Goal: Information Seeking & Learning: Learn about a topic

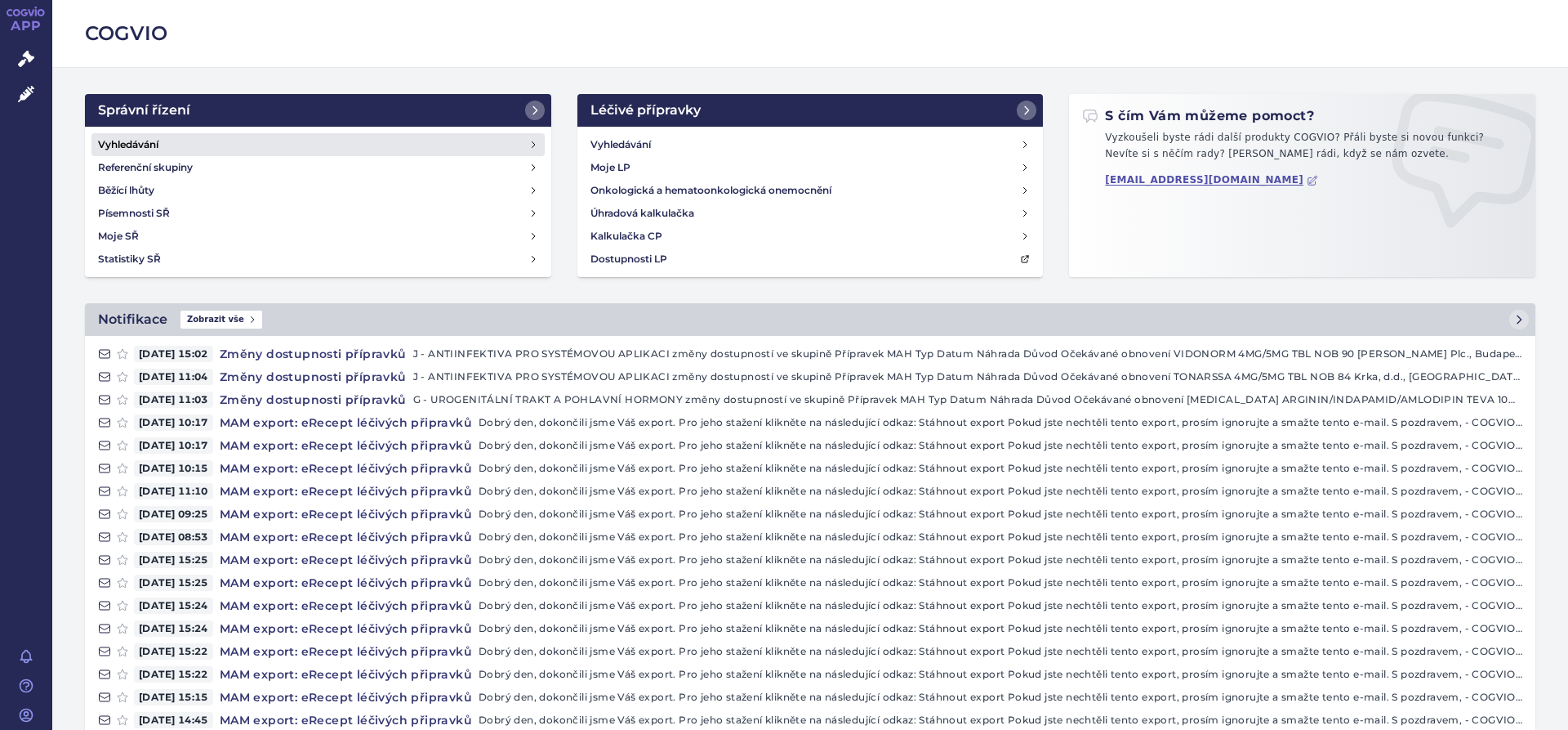
click at [205, 145] on link "Vyhledávání" at bounding box center [318, 145] width 454 height 23
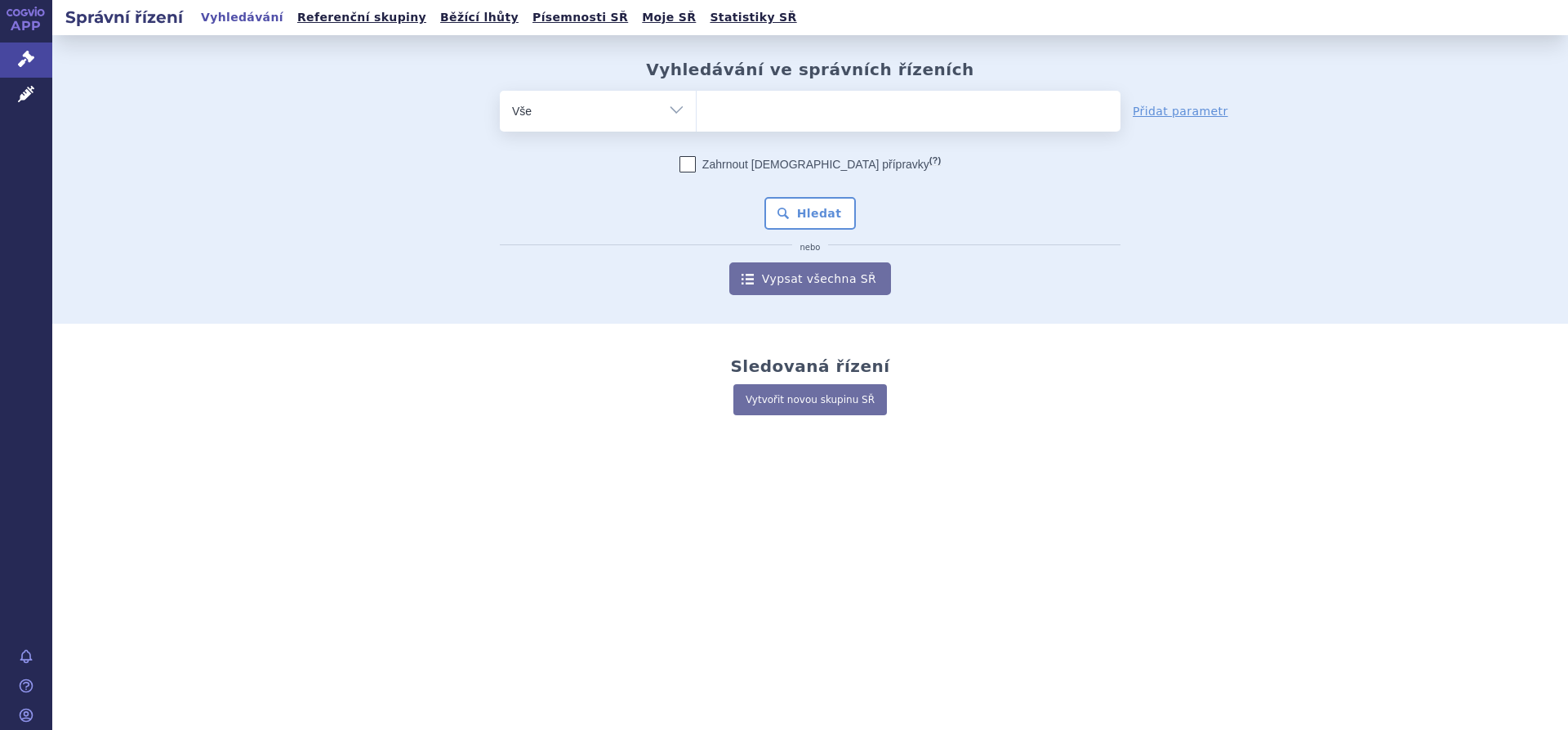
click at [611, 114] on select "Vše Spisová značka Typ SŘ Přípravek/SUKL kód Účastník/Držitel" at bounding box center [597, 109] width 196 height 37
select select "filter-product"
click at [499, 91] on select "Vše Spisová značka Typ SŘ Přípravek/SUKL kód Účastník/Držitel" at bounding box center [597, 109] width 196 height 37
click at [16, 16] on icon at bounding box center [16, 12] width 7 height 7
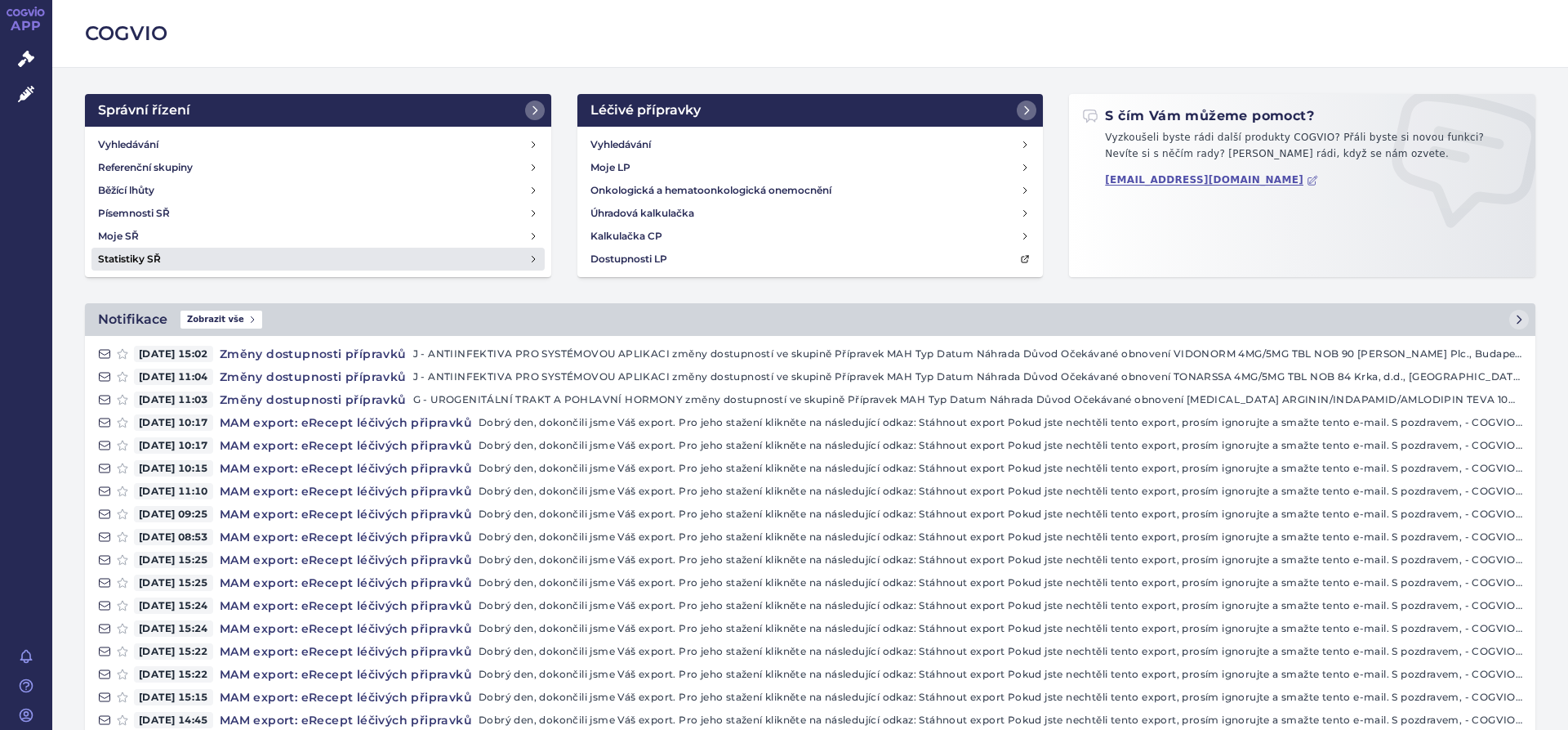
click at [157, 255] on h4 "Statistiky SŘ" at bounding box center [129, 259] width 63 height 16
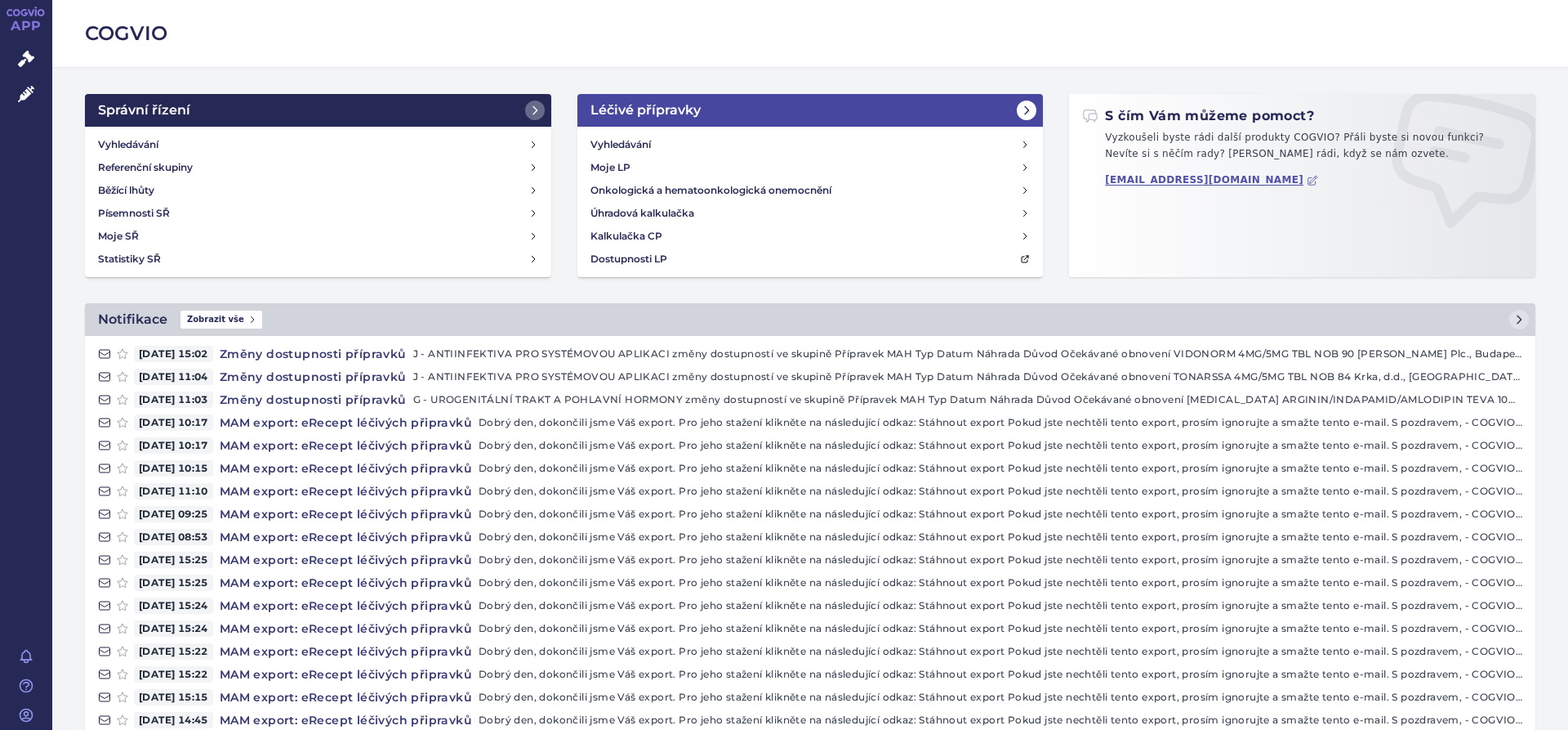
click at [748, 111] on link "Léčivé přípravky" at bounding box center [810, 110] width 467 height 33
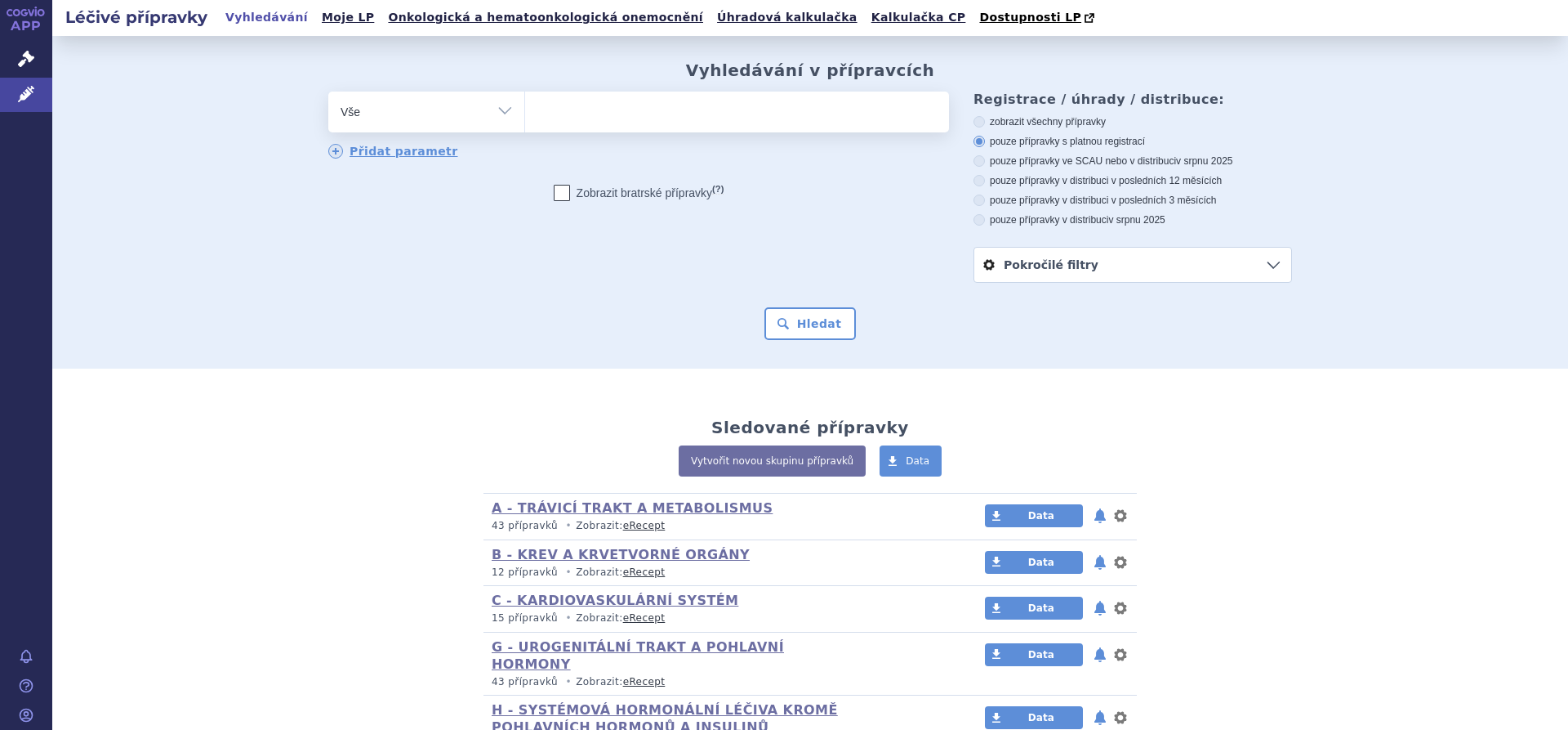
click at [493, 96] on select "Vše Přípravek/SUKL kód MAH VPOIS ATC/Aktivní látka Léková forma Síla" at bounding box center [426, 110] width 196 height 37
click at [608, 125] on ul at bounding box center [737, 109] width 424 height 34
click at [525, 125] on select at bounding box center [524, 111] width 1 height 41
type input "so"
type input "sor"
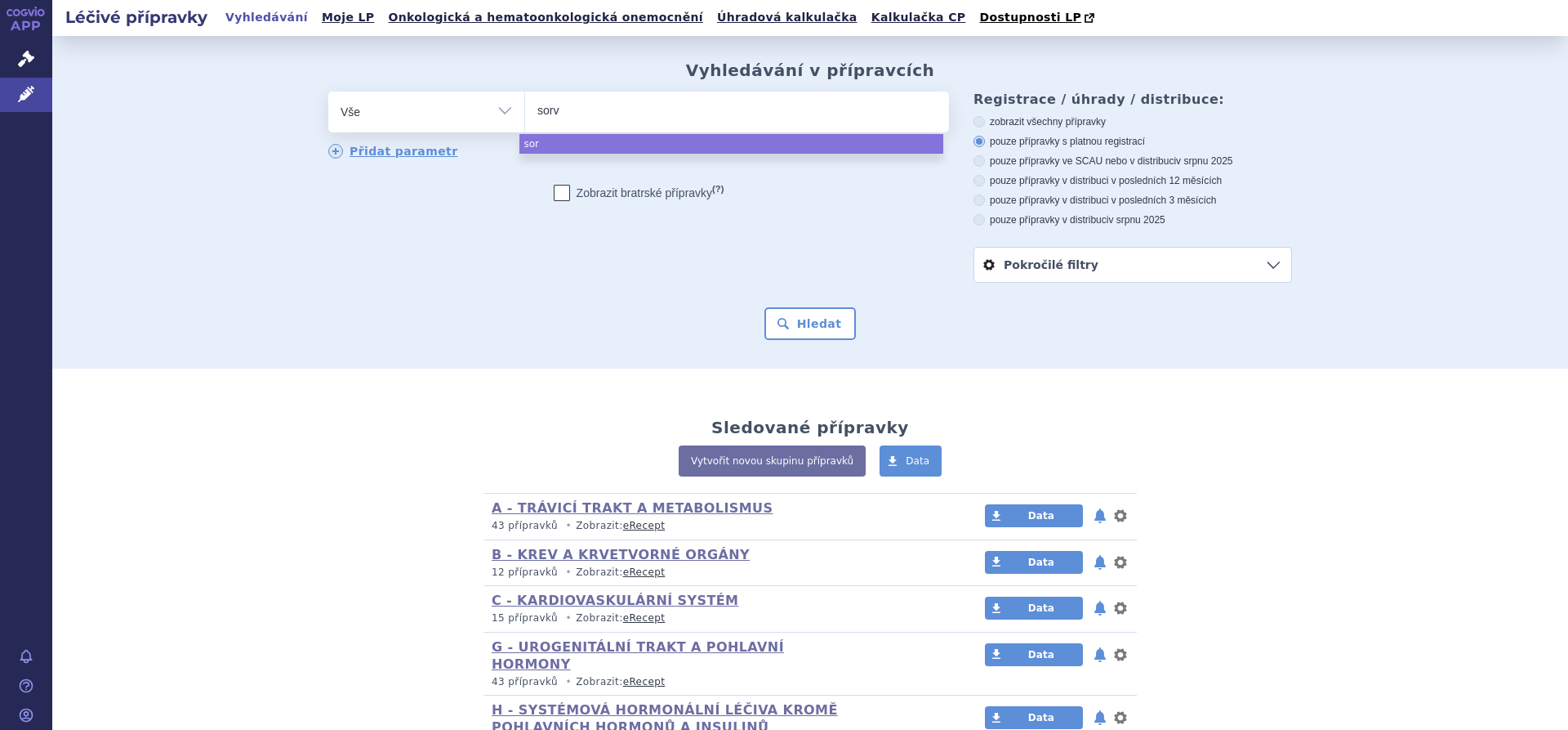
type input "sorva"
type input "sorvas"
type input "sorvasta"
select select "sorvasta"
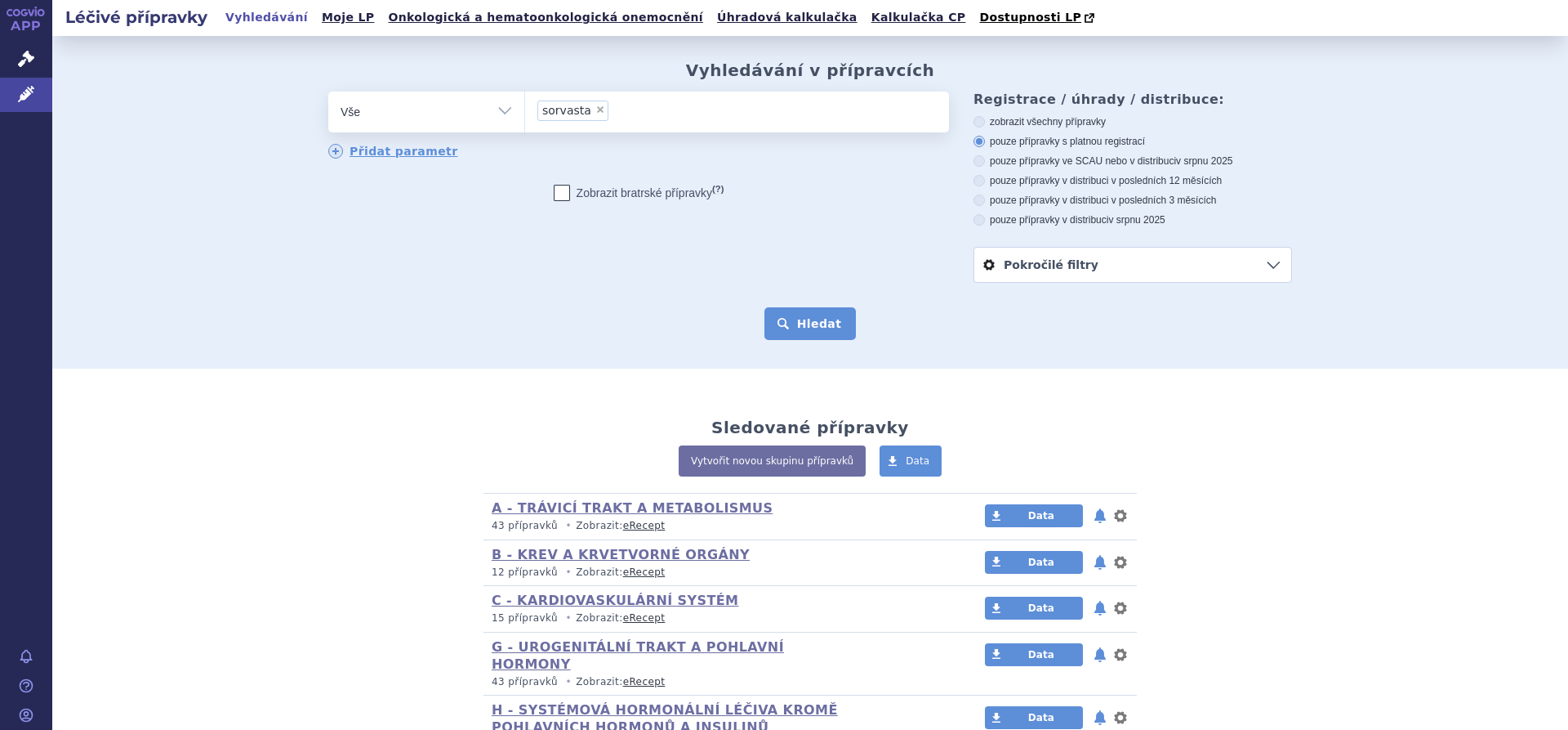
click at [816, 324] on button "Hledat" at bounding box center [810, 323] width 93 height 33
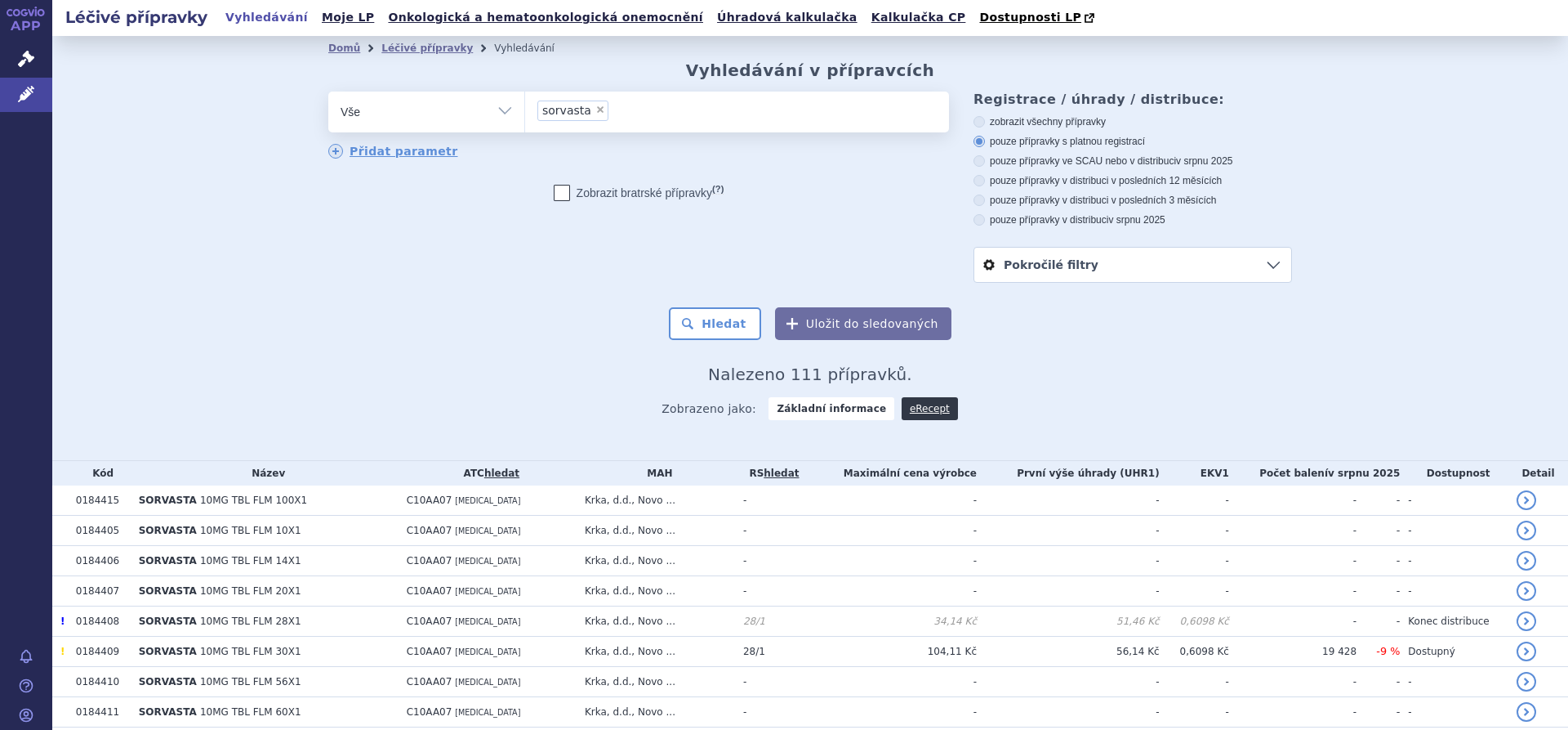
click at [1148, 263] on link "Pokročilé filtry" at bounding box center [1133, 264] width 317 height 34
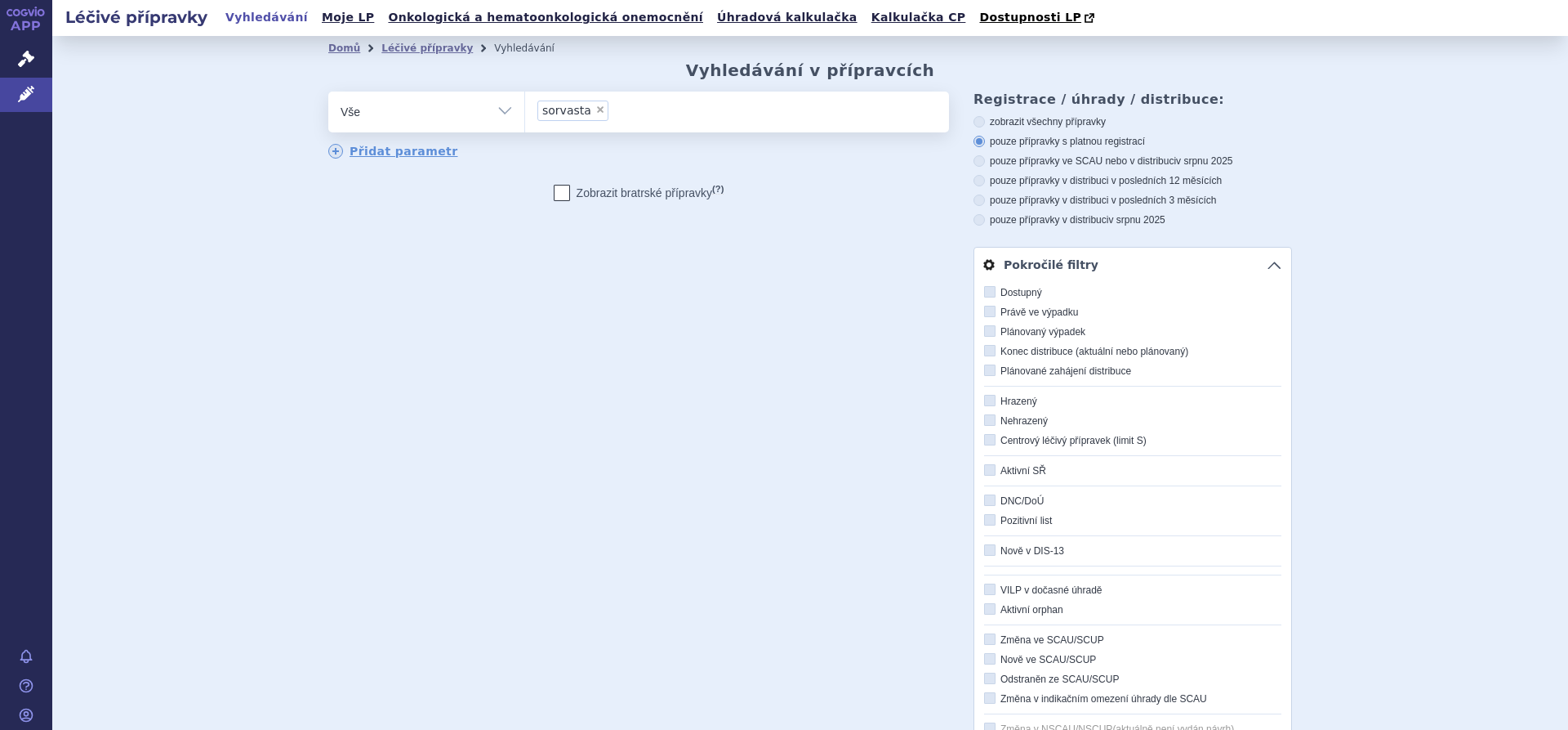
click at [1364, 265] on div "Domů Léčivé přípravky Vyhledávání Vyhledávání v přípravcích odstranit Vše Přípr…" at bounding box center [809, 502] width 1516 height 931
click at [1266, 265] on link "Pokročilé filtry" at bounding box center [1133, 264] width 317 height 34
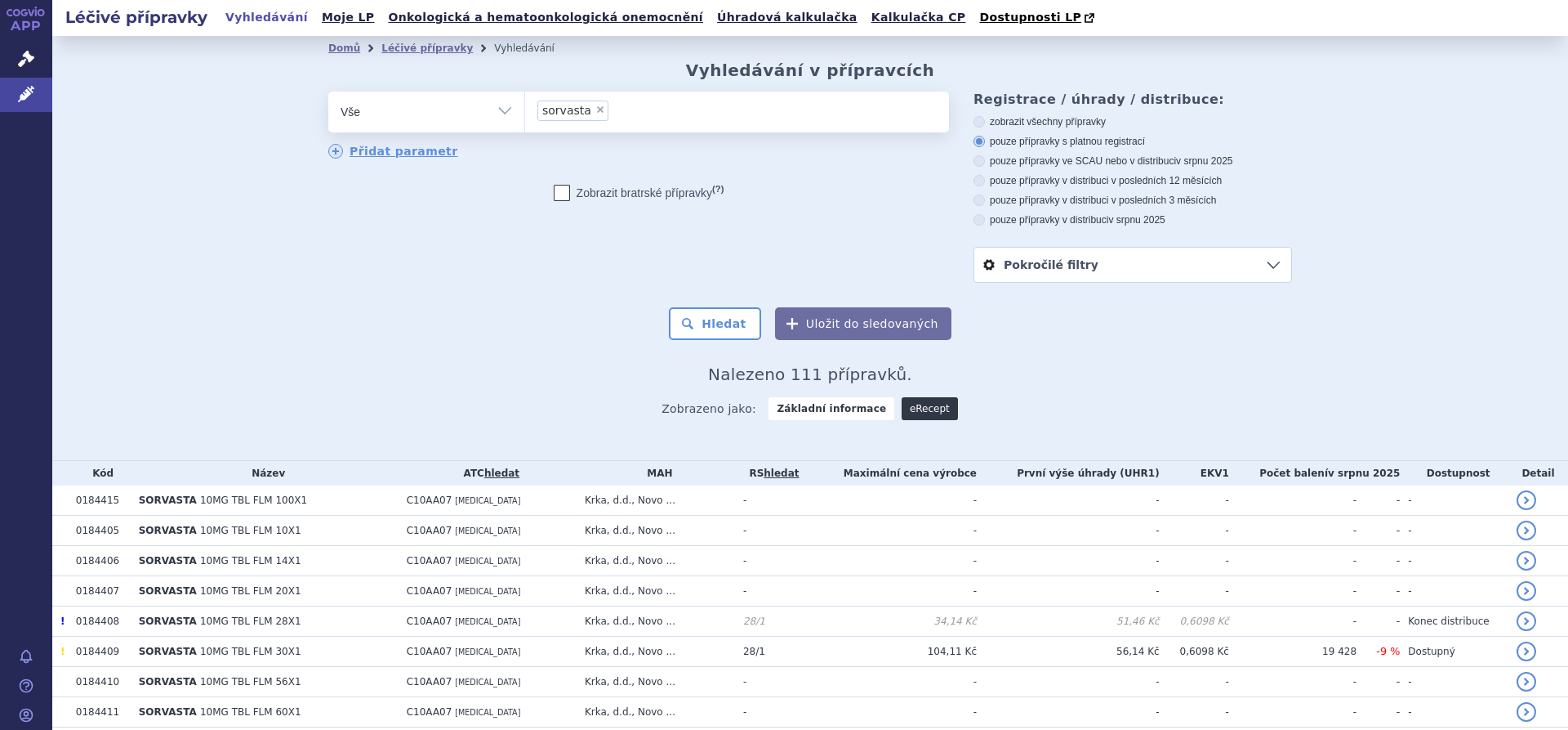
click at [904, 413] on link "eRecept" at bounding box center [930, 408] width 57 height 23
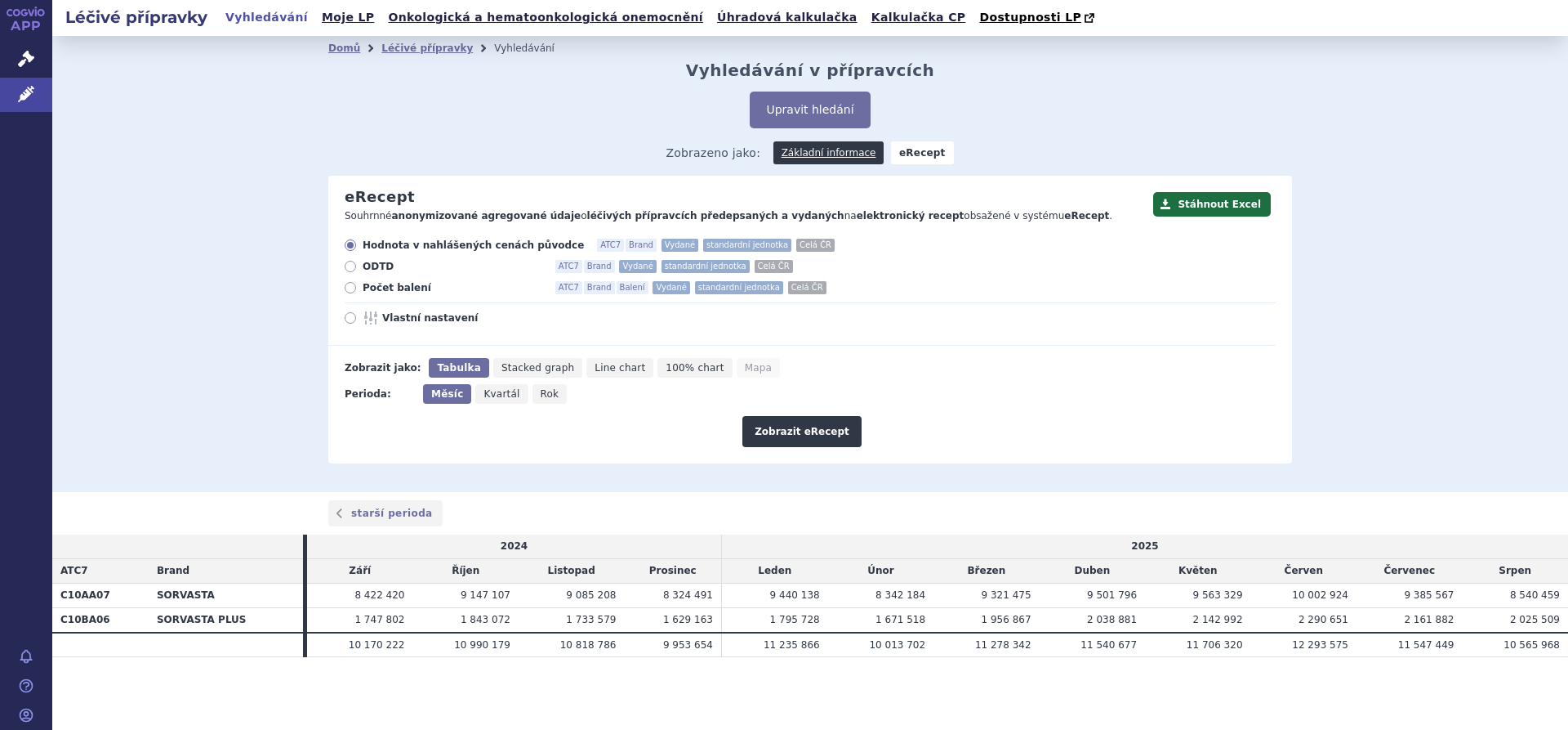
drag, startPoint x: 170, startPoint y: 601, endPoint x: 143, endPoint y: 599, distance: 27.1
click at [170, 601] on th "SORVASTA" at bounding box center [225, 594] width 155 height 25
click at [92, 594] on th "C10AA07" at bounding box center [100, 594] width 97 height 25
click at [351, 287] on icon at bounding box center [350, 287] width 11 height 11
click at [351, 287] on input "Počet balení ATC7 Brand Balení Vydané standardní jednotka Celá ČR" at bounding box center [351, 289] width 11 height 11
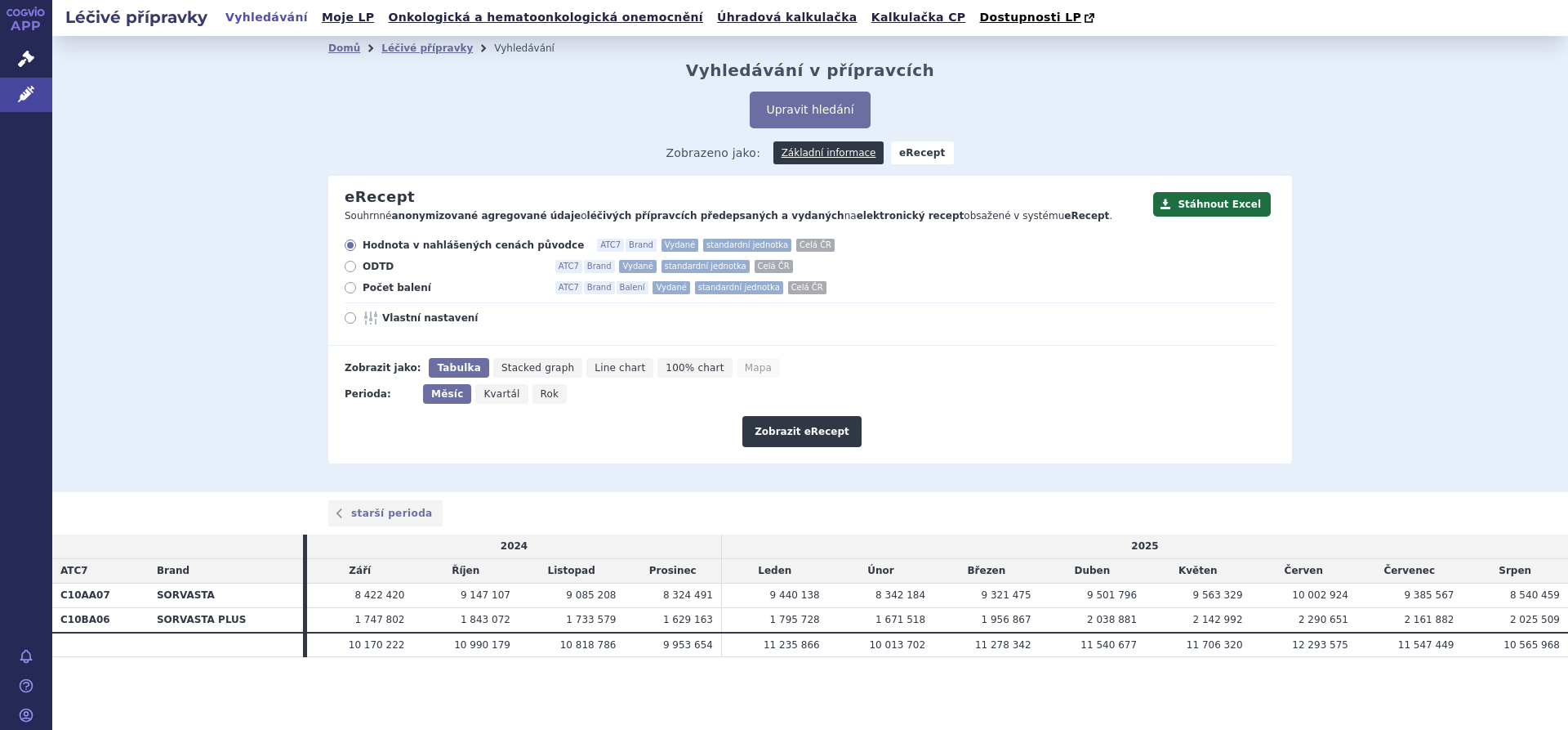
radio input "true"
click at [497, 390] on span "Kvartál" at bounding box center [501, 393] width 36 height 11
click at [486, 390] on input "Kvartál" at bounding box center [480, 389] width 11 height 11
radio input "true"
click at [351, 319] on icon at bounding box center [350, 317] width 11 height 11
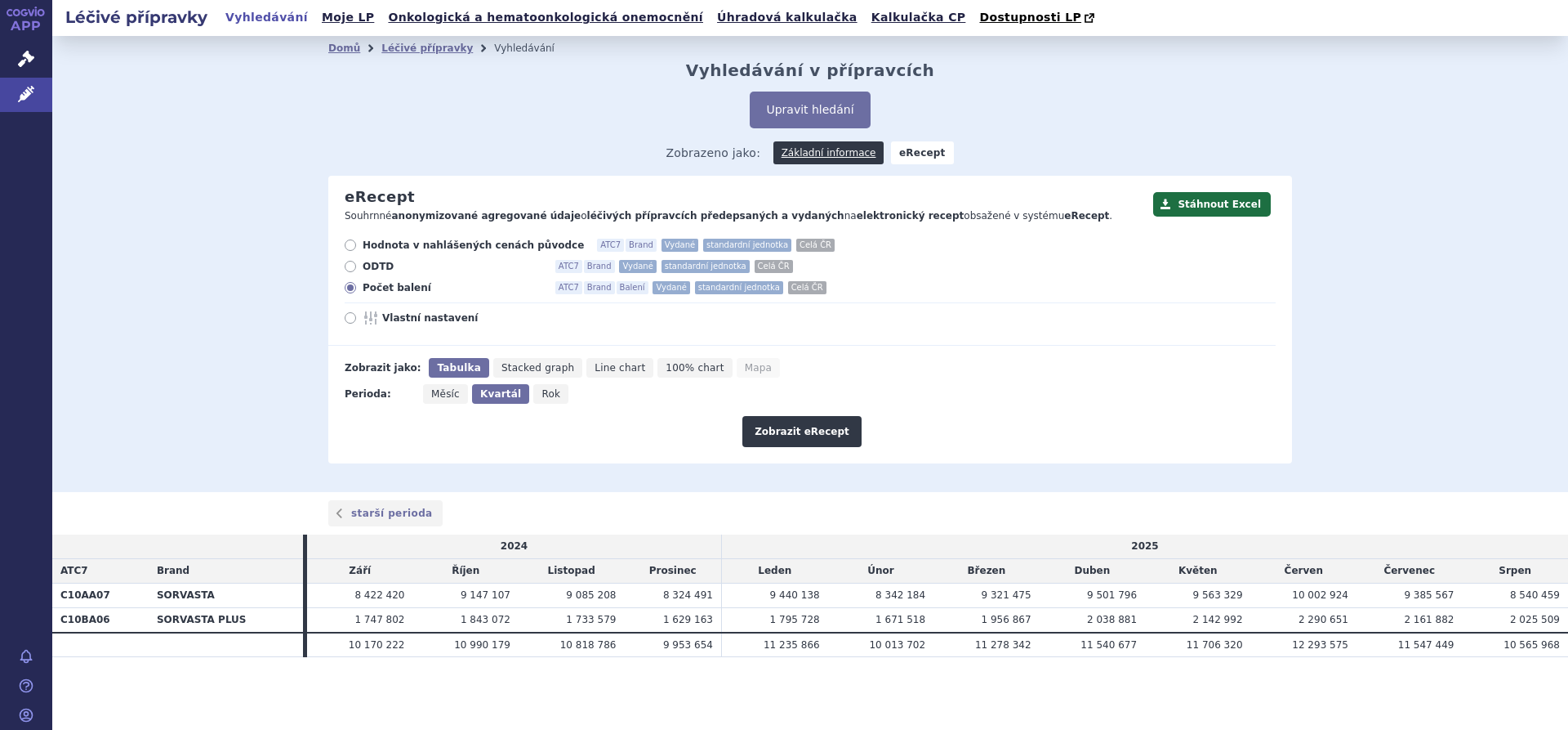
click at [351, 319] on input "Vlastní nastavení" at bounding box center [351, 319] width 11 height 11
radio input "true"
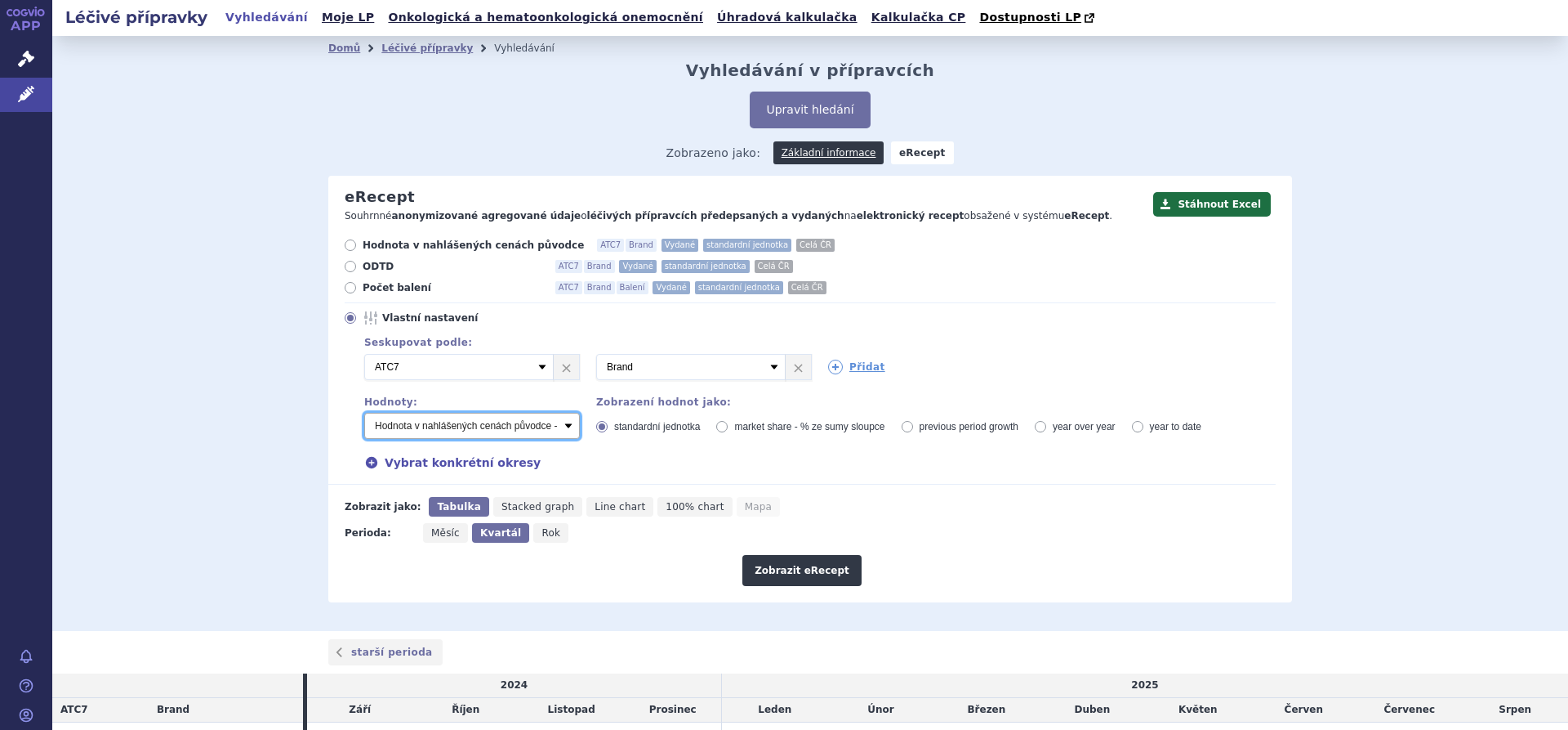
click at [558, 429] on select "Počet balení - vydané Hodnota v nahlášených cenách původce - vydané [DIS-13] Ho…" at bounding box center [471, 426] width 215 height 26
select select "predepsanePackages"
click at [364, 414] on select "Počet balení - vydané Hodnota v nahlášených cenách původce - vydané [DIS-13] Ho…" at bounding box center [471, 426] width 215 height 26
click at [804, 565] on button "Zobrazit eRecept" at bounding box center [802, 569] width 120 height 31
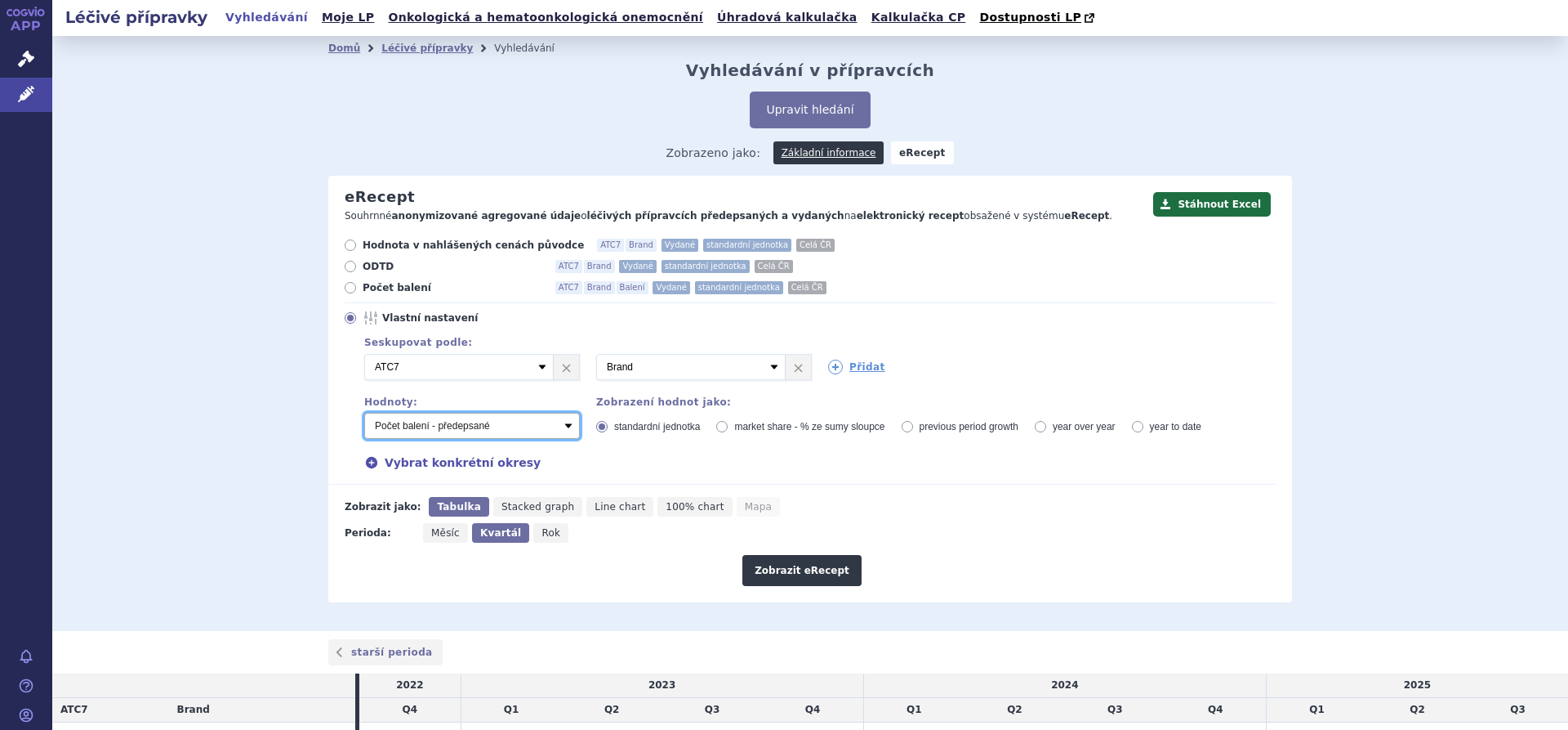
click at [565, 427] on select "Počet balení - vydané Hodnota v nahlášených cenách původce - vydané [DIS-13] Ho…" at bounding box center [471, 426] width 215 height 26
click at [711, 471] on div "Vybrat konkrétní okresy" at bounding box center [811, 463] width 928 height 18
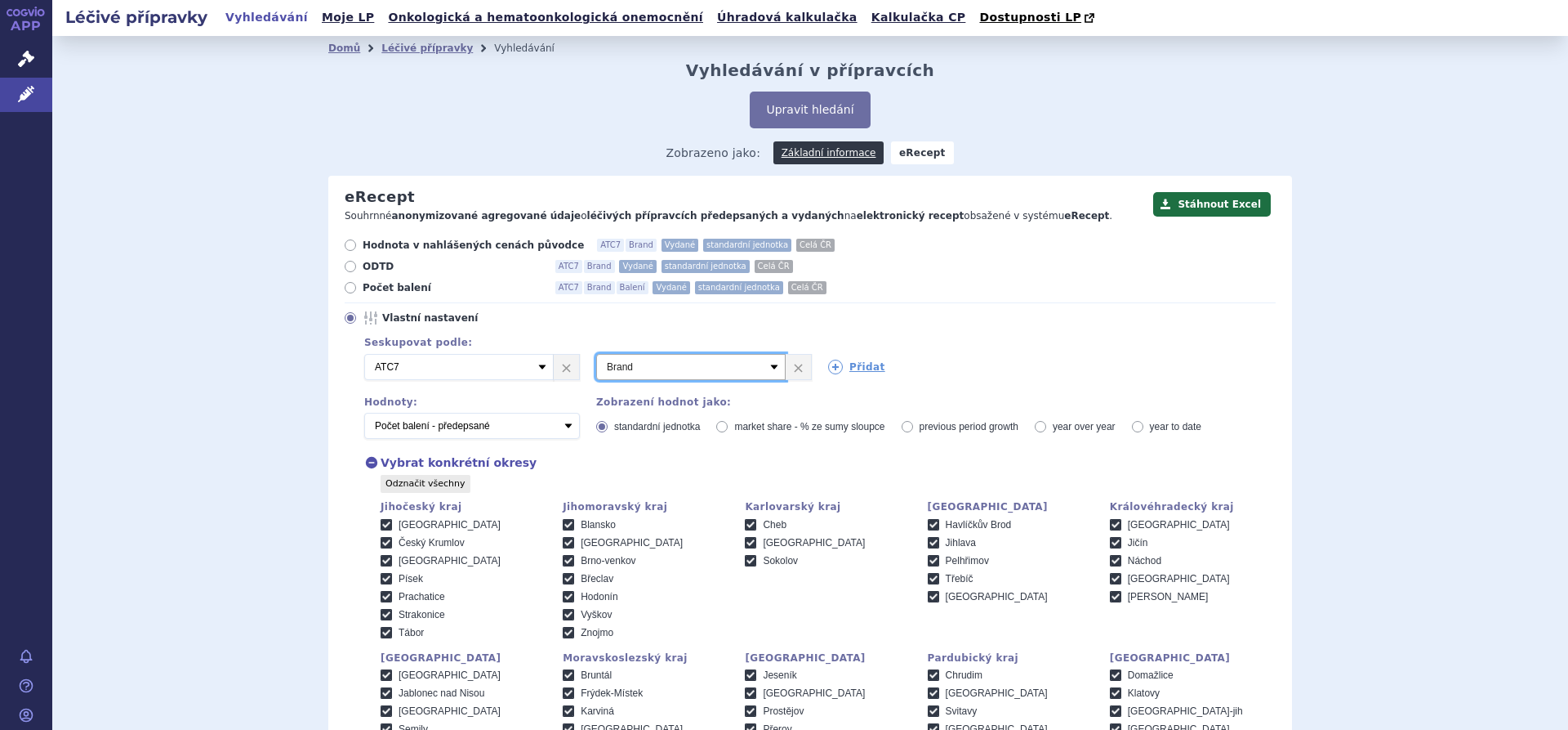
click at [772, 364] on select "Vyberte groupování ATC3 ATC5 ATC7 Brand Balení Síla Forma SÚKL kód MAH VPOIS Re…" at bounding box center [691, 367] width 189 height 26
click at [771, 364] on select "Vyberte groupování ATC3 ATC5 ATC7 Brand Balení Síla Forma SÚKL kód MAH VPOIS Re…" at bounding box center [691, 367] width 189 height 26
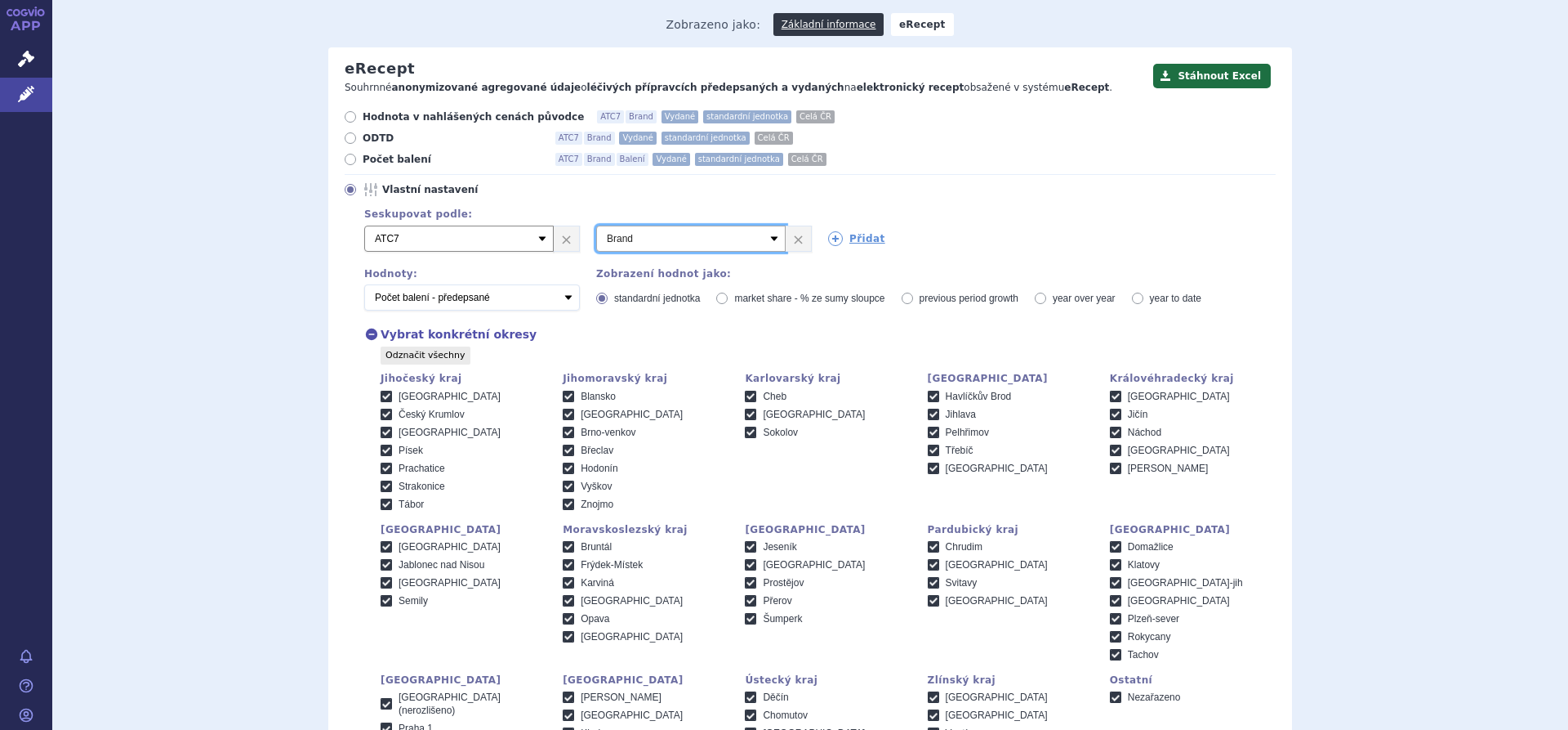
scroll to position [164, 0]
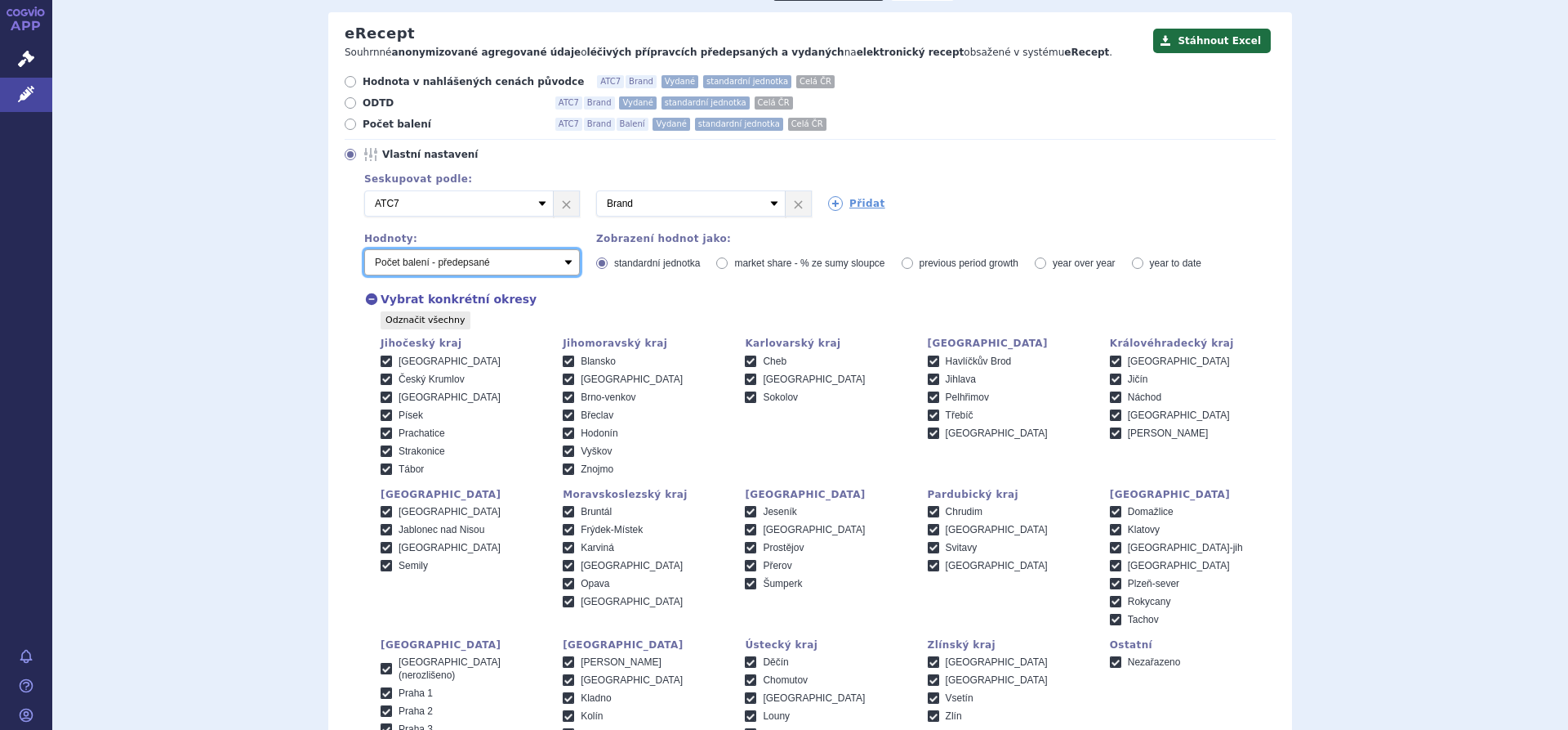
click at [563, 263] on select "Počet balení - vydané Hodnota v nahlášených cenách původce - vydané [DIS-13] Ho…" at bounding box center [471, 262] width 215 height 26
click at [364, 250] on select "Počet balení - vydané Hodnota v nahlášených cenách původce - vydané [DIS-13] Ho…" at bounding box center [471, 262] width 215 height 26
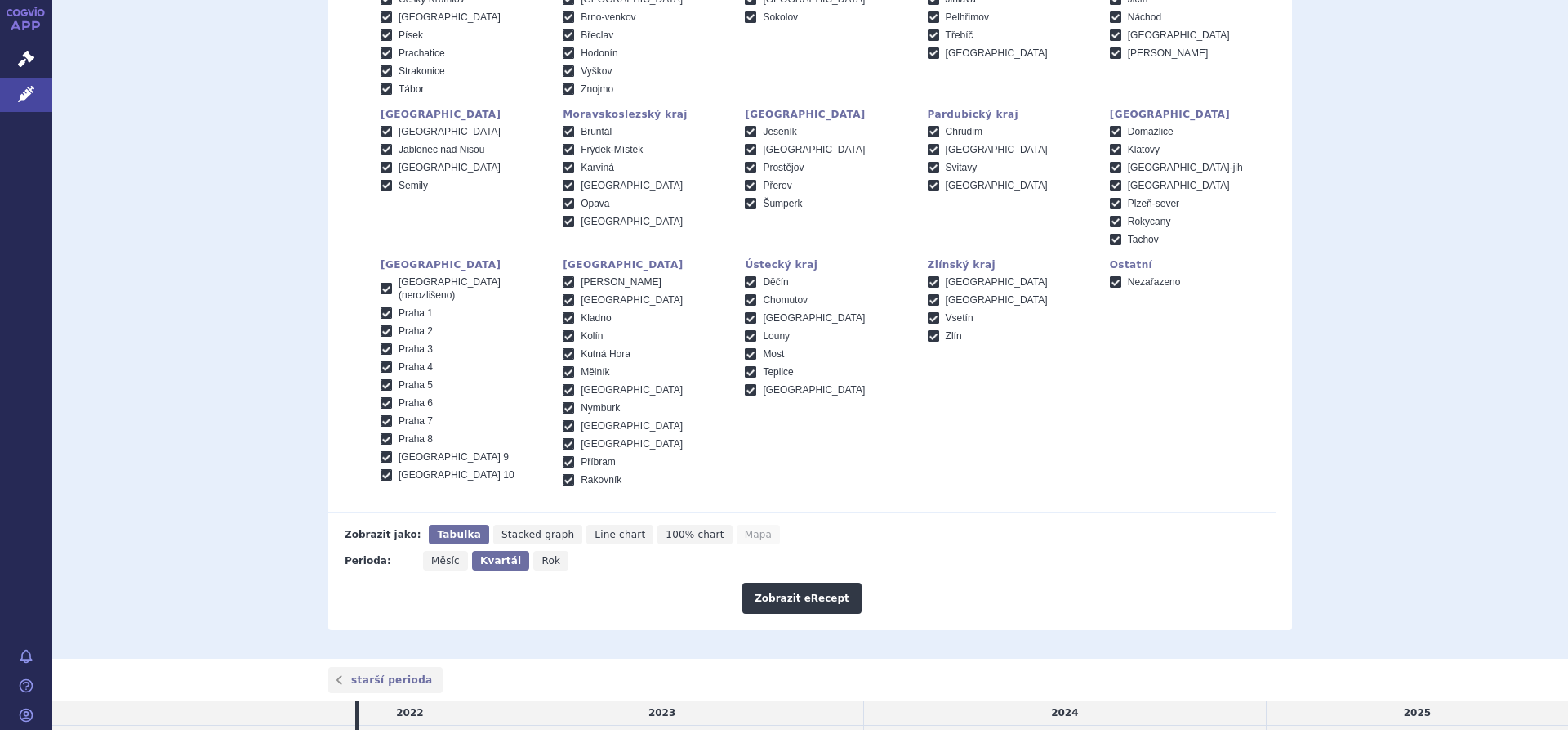
scroll to position [572, 0]
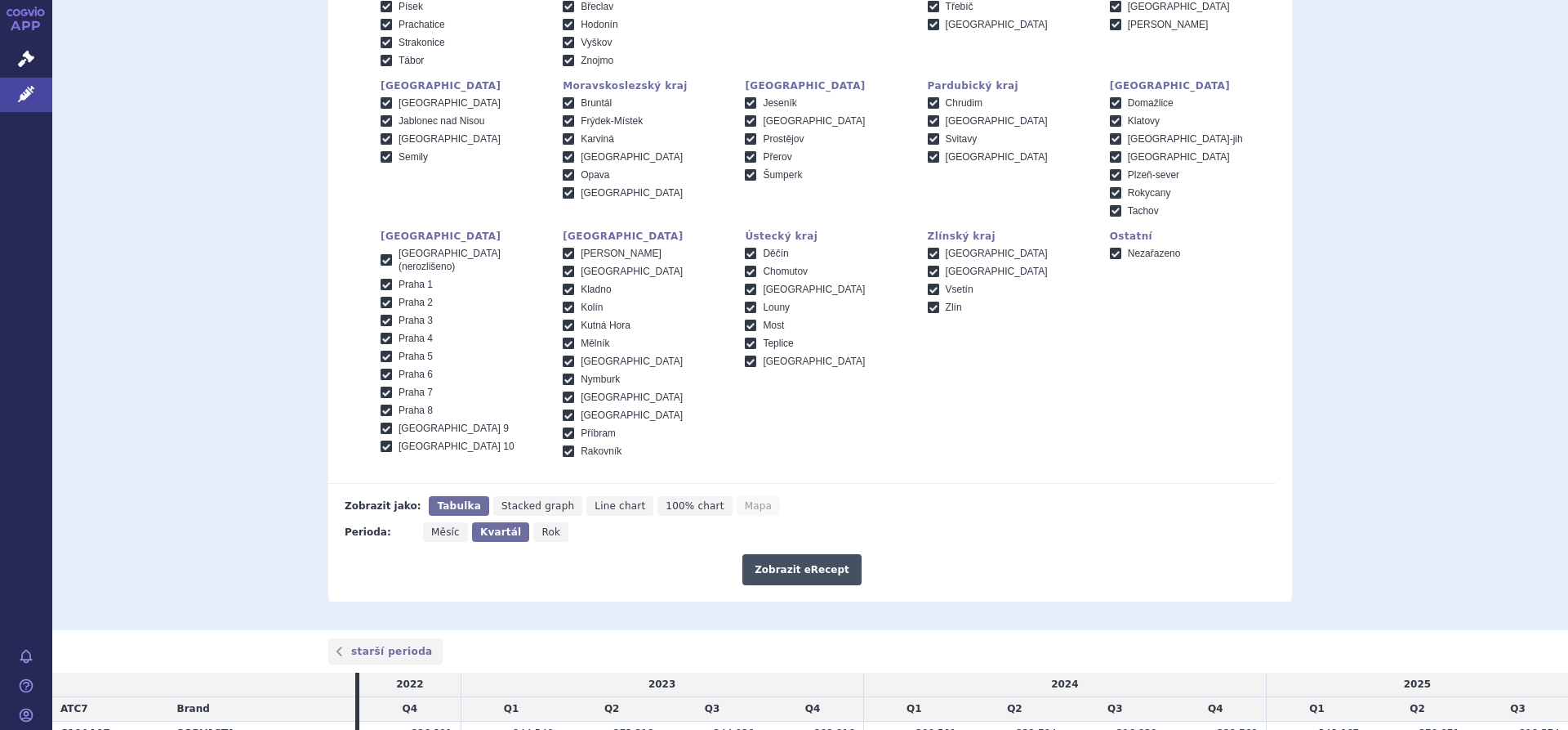
click at [782, 573] on button "Zobrazit eRecept" at bounding box center [802, 569] width 120 height 31
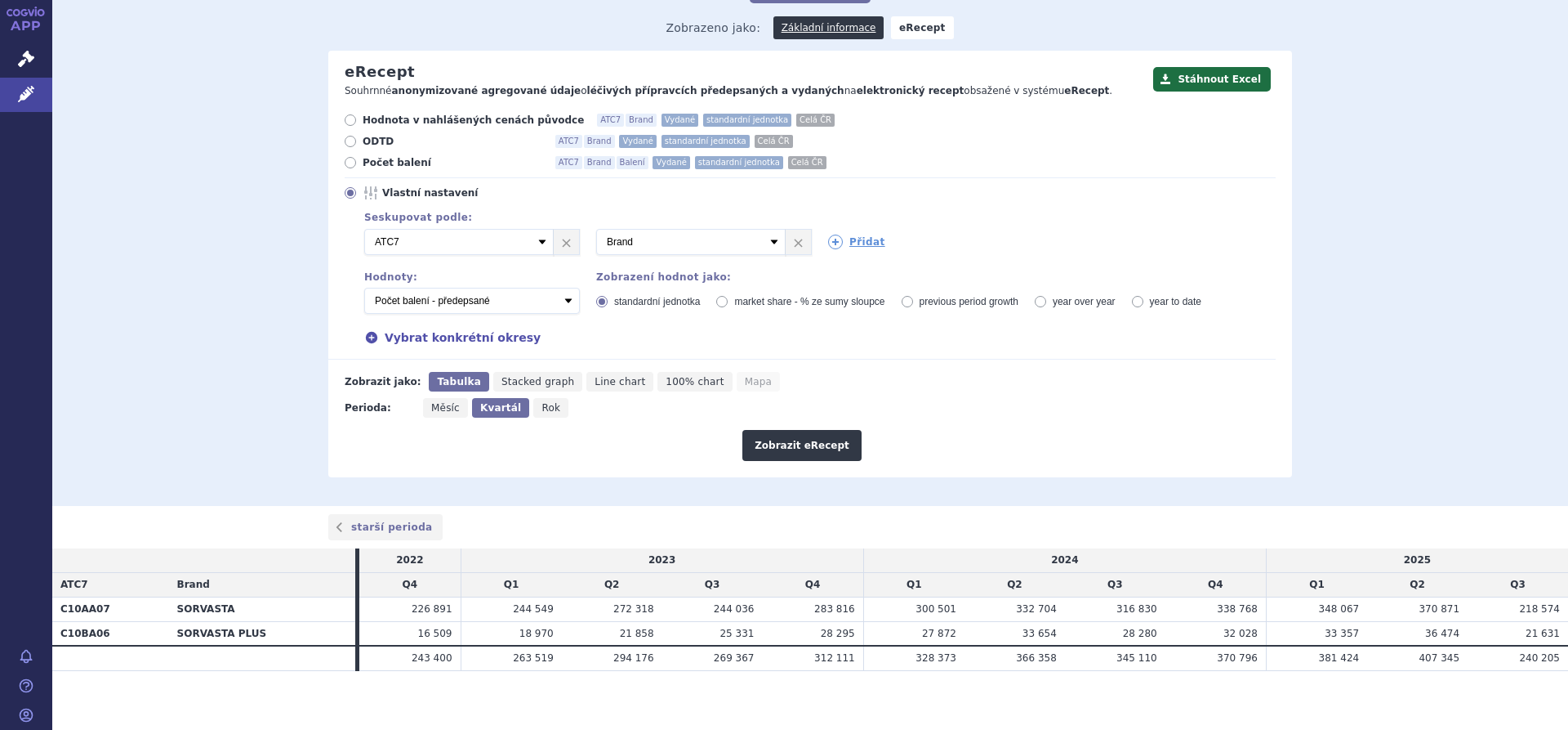
scroll to position [134, 0]
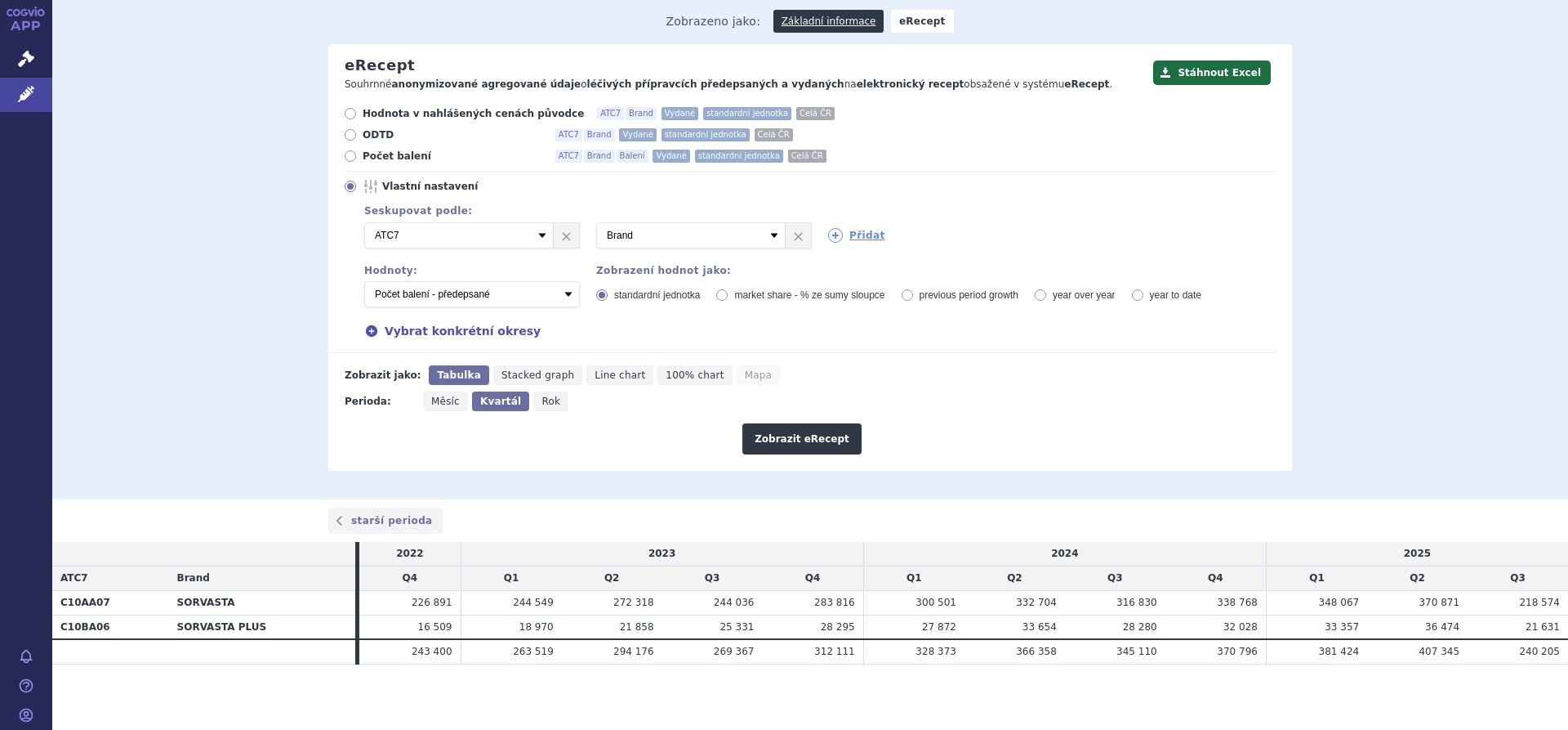
click at [189, 606] on th "SORVASTA" at bounding box center [263, 602] width 187 height 25
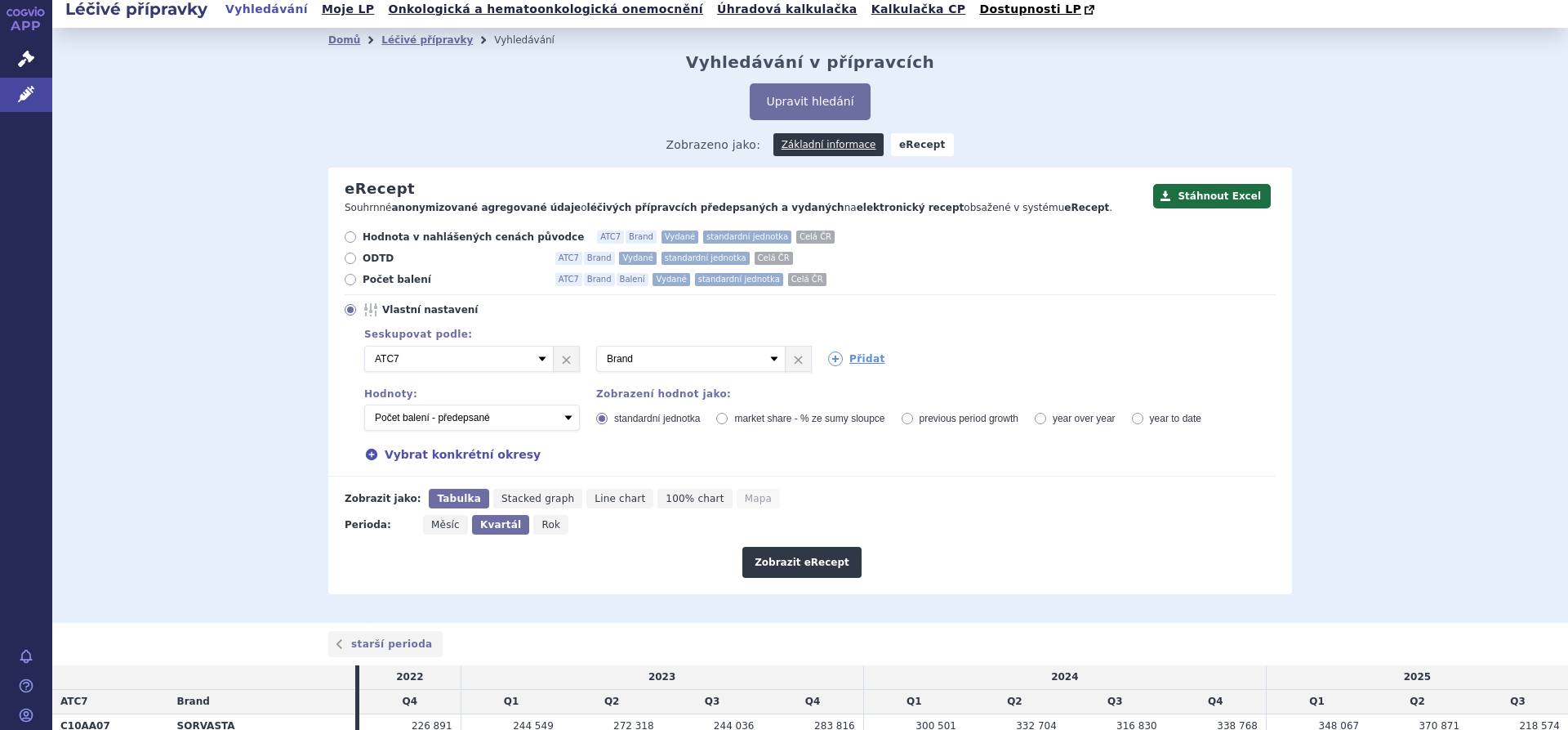
scroll to position [0, 0]
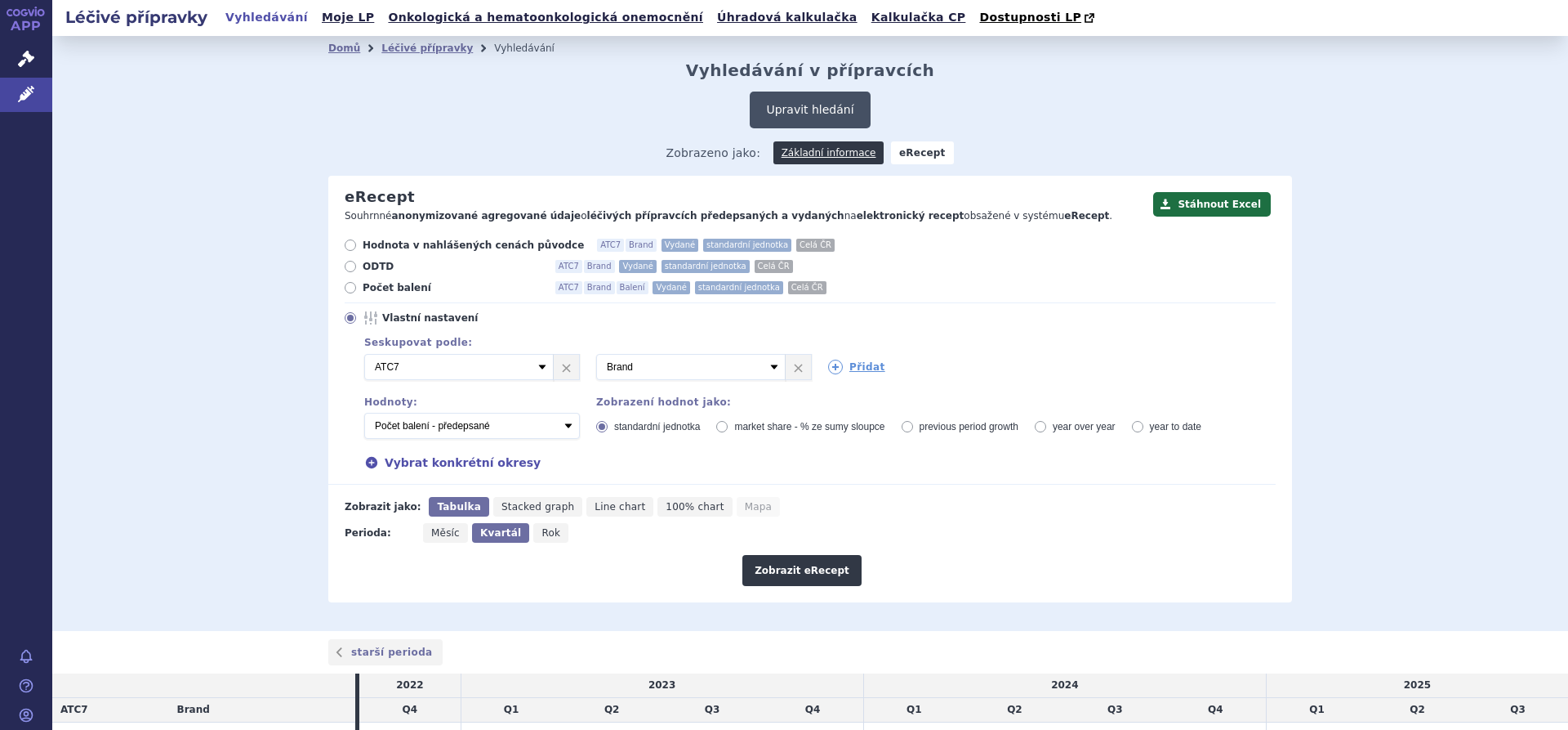
click at [784, 100] on button "Upravit hledání" at bounding box center [809, 110] width 120 height 37
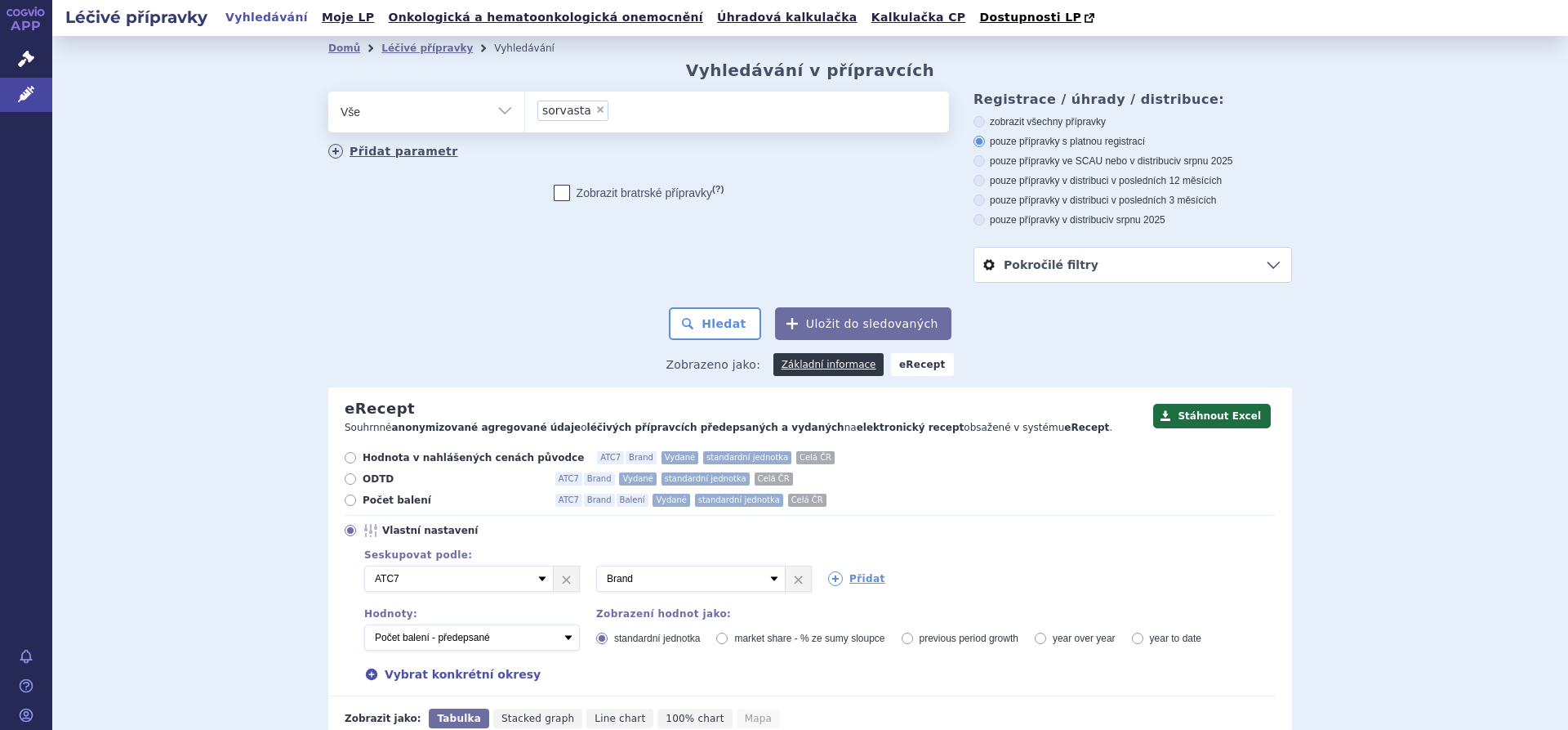
click at [396, 146] on link "Přidat parametr" at bounding box center [393, 151] width 130 height 15
select select "filter-product"
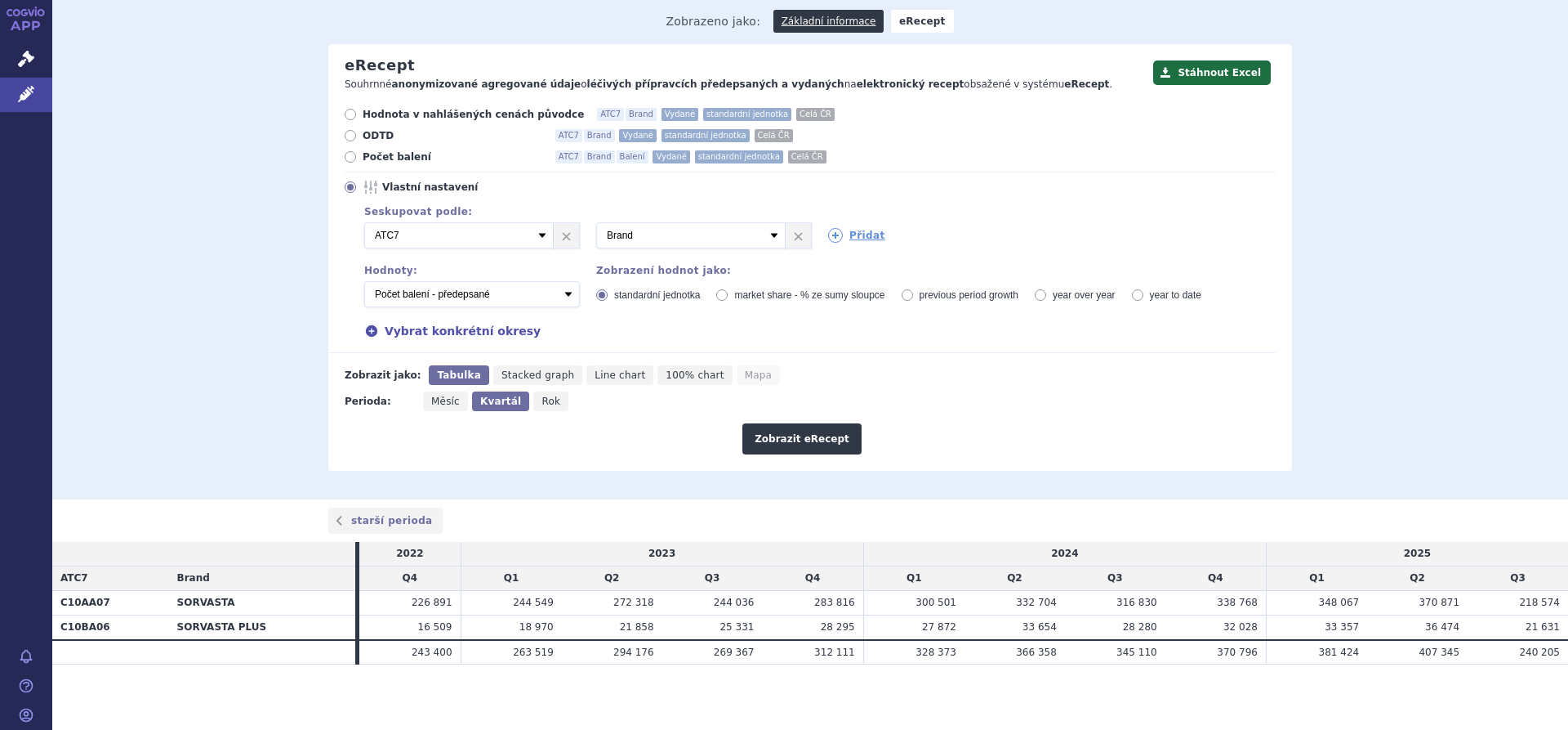
scroll to position [396, 0]
drag, startPoint x: 109, startPoint y: 605, endPoint x: 58, endPoint y: 602, distance: 51.1
click at [58, 602] on th "C10AA07" at bounding box center [110, 602] width 117 height 25
copy th "C10AA07"
click at [531, 225] on select "Vyberte groupování ATC3 ATC5 ATC7 Brand Balení Síla Forma SÚKL kód MAH VPOIS Re…" at bounding box center [459, 235] width 189 height 26
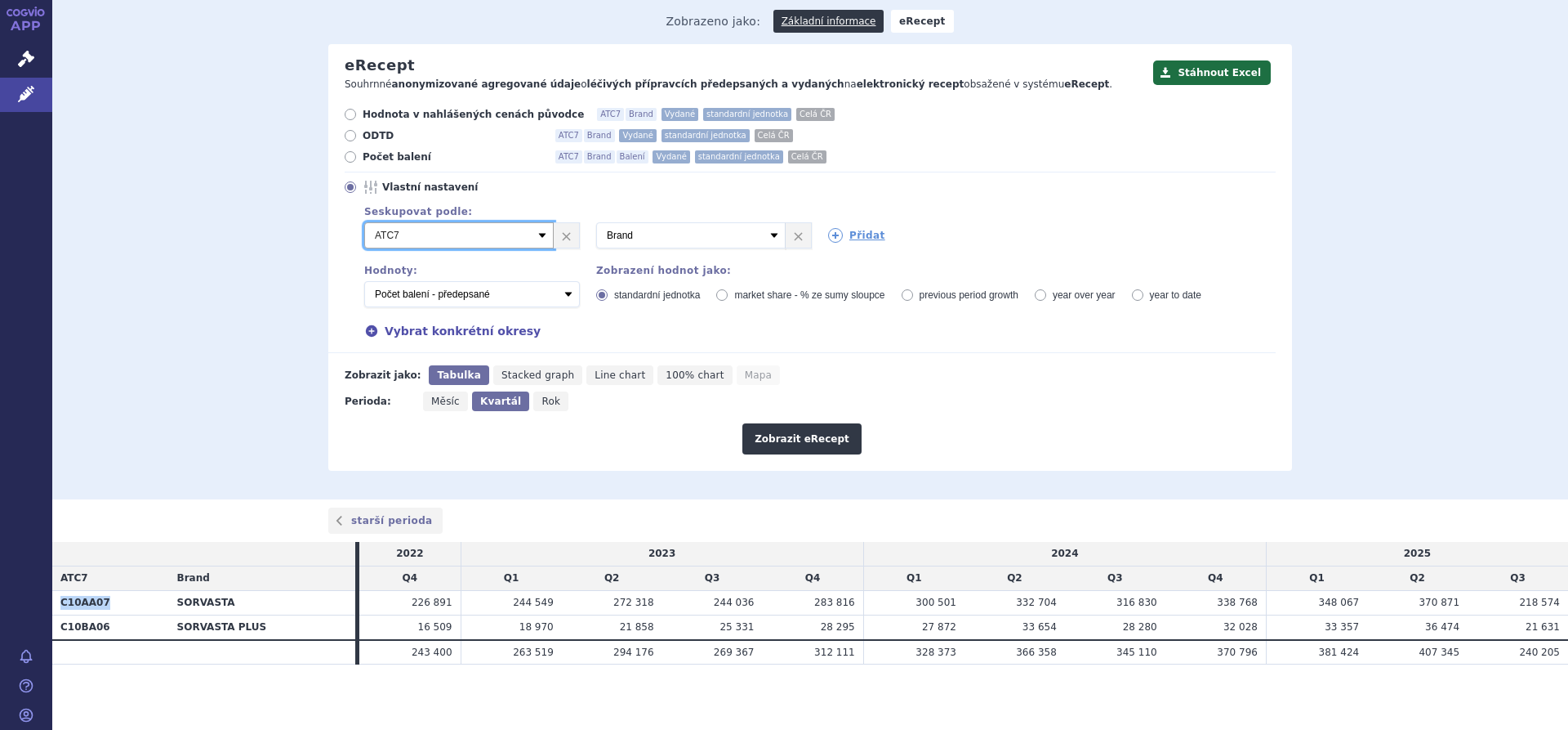
click at [364, 222] on select "Vyberte groupování ATC3 ATC5 ATC7 Brand Balení Síla Forma SÚKL kód MAH VPOIS Re…" at bounding box center [459, 235] width 189 height 26
click at [821, 429] on button "Zobrazit eRecept" at bounding box center [802, 438] width 120 height 31
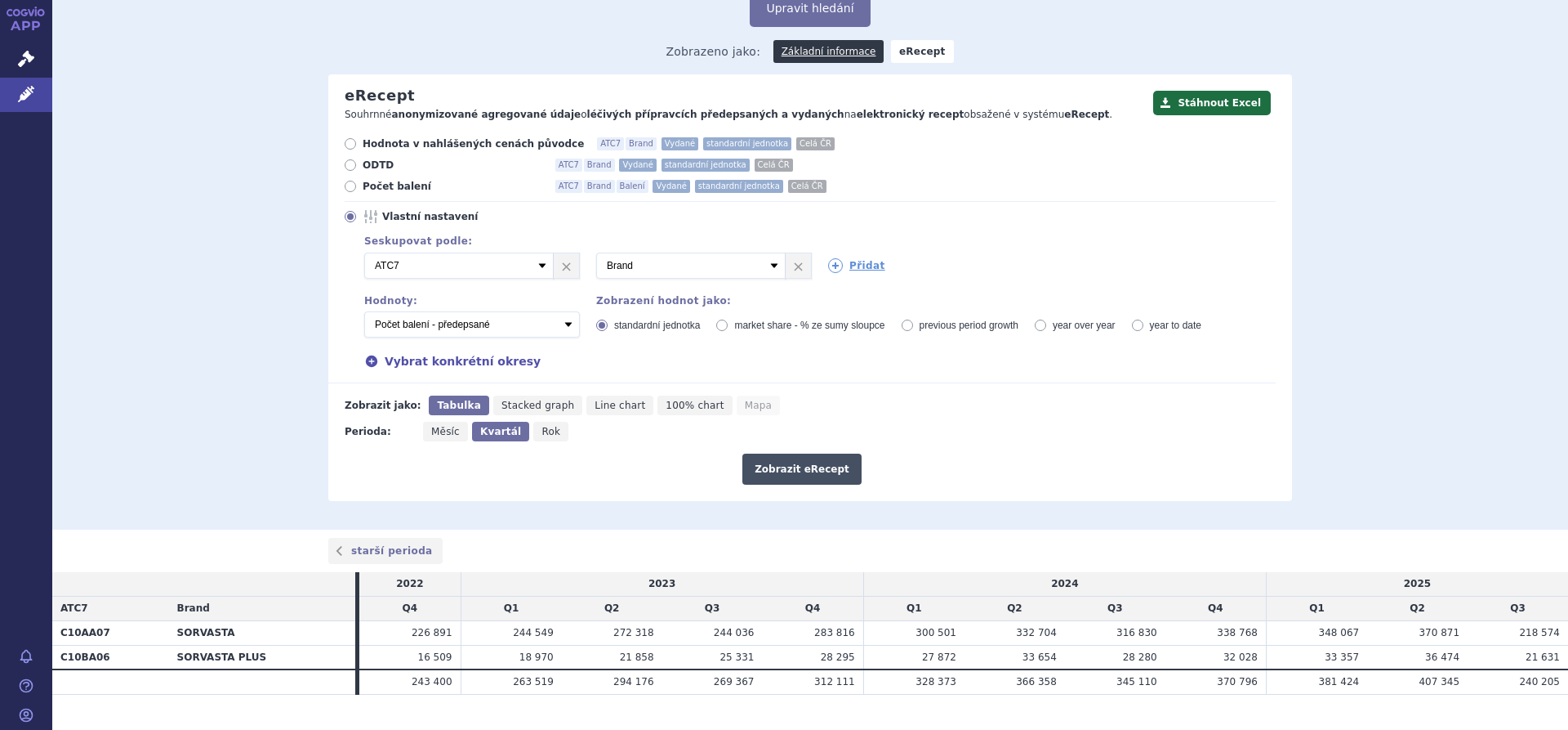
scroll to position [134, 0]
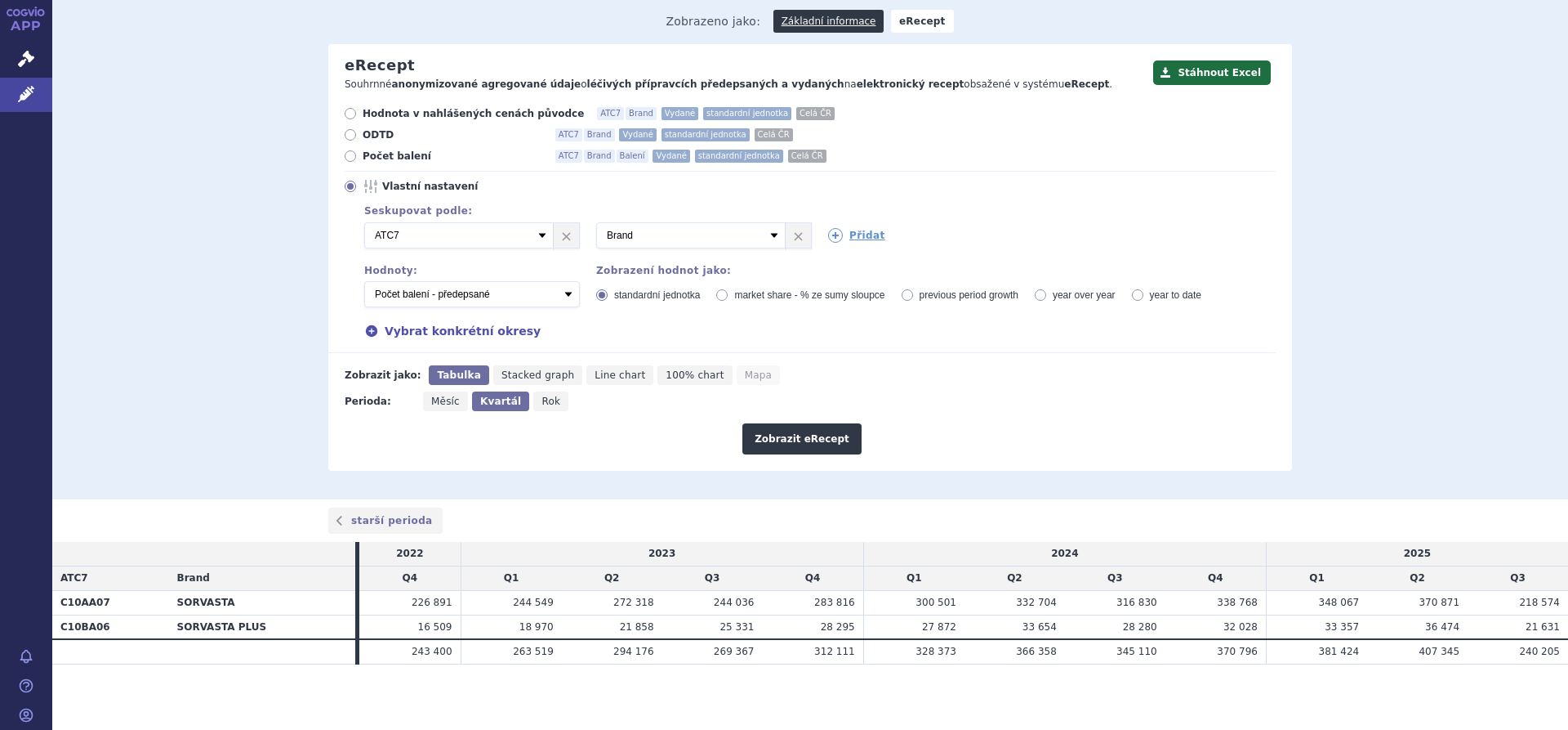
click at [363, 136] on span "ODTD" at bounding box center [453, 135] width 179 height 13
click at [357, 136] on input "ODTD ATC7 Brand Vydané standardní jednotka Celá ČR" at bounding box center [351, 137] width 11 height 11
radio input "true"
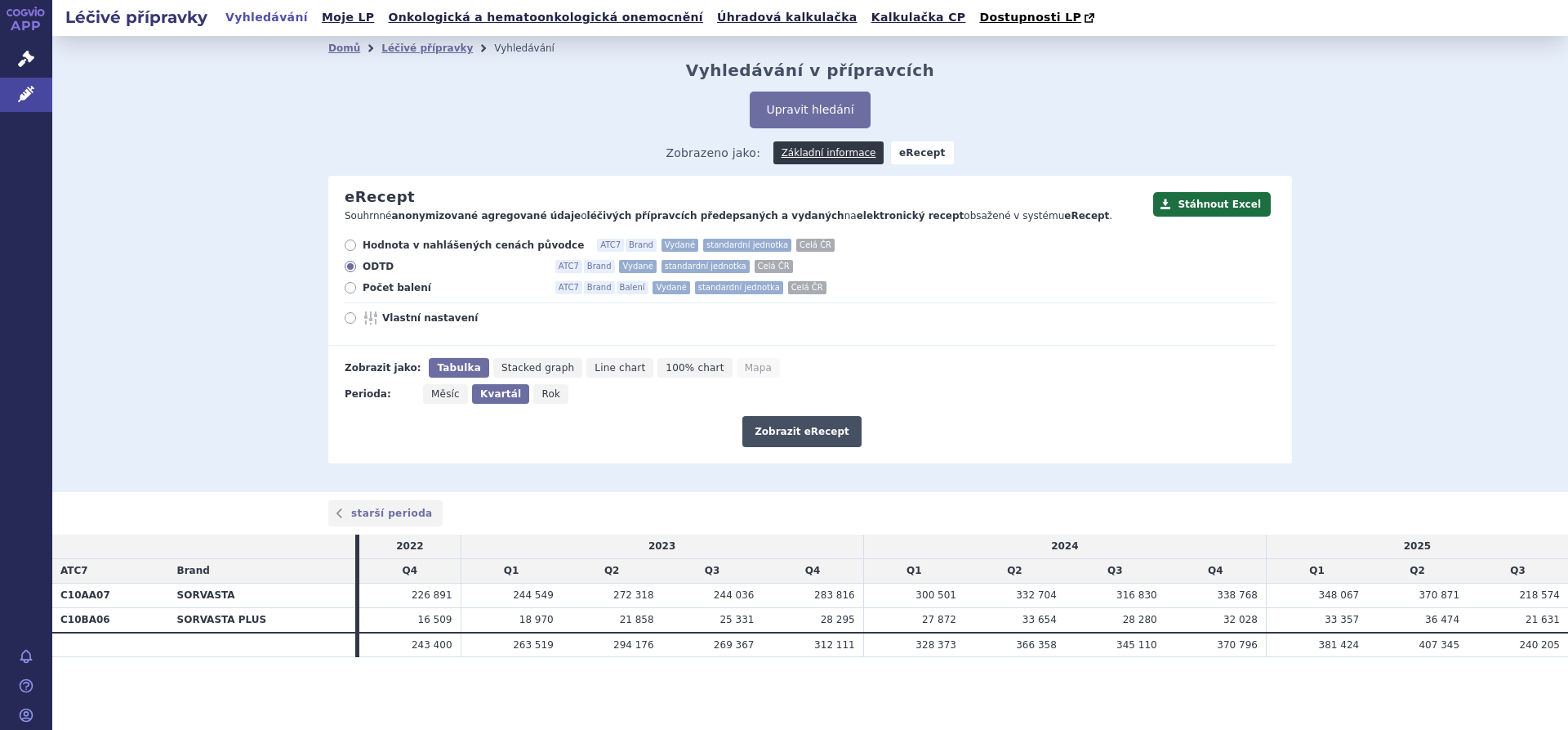
click at [810, 435] on button "Zobrazit eRecept" at bounding box center [802, 431] width 120 height 31
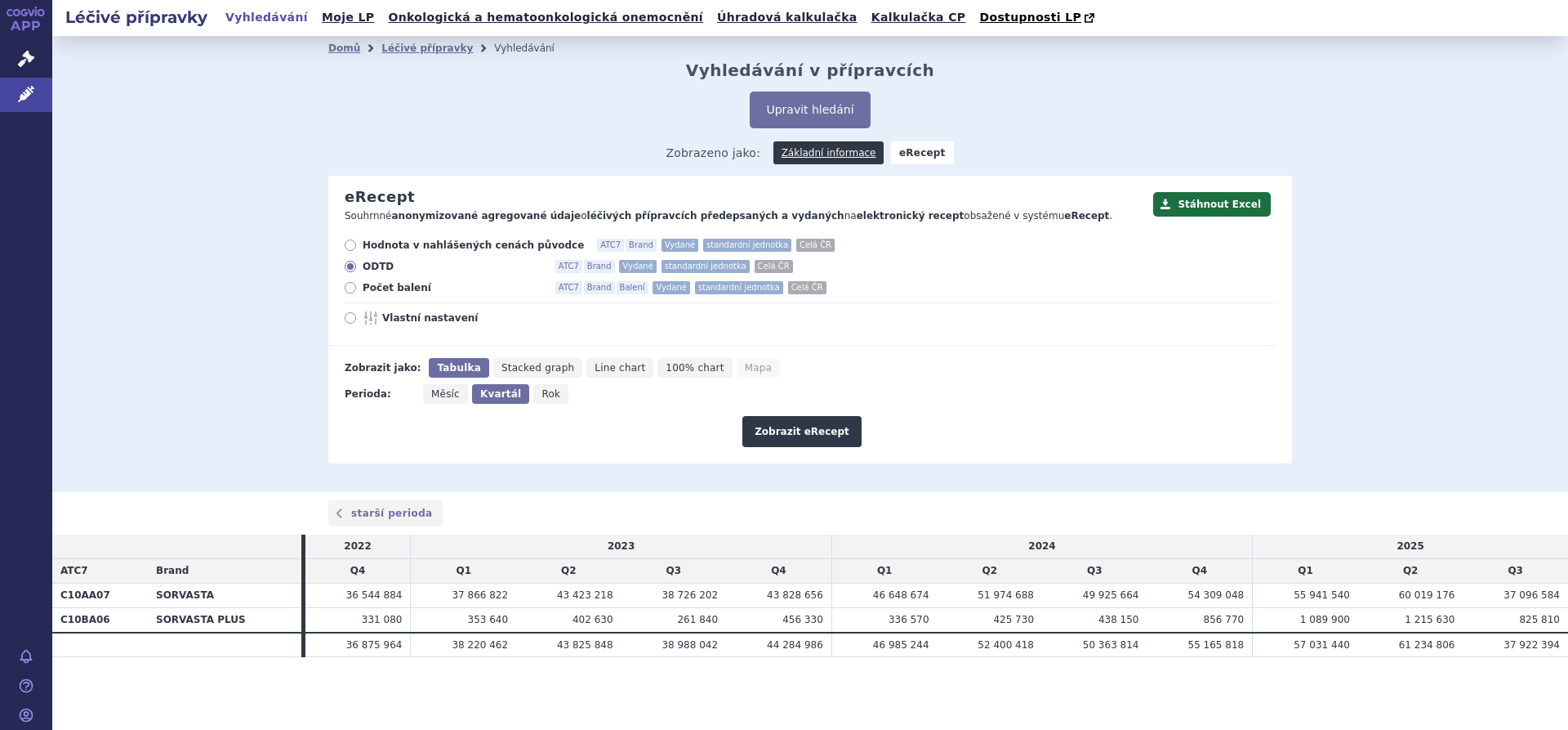
click at [373, 287] on span "Počet balení" at bounding box center [453, 287] width 179 height 13
click at [357, 287] on input "Počet balení ATC7 Brand Balení Vydané standardní jednotka Celá ČR" at bounding box center [351, 289] width 11 height 11
radio input "true"
click at [773, 431] on button "Zobrazit eRecept" at bounding box center [802, 431] width 120 height 31
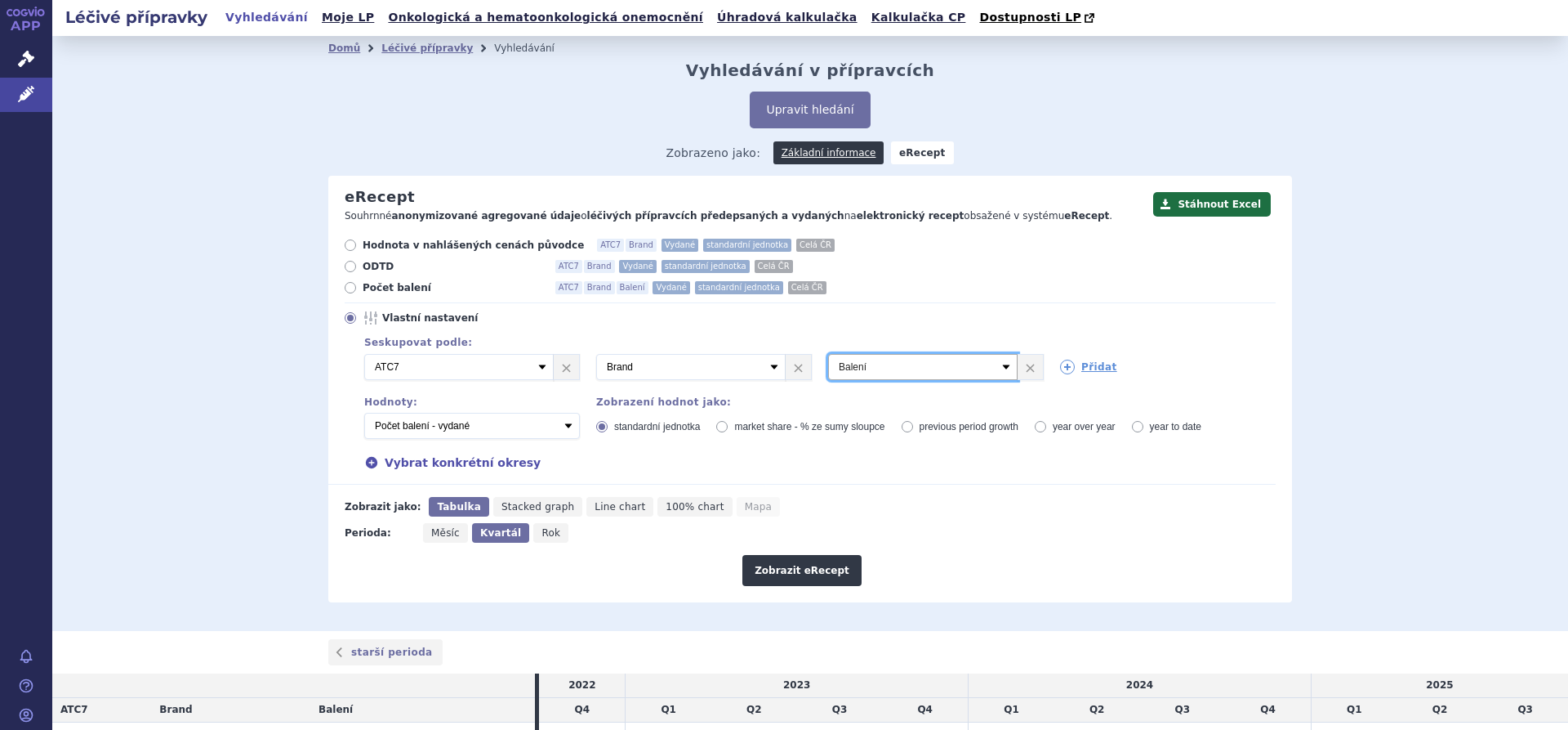
click at [993, 364] on select "Vyberte groupování ATC3 ATC5 ATC7 Brand Balení Síla Forma SÚKL kód MAH VPOIS Re…" at bounding box center [923, 367] width 189 height 26
select select "dosageStrength"
click at [828, 355] on select "Vyberte groupování ATC3 ATC5 ATC7 Brand Balení Síla Forma SÚKL kód MAH VPOIS Re…" at bounding box center [923, 367] width 189 height 26
click at [799, 575] on button "Zobrazit eRecept" at bounding box center [802, 569] width 120 height 31
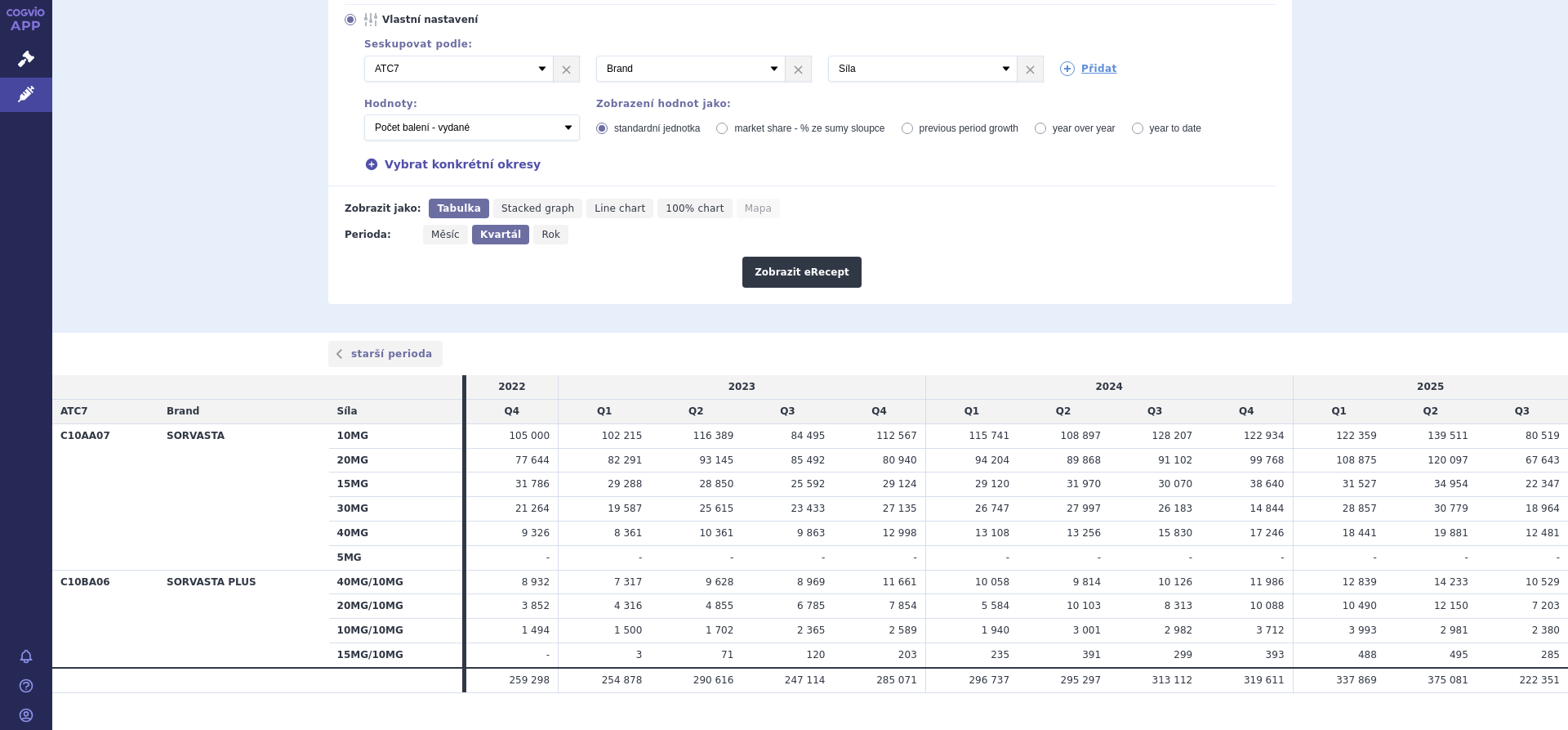
scroll to position [327, 0]
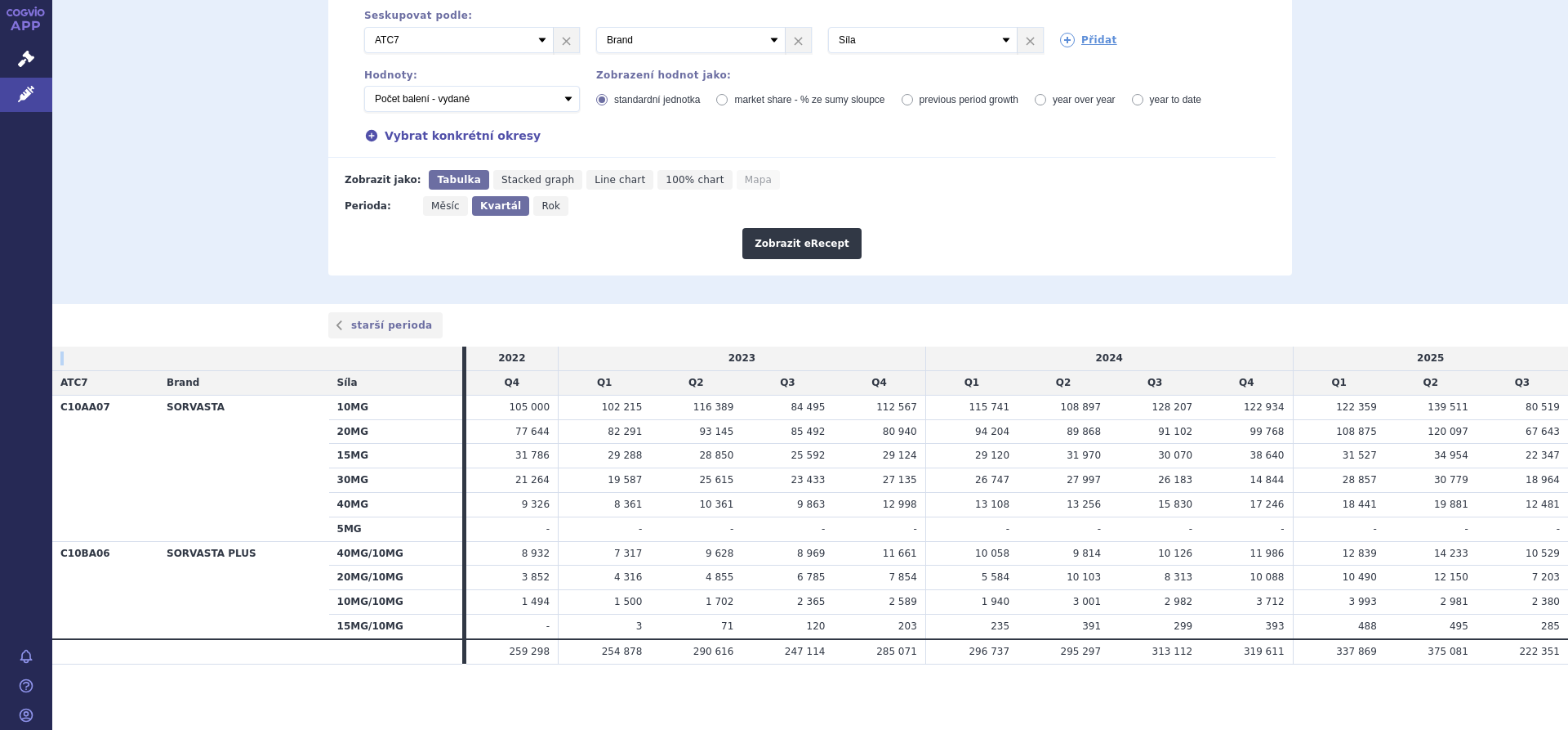
drag, startPoint x: 62, startPoint y: 356, endPoint x: 1568, endPoint y: 673, distance: 1539.0
click at [1568, 673] on div "Léčivé přípravky Vyhledávání Moje LP Onkologická a hematoonkologická onemocnění…" at bounding box center [809, 365] width 1516 height 730
copy table
click at [556, 102] on select "Počet balení - vydané Hodnota v nahlášených cenách původce - vydané [DIS-13] Ho…" at bounding box center [471, 99] width 215 height 26
select select "predepsanePackages"
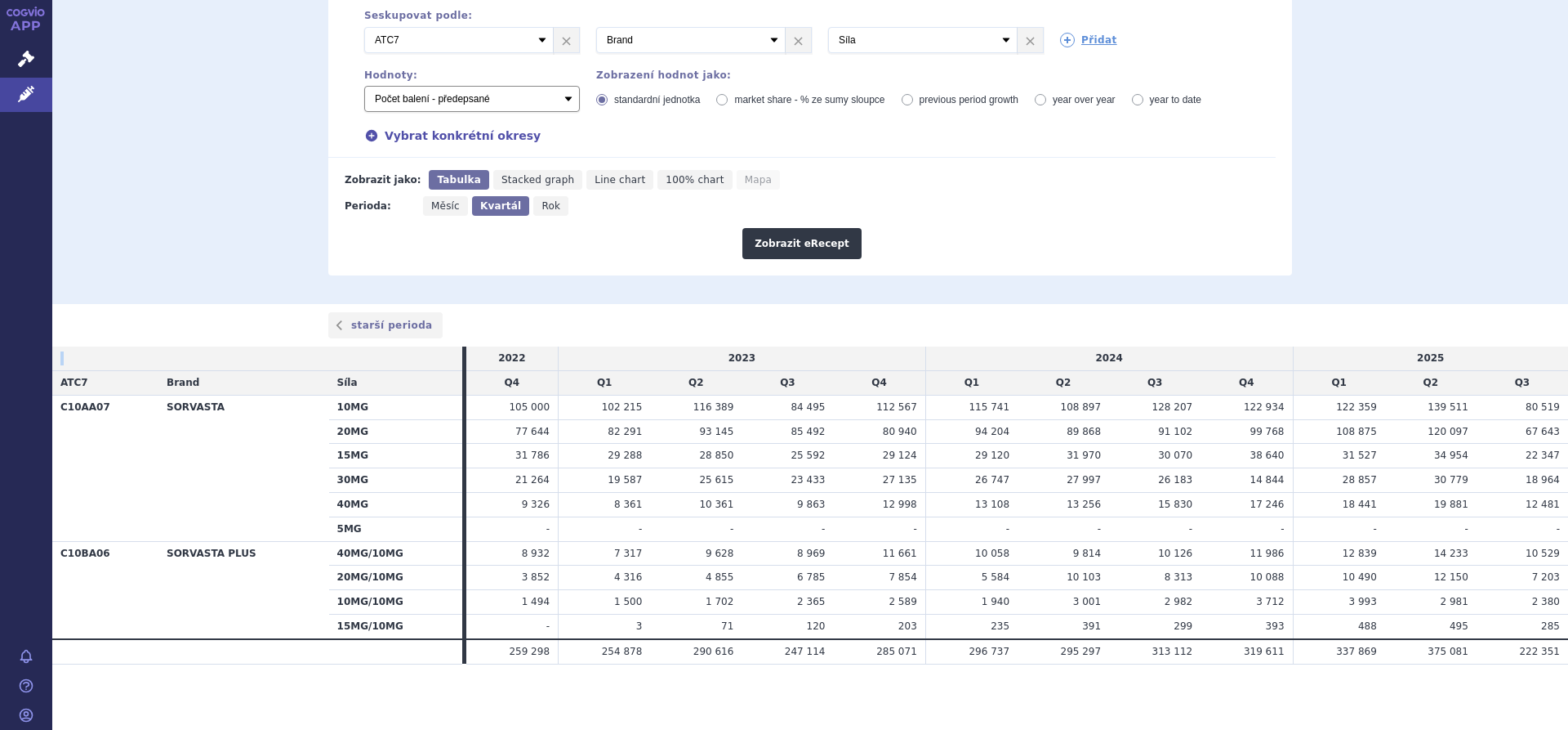
click at [364, 87] on select "Počet balení - vydané Hodnota v nahlášených cenách původce - vydané [DIS-13] Ho…" at bounding box center [471, 99] width 215 height 26
click at [770, 246] on button "Zobrazit eRecept" at bounding box center [802, 243] width 120 height 31
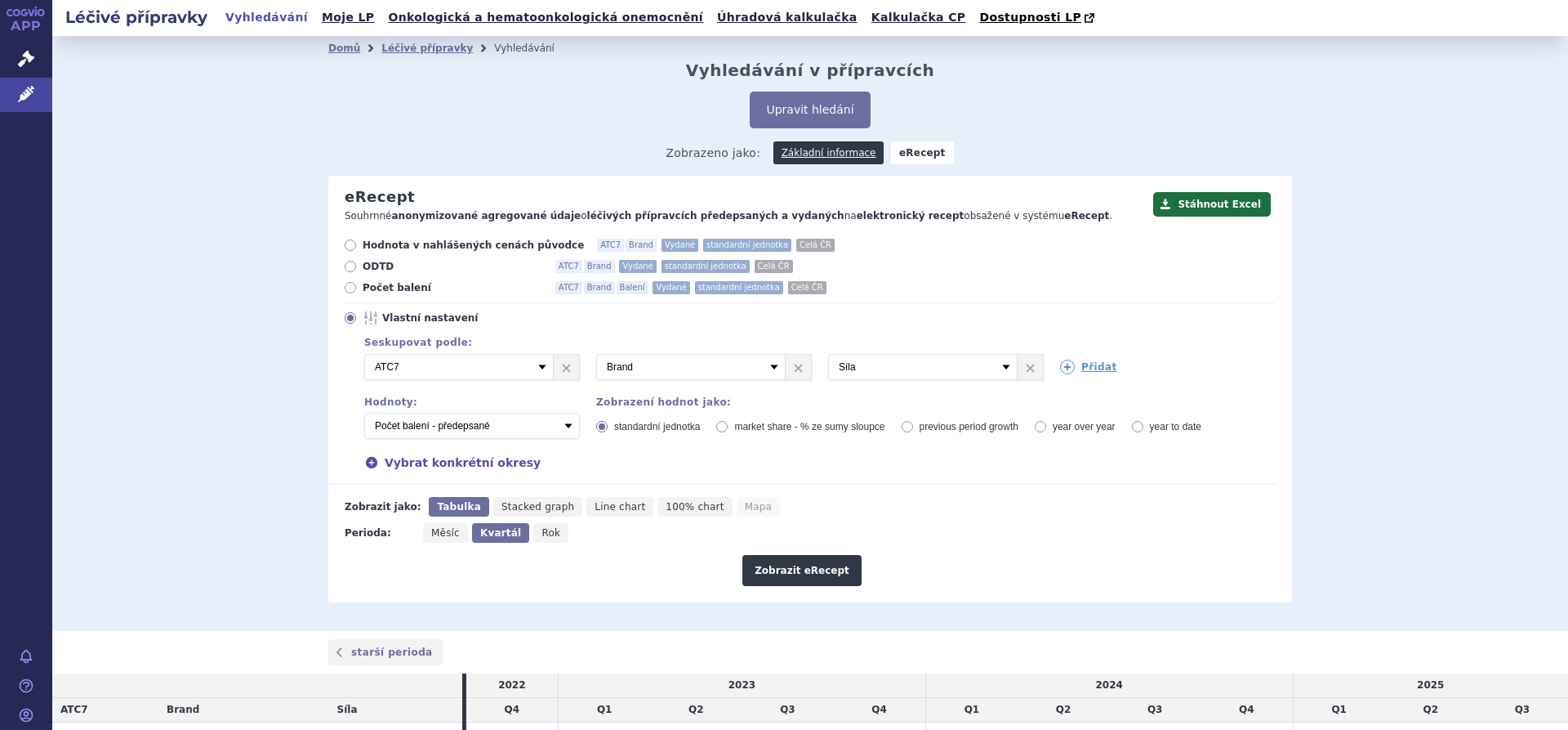
scroll to position [328, 0]
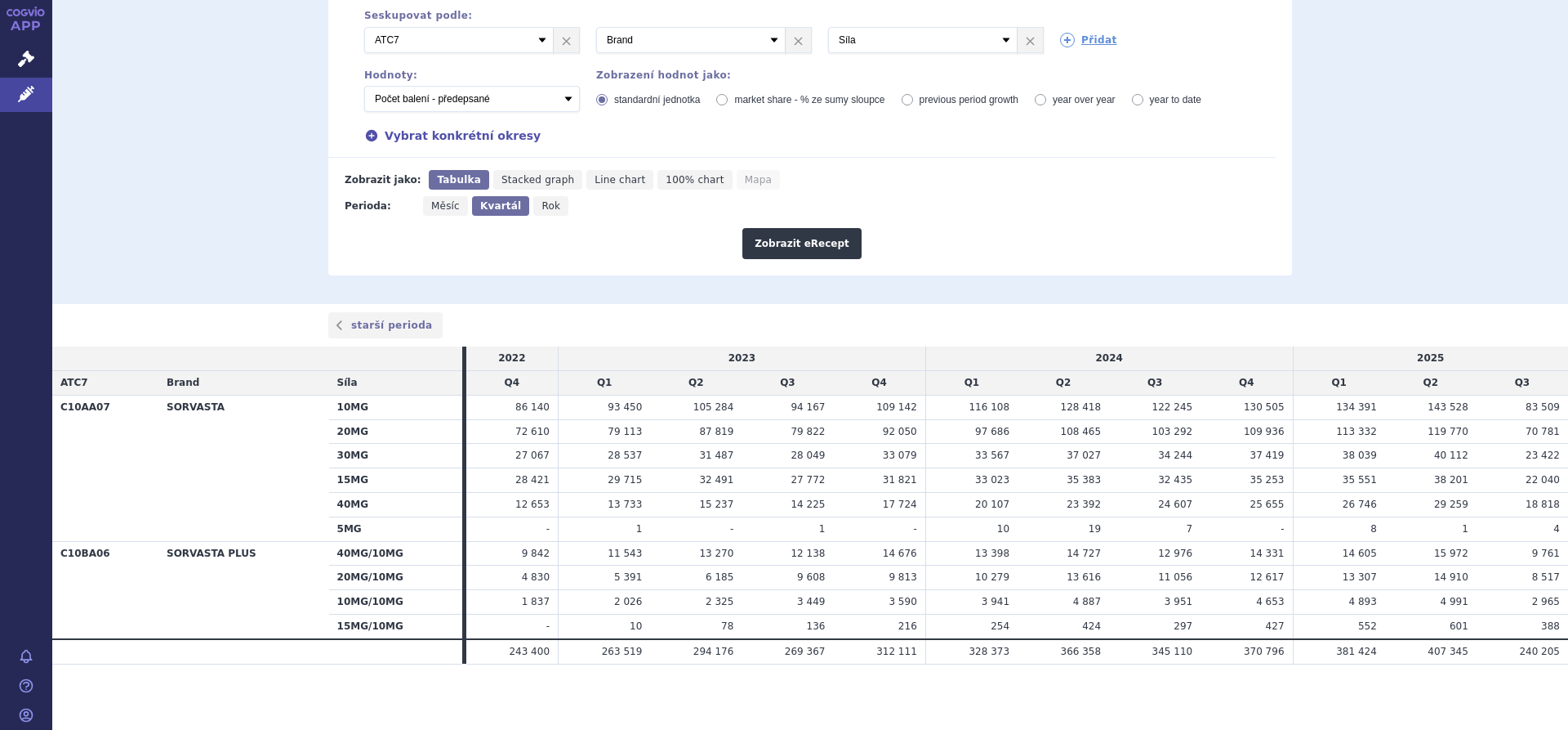
drag, startPoint x: 101, startPoint y: 360, endPoint x: 1549, endPoint y: 649, distance: 1476.6
click at [1549, 649] on table "2022 2023 2024 2025 ATC7 Brand Síla Q4 Q1 Q2 Q3 Q4 Q1 Q2 Q3 Q4 Q1 Q2 Q3 C10AA07…" at bounding box center [809, 505] width 1516 height 317
copy table "2022 2023 2024 2025 ATC7 Brand Síla Q4 Q1 Q2 Q3 Q4 Q1 Q2 Q3 Q4 Q1 Q2 Q3 C10AA07…"
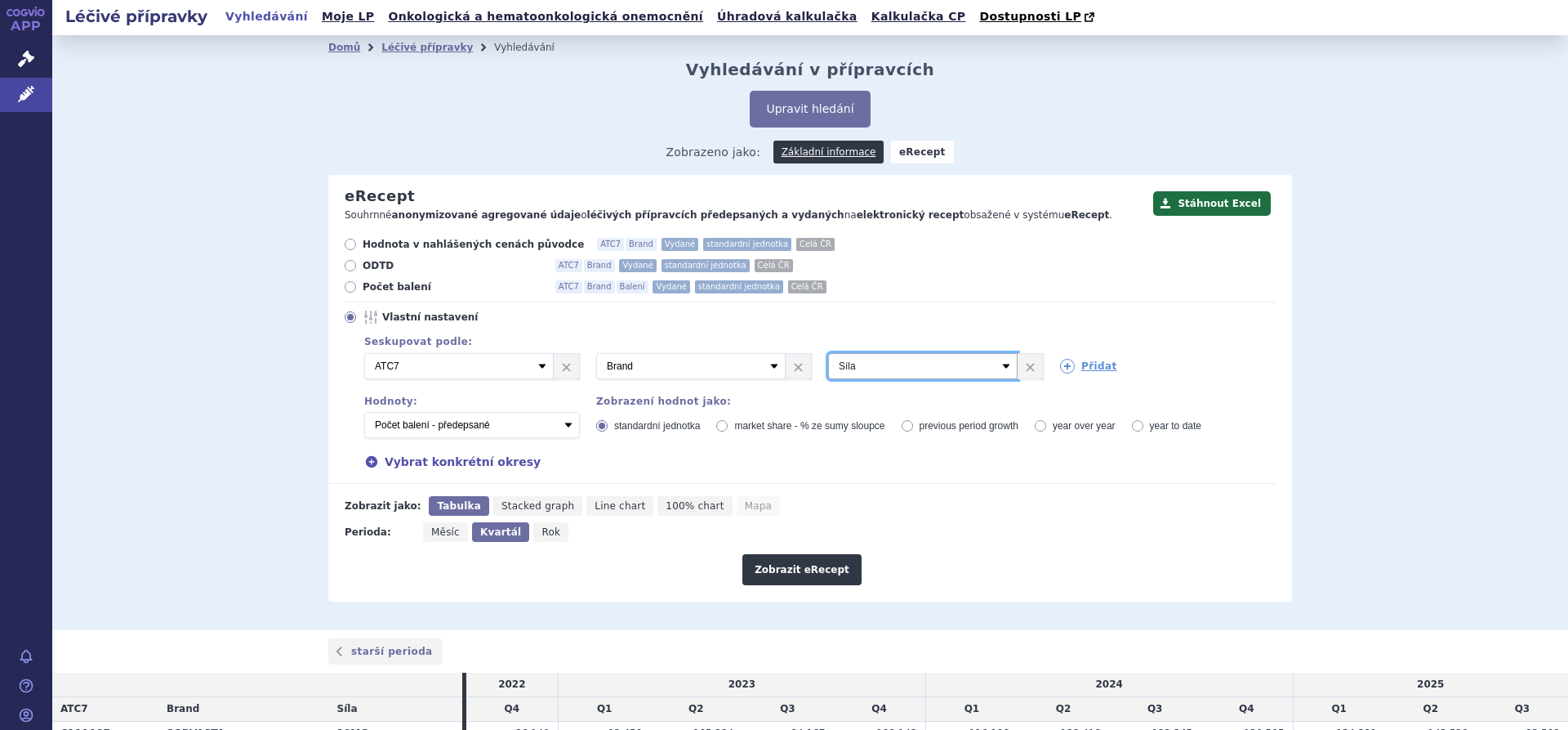
click at [1001, 364] on select "Vyberte groupování ATC3 ATC5 ATC7 Brand Balení Síla Forma SÚKL kód MAH VPOIS Re…" at bounding box center [923, 366] width 189 height 26
select select "package"
click at [828, 354] on select "Vyberte groupování ATC3 ATC5 ATC7 Brand Balení Síla Forma SÚKL kód MAH VPOIS Re…" at bounding box center [923, 366] width 189 height 26
click at [792, 572] on button "Zobrazit eRecept" at bounding box center [802, 569] width 120 height 31
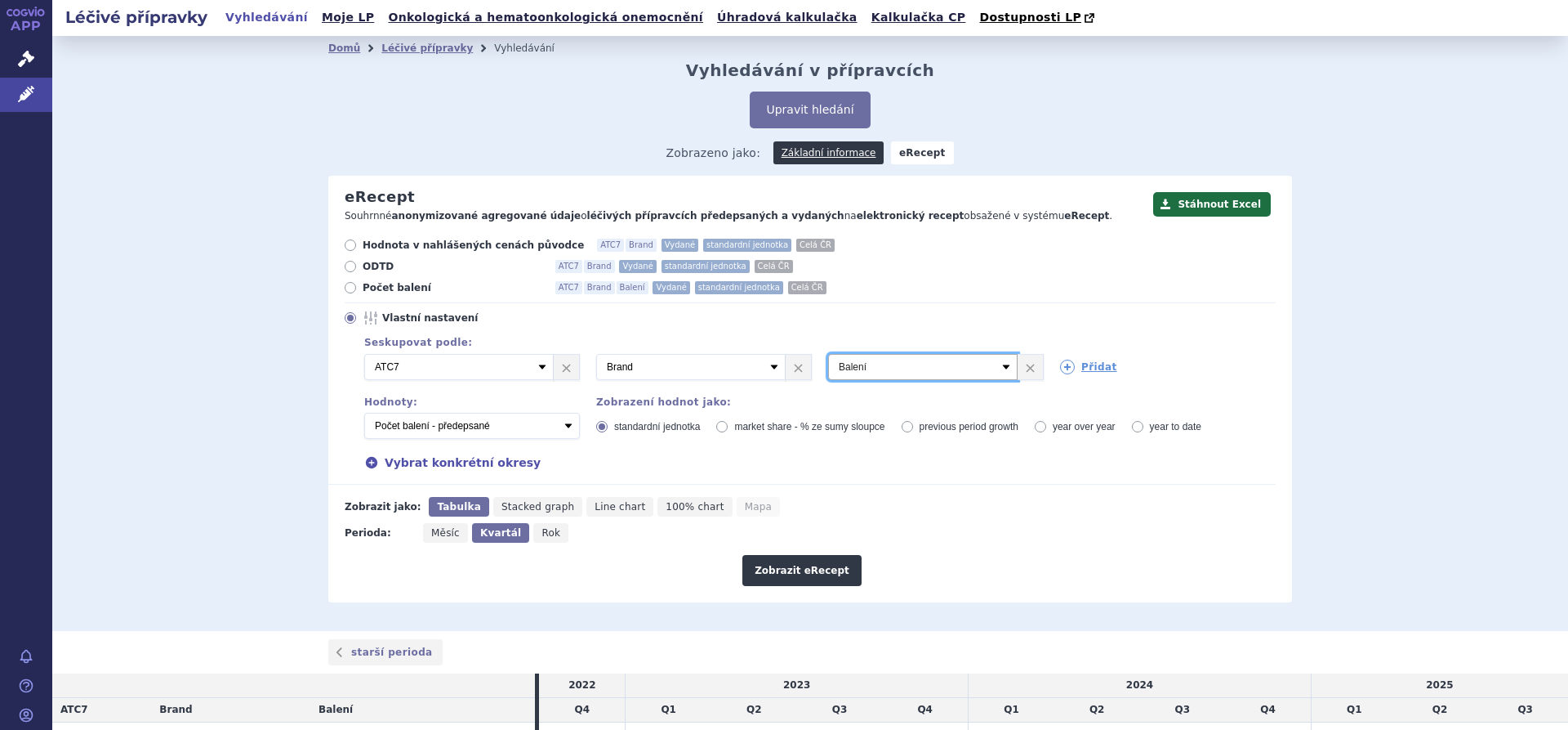
click at [987, 360] on select "Vyberte groupování ATC3 ATC5 ATC7 Brand Balení Síla Forma SÚKL kód MAH VPOIS Re…" at bounding box center [923, 367] width 189 height 26
select select "suklCode"
click at [828, 355] on select "Vyberte groupování ATC3 ATC5 ATC7 Brand Balení Síla Forma SÚKL kód MAH VPOIS Re…" at bounding box center [923, 367] width 189 height 26
click at [799, 572] on button "Zobrazit eRecept" at bounding box center [802, 569] width 120 height 31
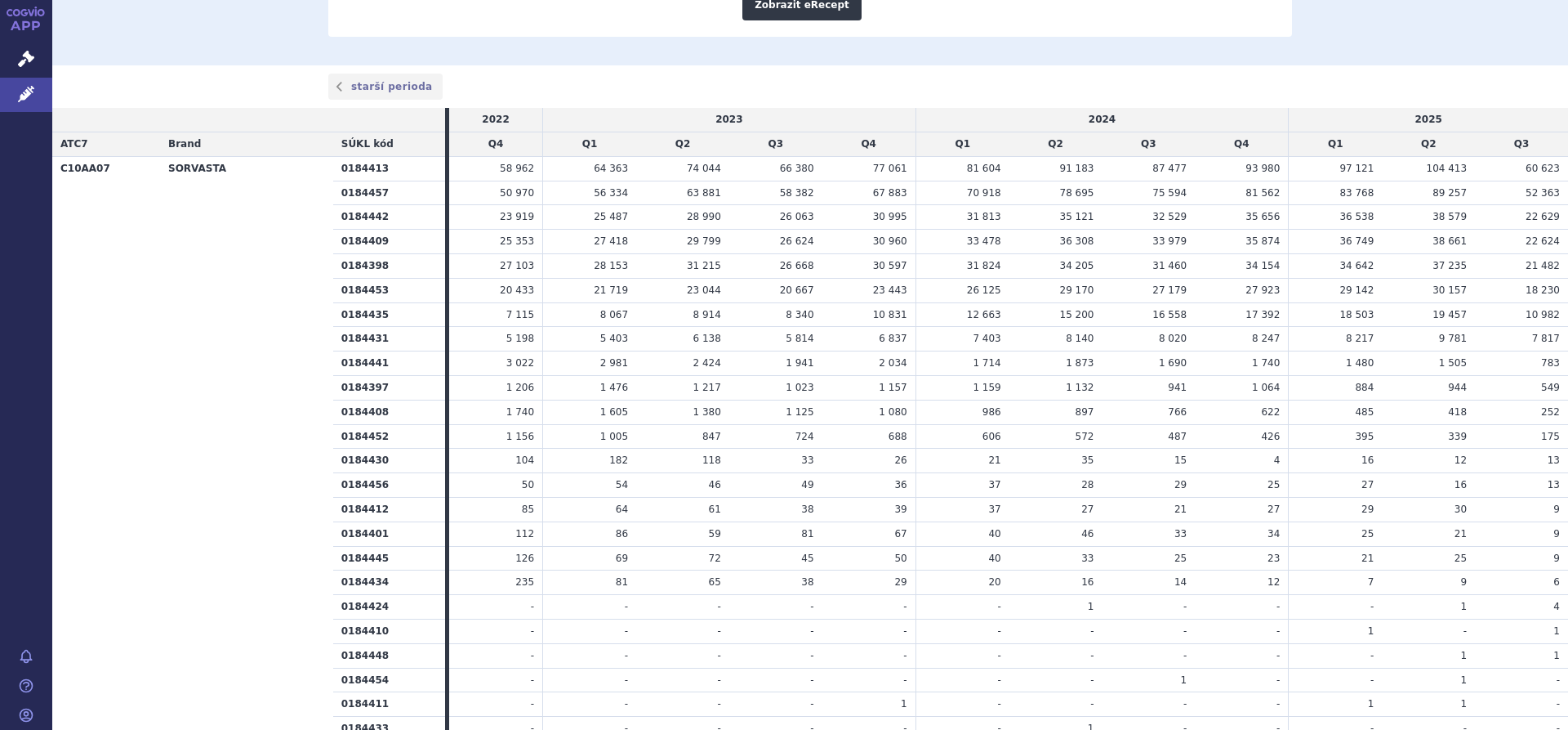
scroll to position [164, 0]
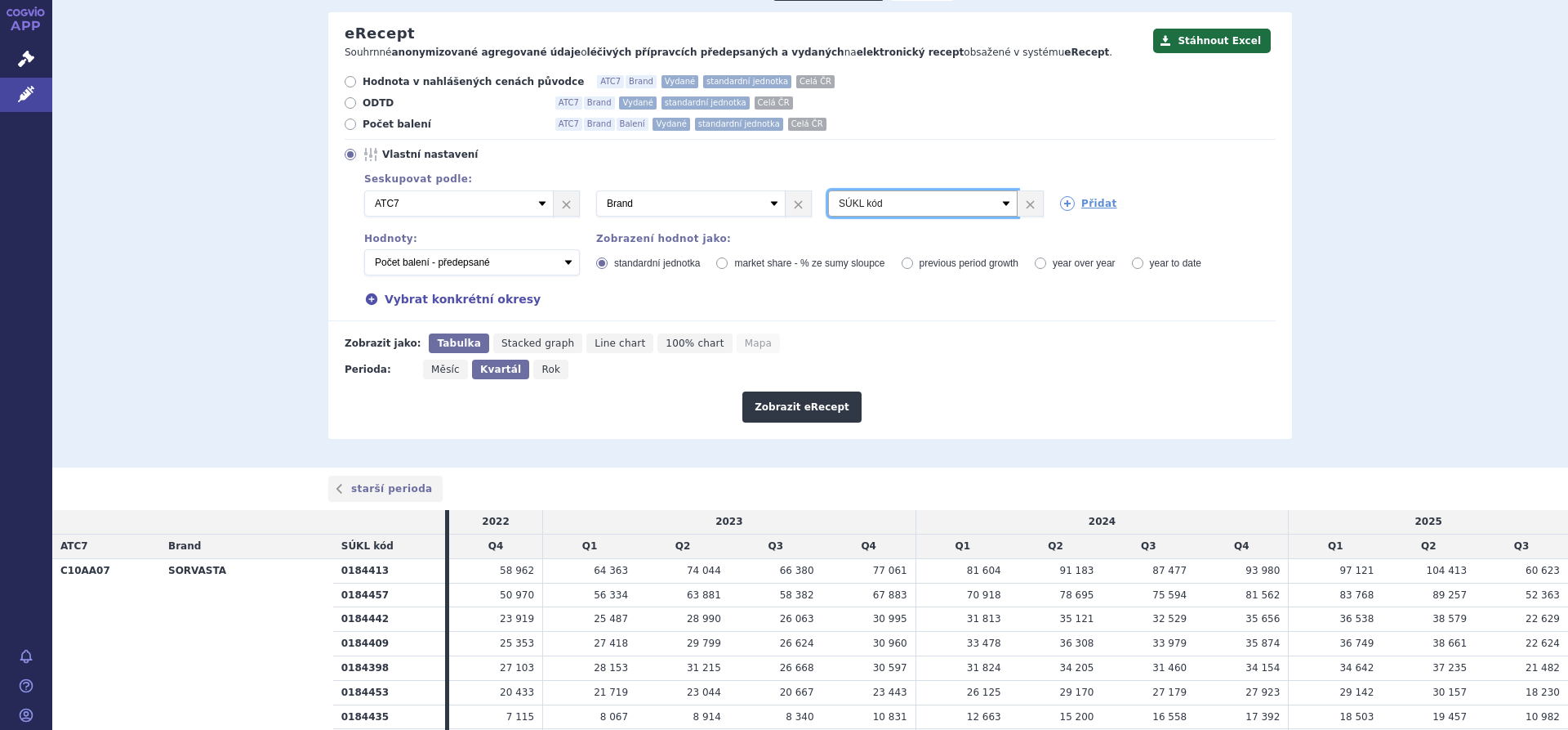
click at [989, 206] on select "Vyberte groupování ATC3 ATC5 ATC7 Brand Balení Síla Forma SÚKL kód MAH VPOIS Re…" at bounding box center [923, 203] width 189 height 26
select select "package"
click at [828, 191] on select "Vyberte groupování ATC3 ATC5 ATC7 Brand Balení Síla Forma SÚKL kód MAH VPOIS Re…" at bounding box center [923, 203] width 189 height 26
click at [814, 411] on button "Zobrazit eRecept" at bounding box center [802, 407] width 120 height 31
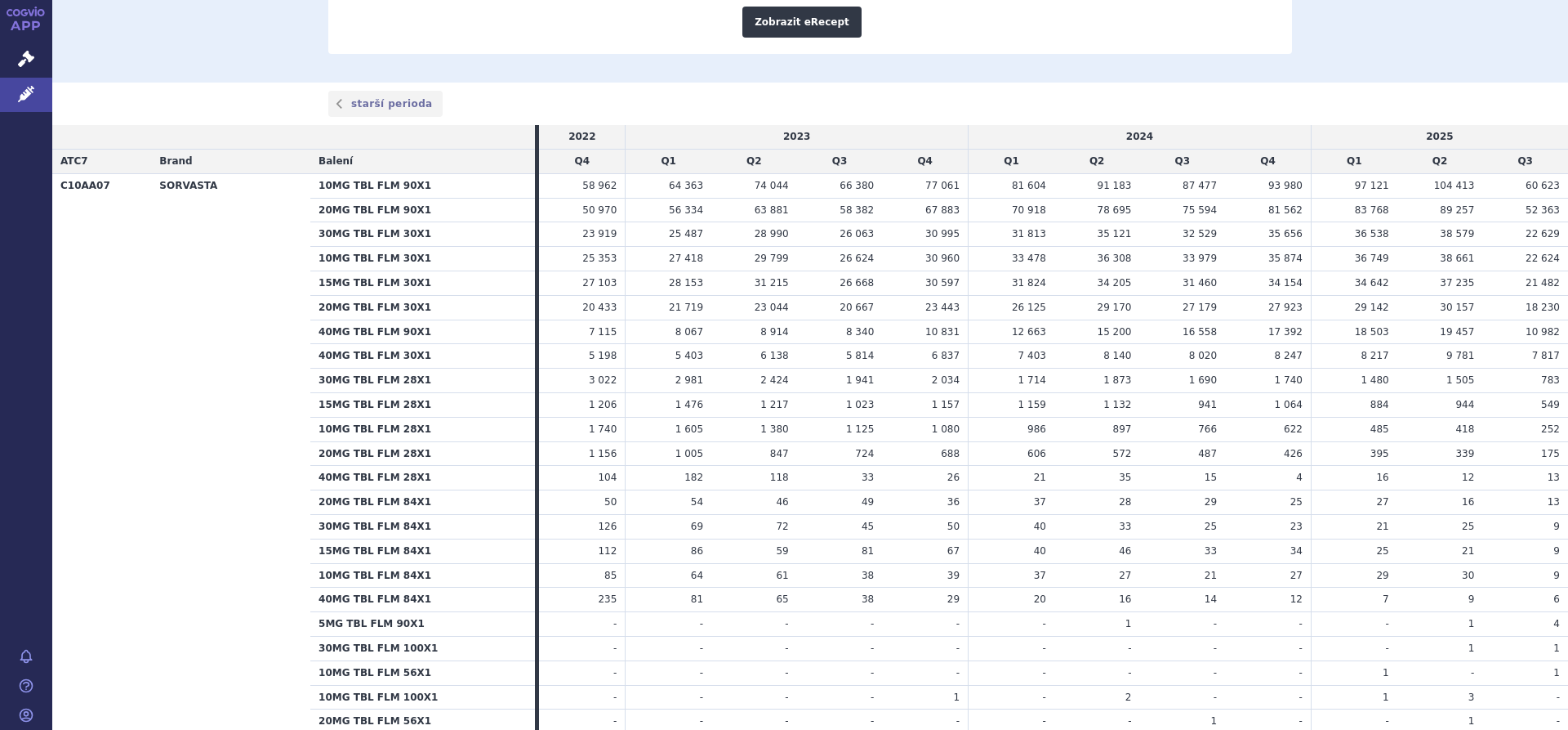
scroll to position [572, 0]
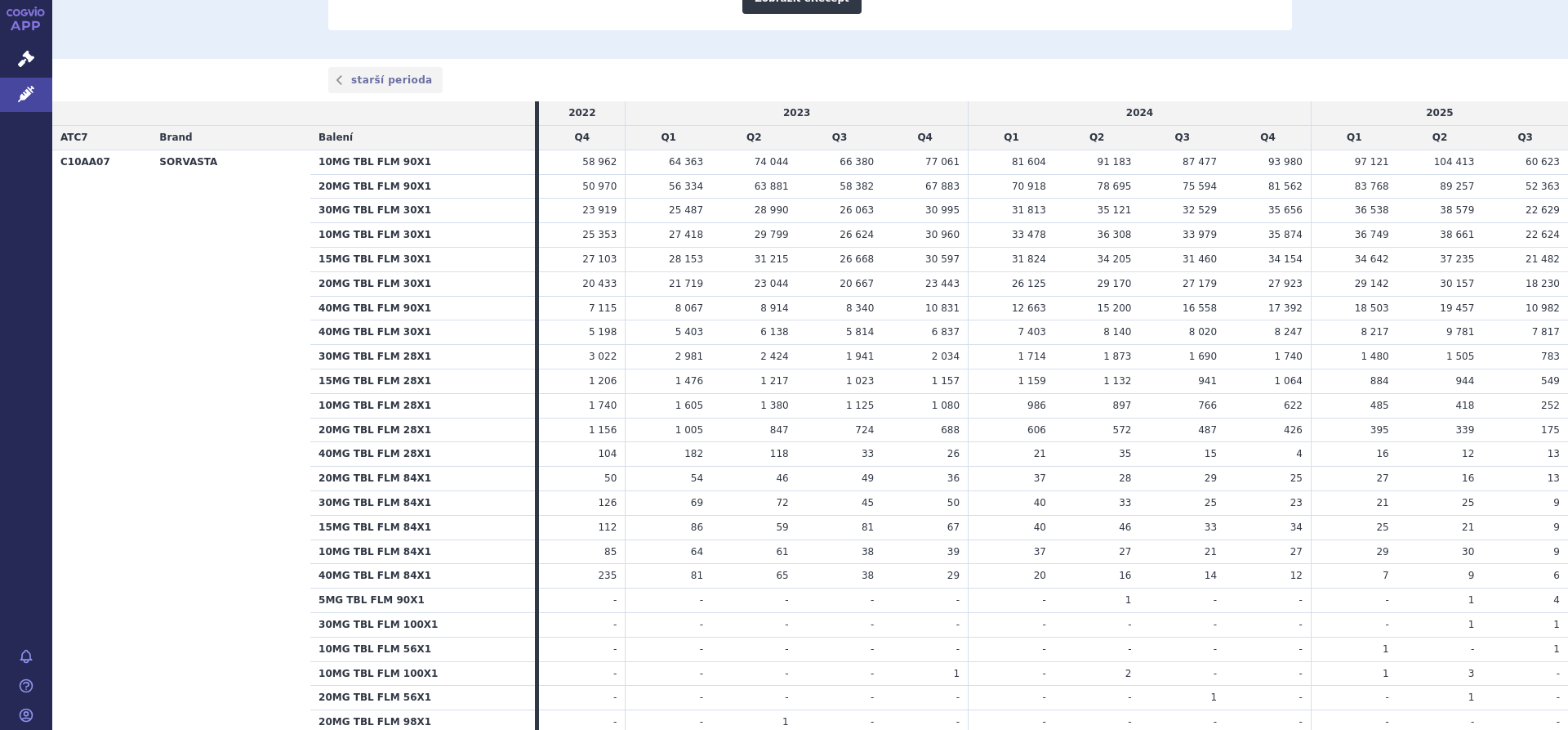
drag, startPoint x: 98, startPoint y: 113, endPoint x: 1545, endPoint y: 438, distance: 1483.0
copy table "2022 2023 2024 2025 ATC7 Brand Balení Q4 Q1 Q2 Q3 Q4 Q1 Q2 Q3 Q4 Q1 Q2 Q3 C10AA…"
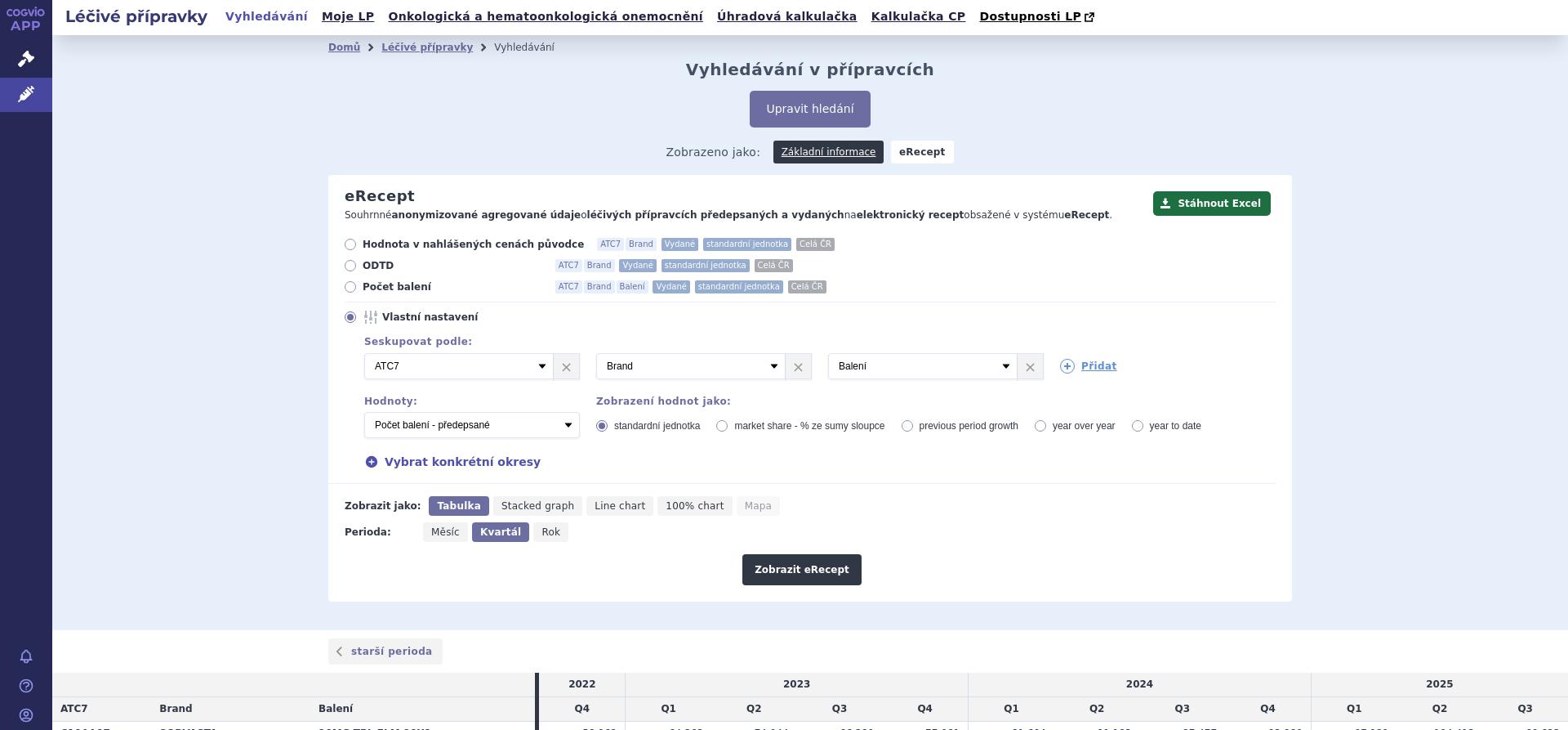
scroll to position [0, 0]
click at [561, 423] on select "Počet balení - vydané Hodnota v nahlášených cenách původce - vydané [DIS-13] Ho…" at bounding box center [471, 426] width 215 height 26
select select "rozdilPackages"
click at [364, 414] on select "Počet balení - vydané Hodnota v nahlášených cenách původce - vydané [DIS-13] Ho…" at bounding box center [471, 426] width 215 height 26
click at [784, 564] on button "Zobrazit eRecept" at bounding box center [802, 569] width 120 height 31
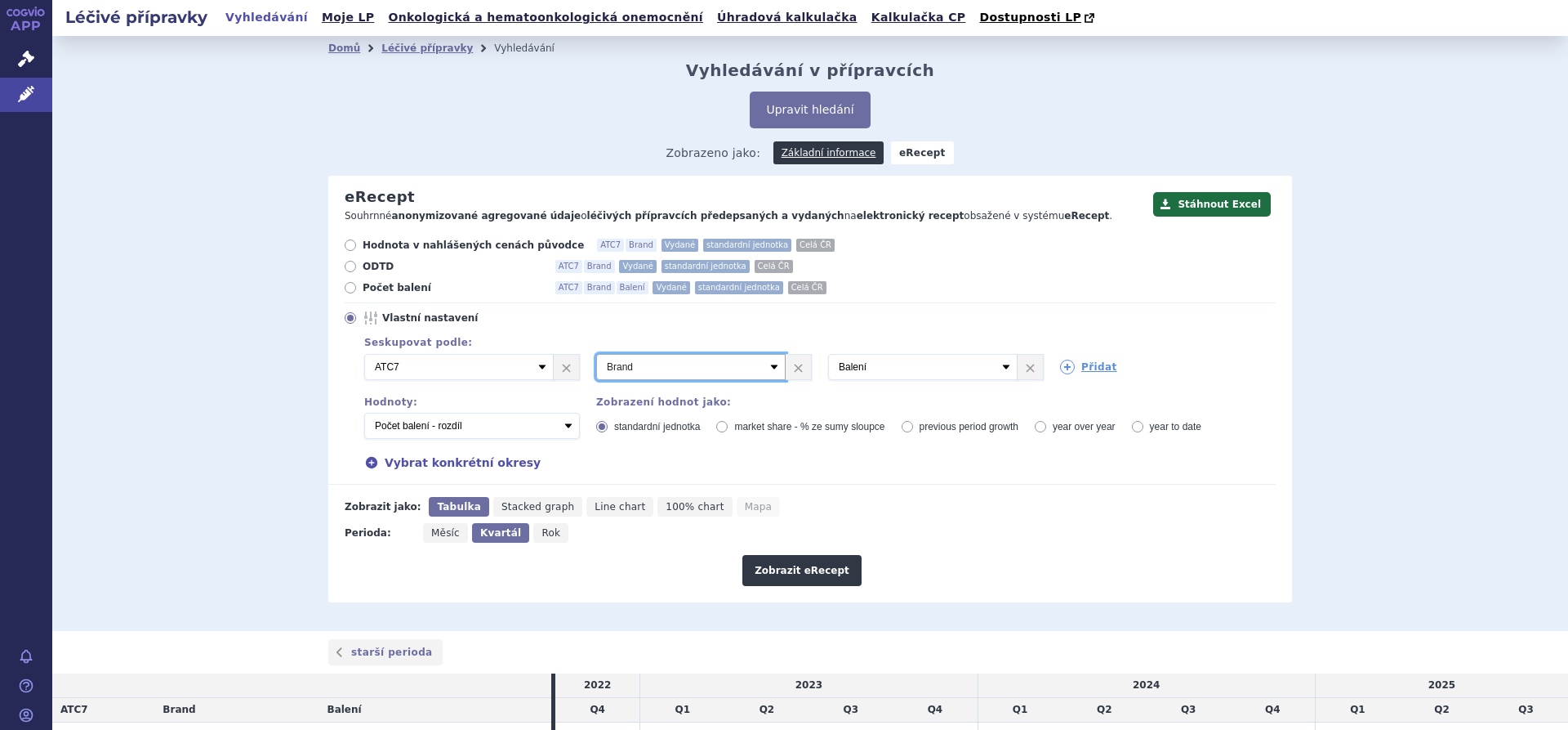
click at [771, 360] on select "Vyberte groupování ATC3 ATC5 ATC7 Brand Balení Síla Forma SÚKL kód MAH VPOIS Re…" at bounding box center [691, 367] width 189 height 26
click at [781, 114] on button "Upravit hledání" at bounding box center [809, 110] width 120 height 37
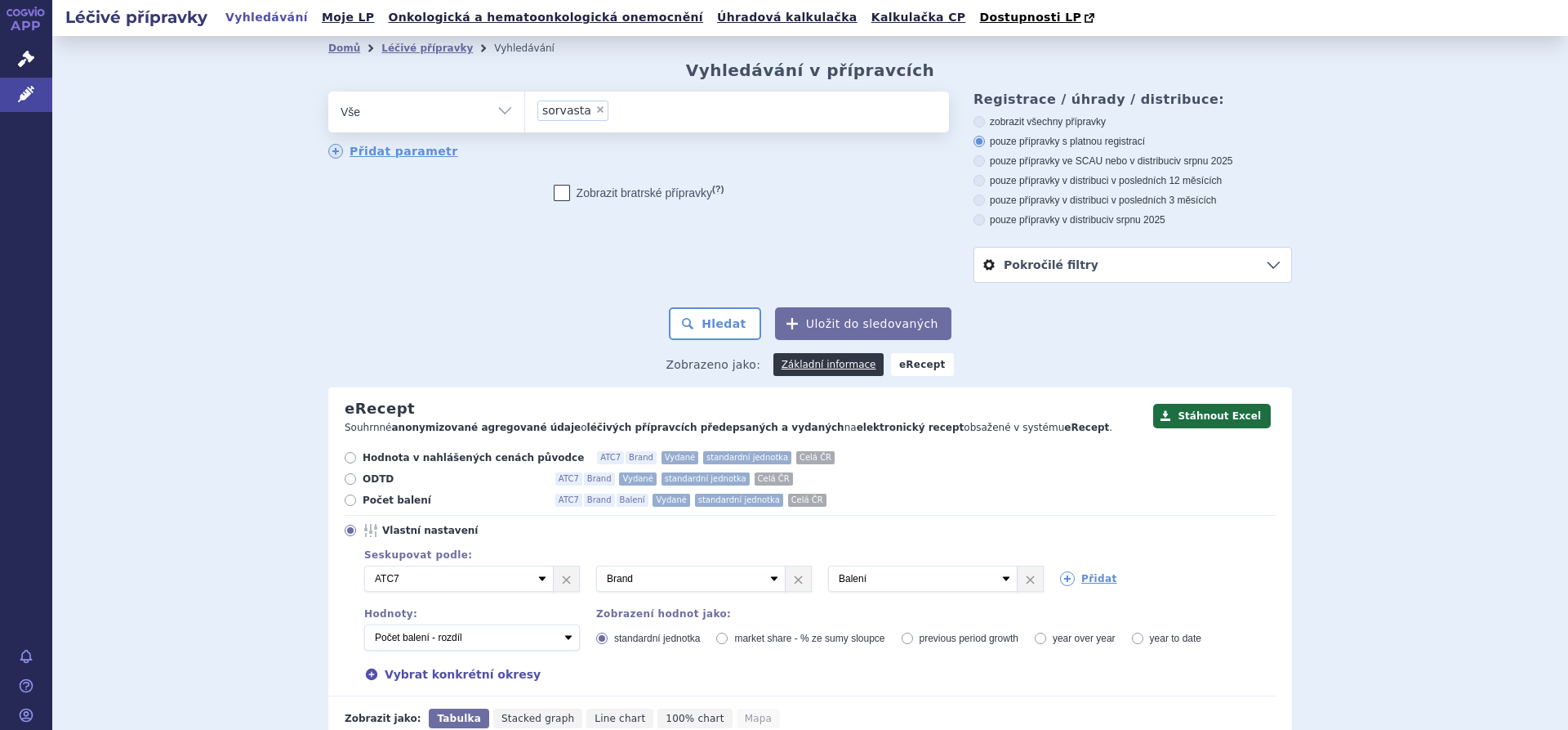
click at [595, 109] on span "×" at bounding box center [600, 110] width 10 height 10
click at [525, 109] on select "sorvasta" at bounding box center [524, 111] width 1 height 41
select select
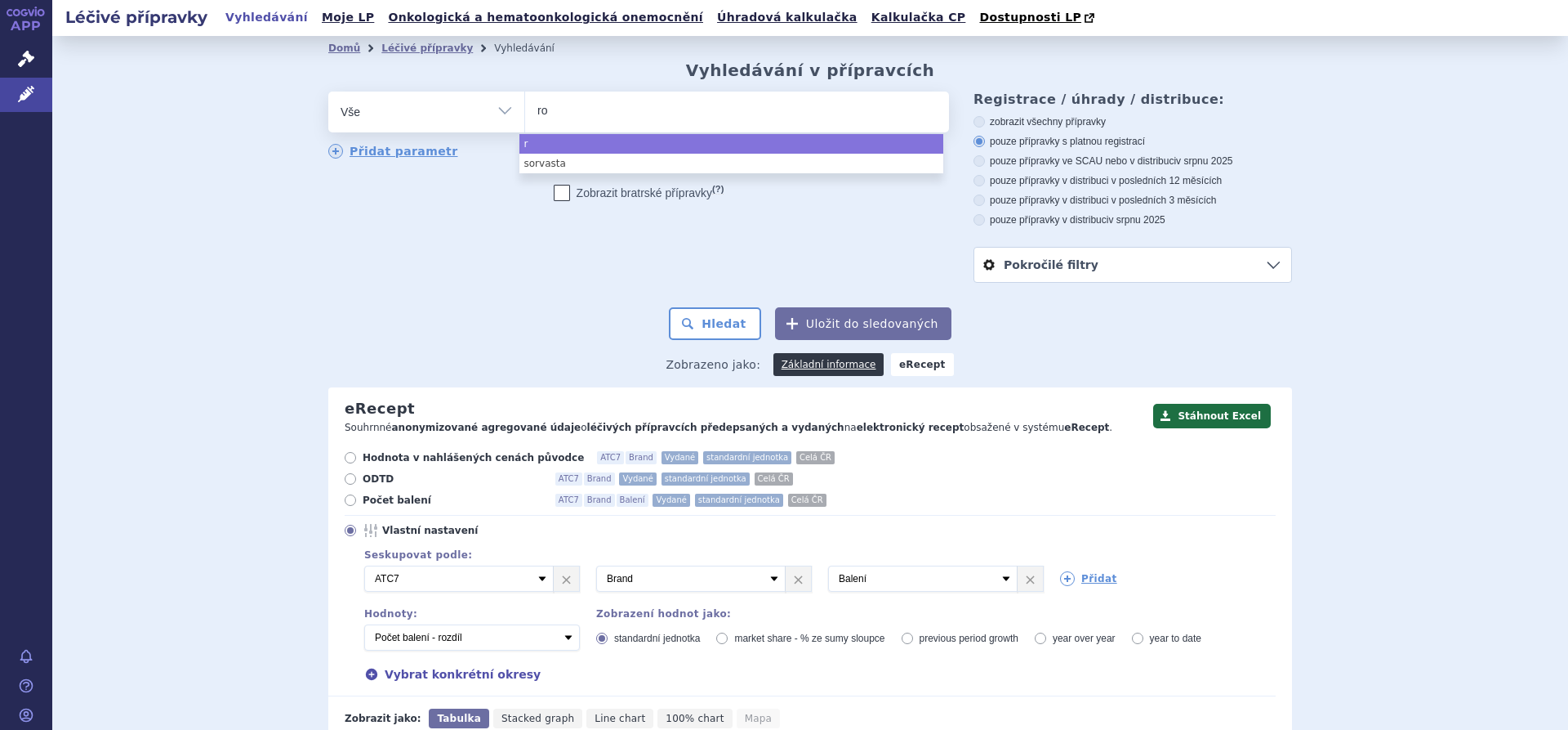
type input "ros"
type input "rosuv"
type input "rosuva"
type input "rosuvast"
type input "rosuvastat"
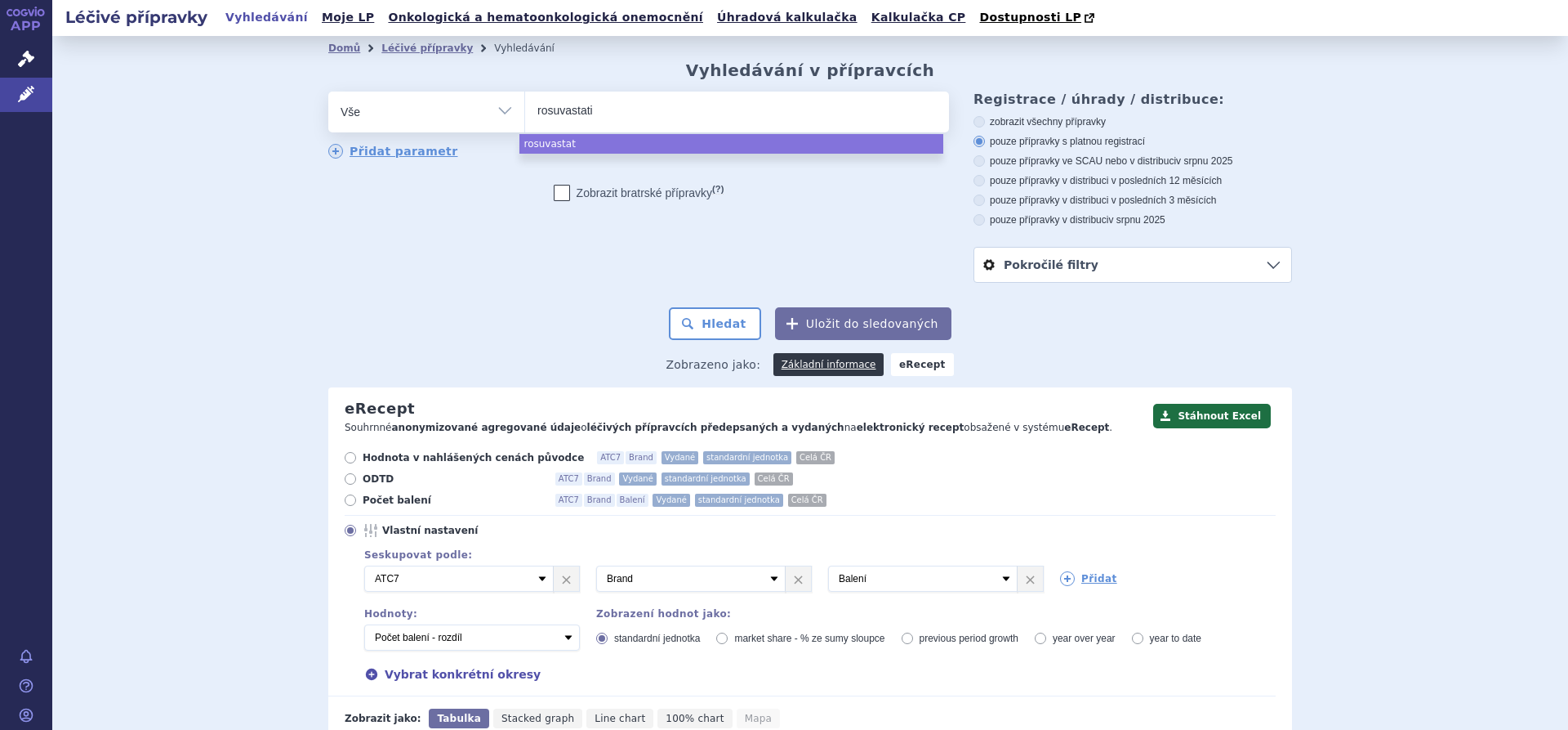
type input "[MEDICAL_DATA]"
select select "[MEDICAL_DATA]"
click at [685, 172] on div "odstranit Vše Přípravek/SUKL kód MAH VPOIS ATC/Aktivní látka" at bounding box center [638, 159] width 621 height 134
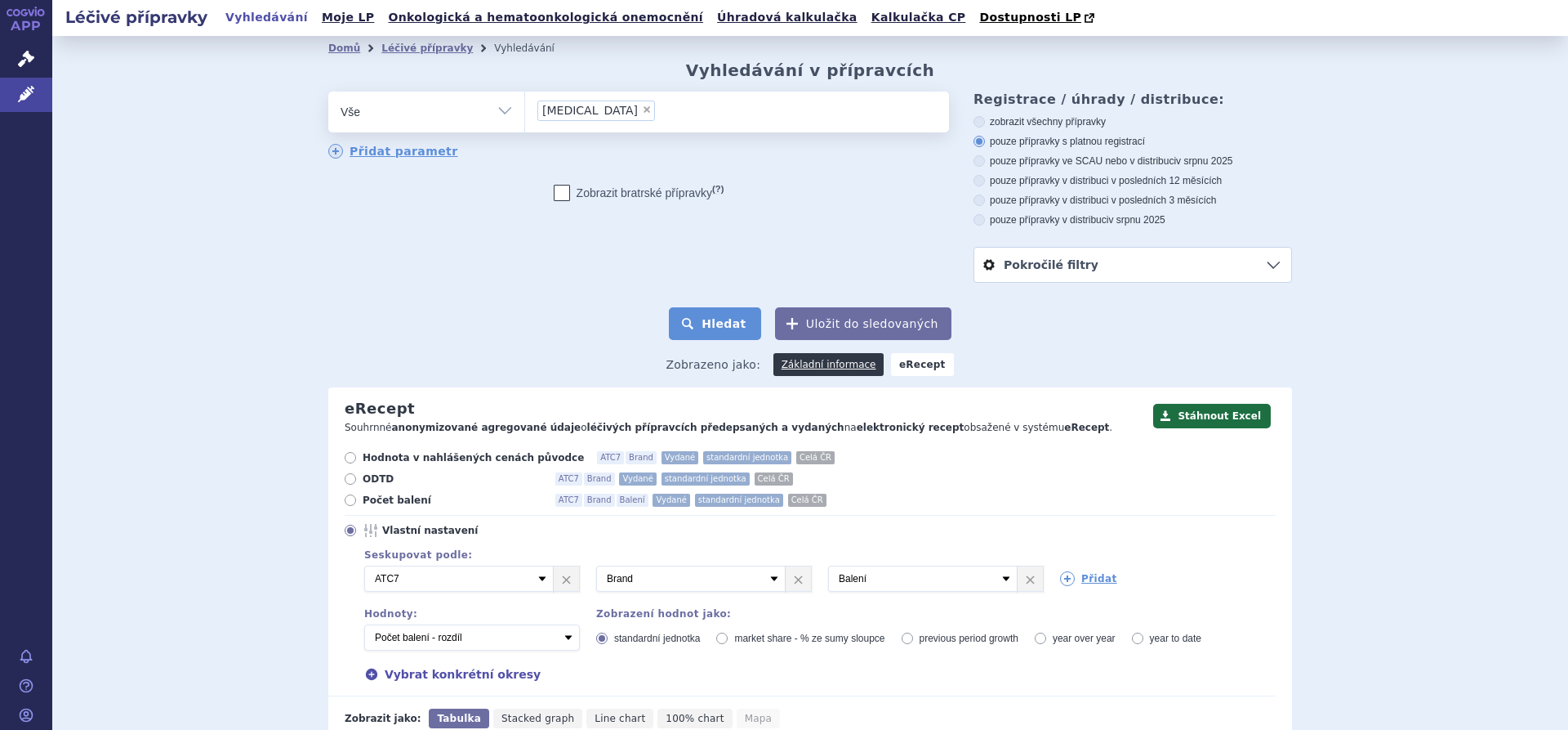
click at [729, 327] on button "Hledat" at bounding box center [715, 323] width 93 height 33
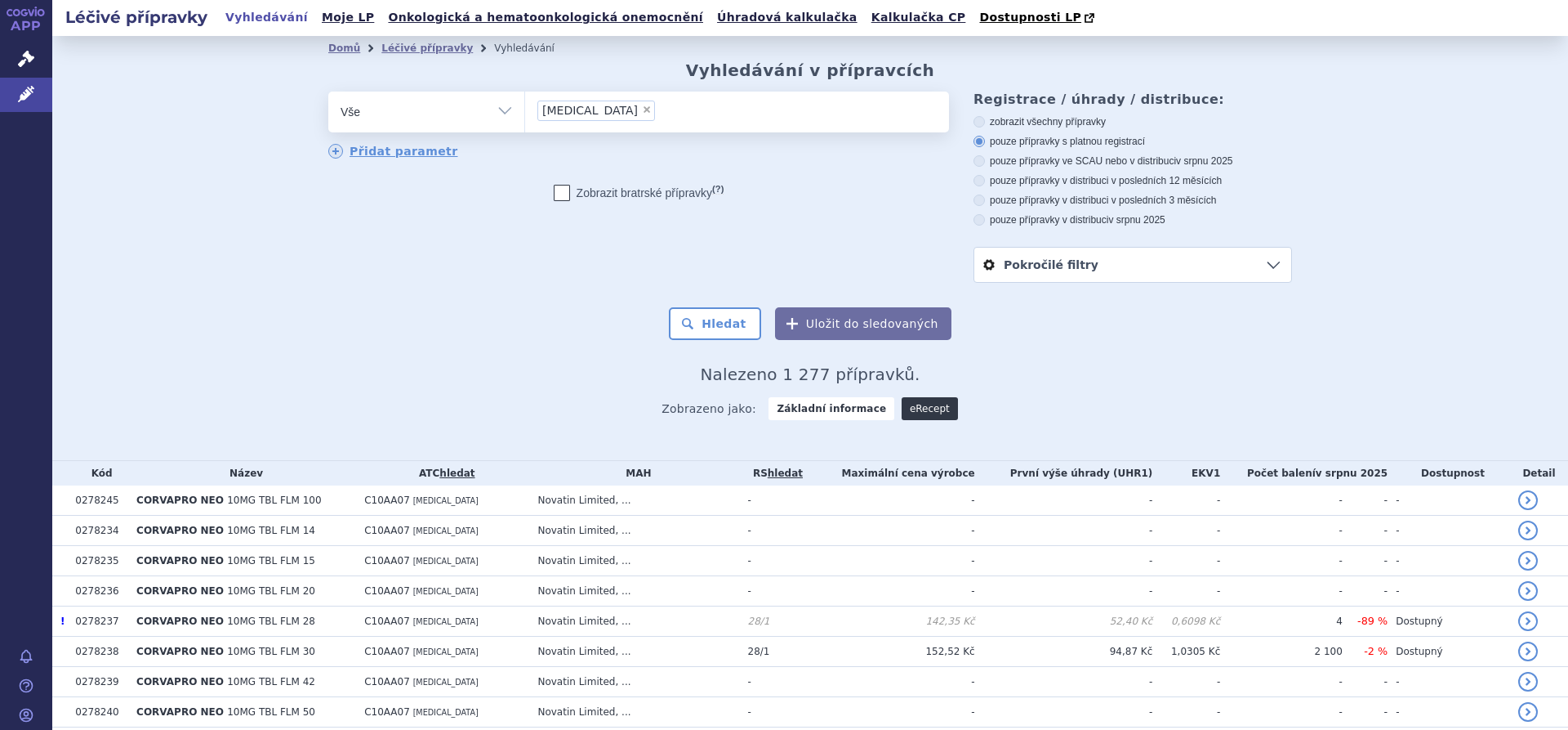
click at [911, 407] on link "eRecept" at bounding box center [930, 408] width 57 height 23
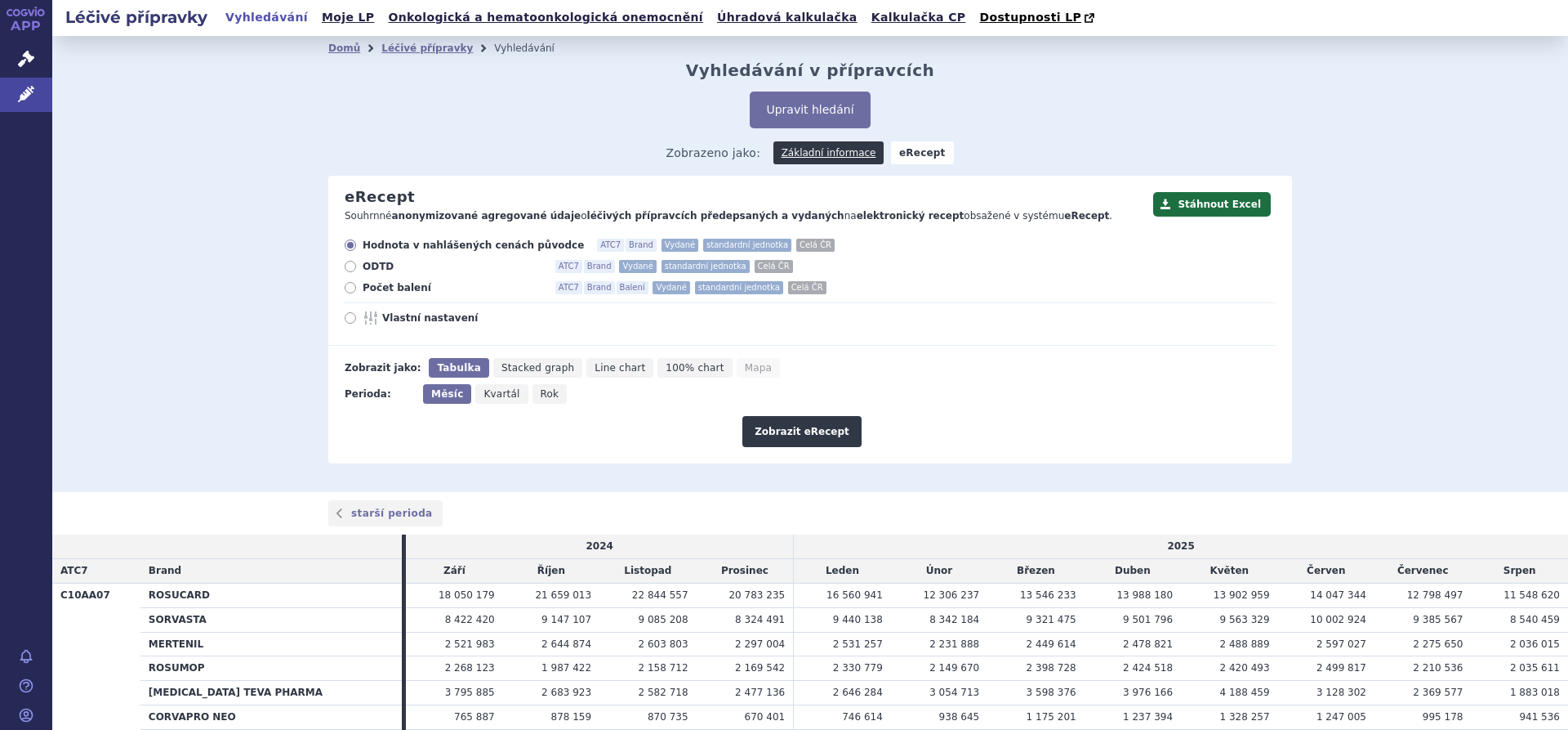
click at [490, 392] on span "Kvartál" at bounding box center [501, 393] width 36 height 11
click at [486, 392] on input "Kvartál" at bounding box center [480, 389] width 11 height 11
radio input "true"
click at [345, 318] on icon at bounding box center [350, 317] width 11 height 11
click at [346, 318] on input "Vlastní nastavení" at bounding box center [351, 319] width 11 height 11
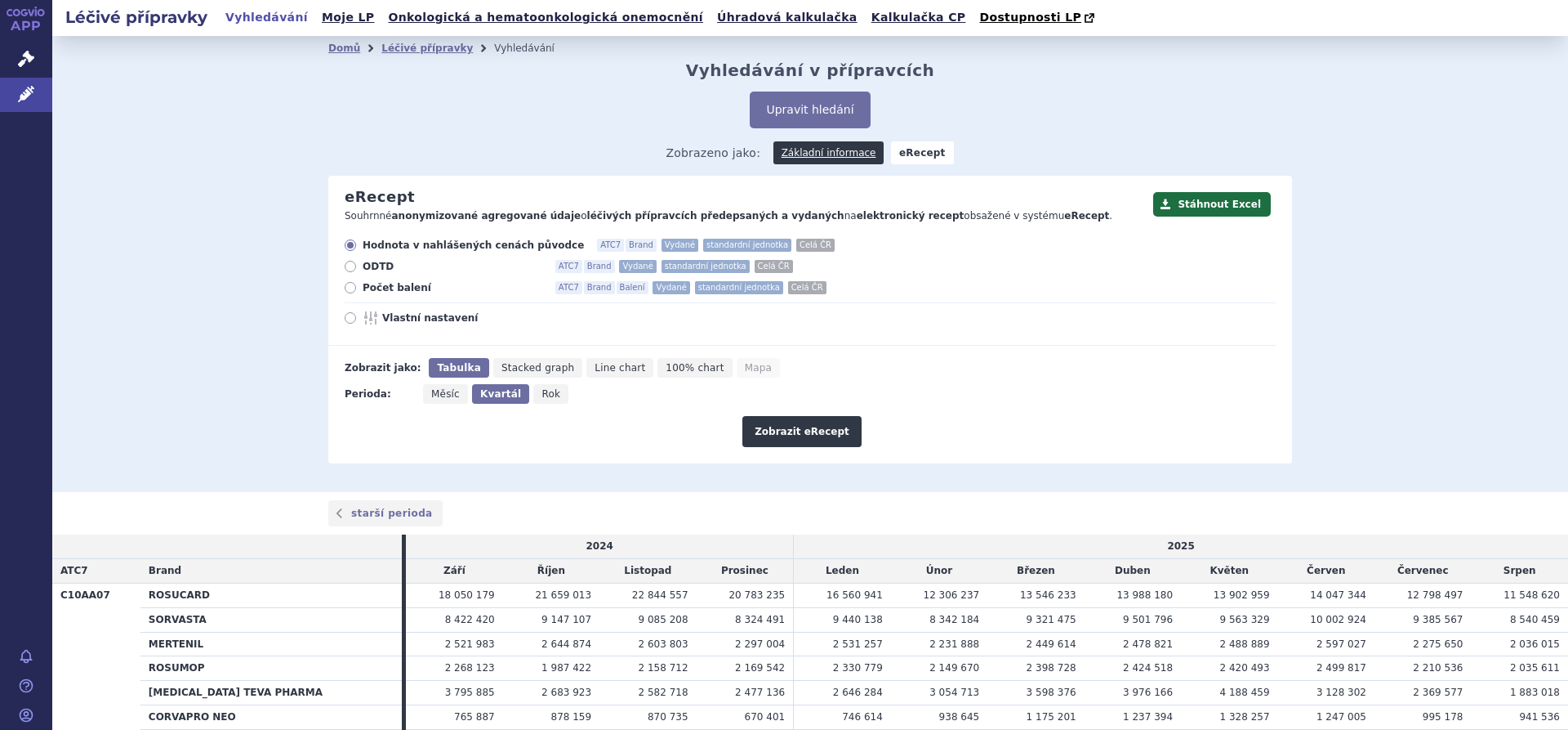
radio input "true"
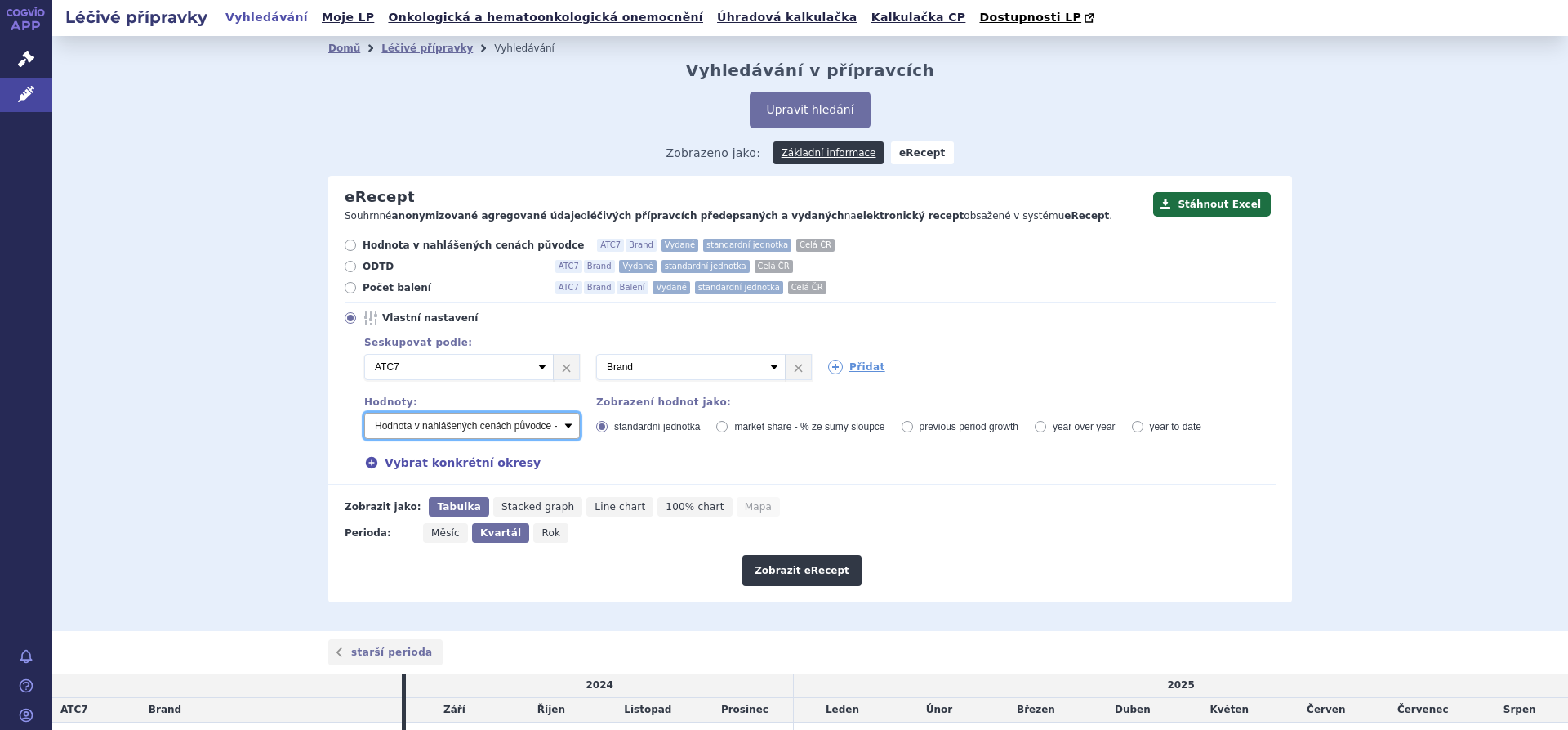
click at [557, 430] on select "Počet balení - vydané Hodnota v nahlášených cenách původce - vydané [DIS-13] Ho…" at bounding box center [471, 426] width 215 height 26
select select "rozdilPackages"
click at [364, 414] on select "Počet balení - vydané Hodnota v nahlášených cenách původce - vydané [DIS-13] Ho…" at bounding box center [471, 426] width 215 height 26
click at [784, 563] on button "Zobrazit eRecept" at bounding box center [802, 569] width 120 height 31
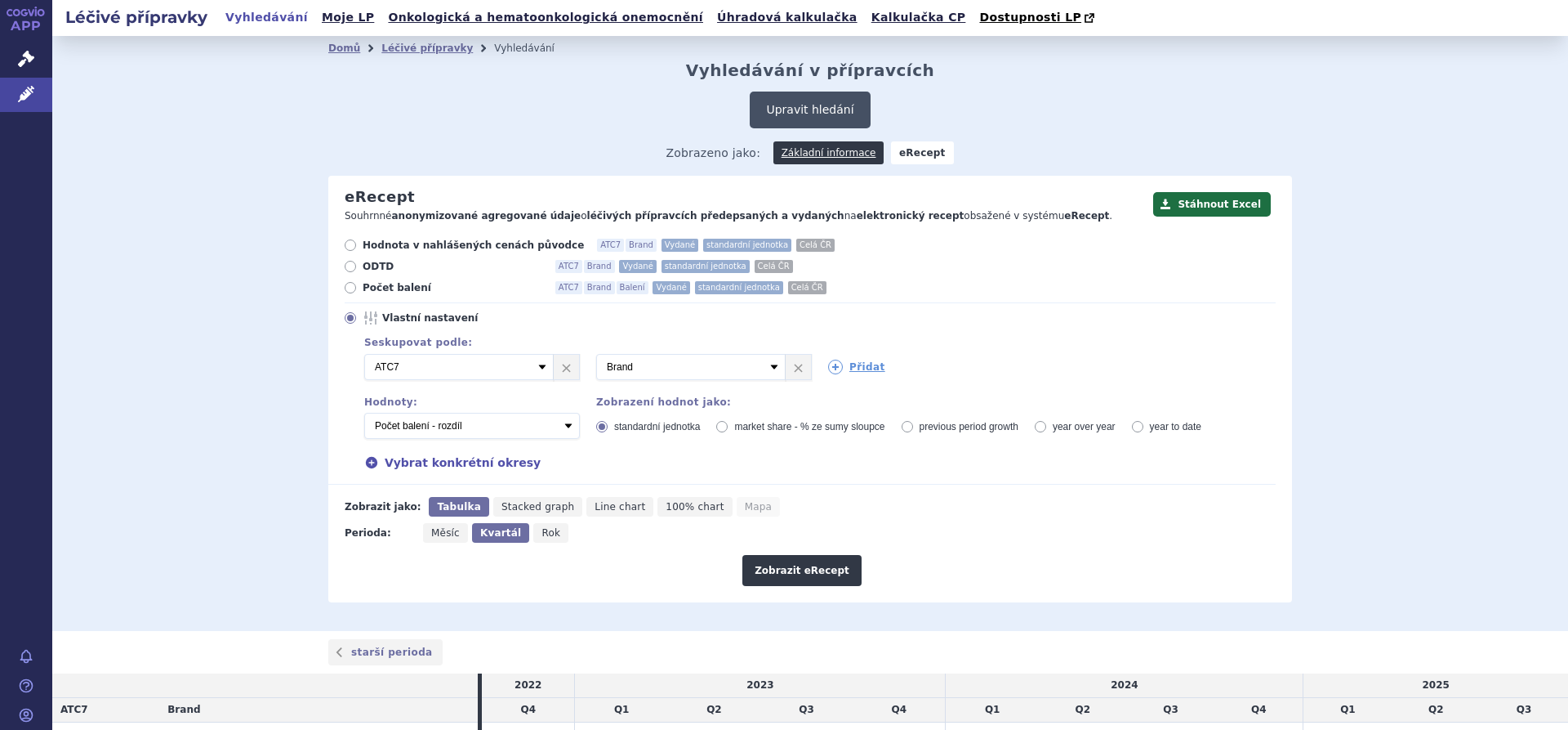
click at [806, 103] on button "Upravit hledání" at bounding box center [809, 110] width 120 height 37
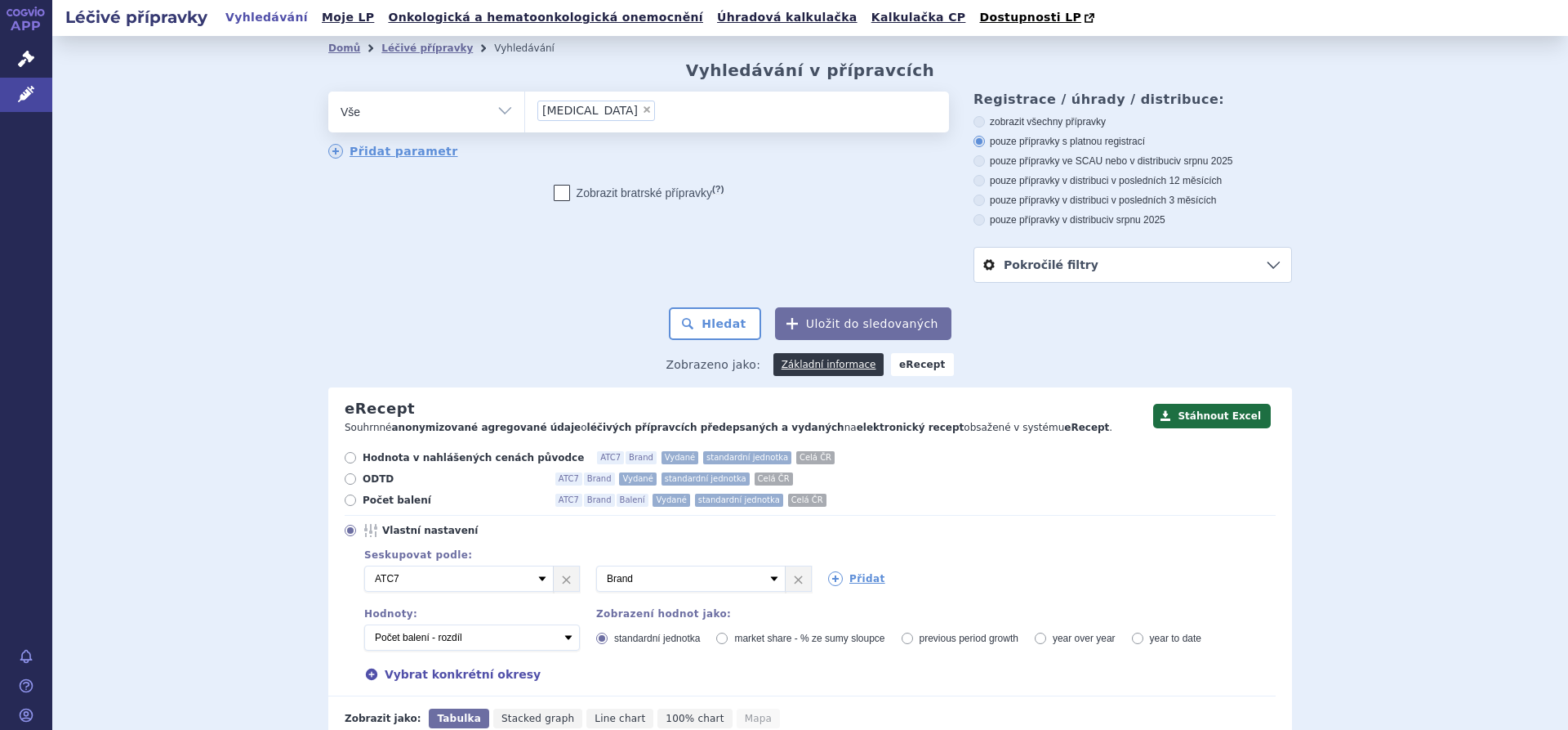
click at [495, 112] on select "Vše Přípravek/SUKL kód MAH VPOIS ATC/Aktivní látka Léková forma Síla" at bounding box center [426, 110] width 196 height 37
select select "filter-atc-group"
click at [328, 93] on select "Vše Přípravek/SUKL kód MAH VPOIS ATC/Aktivní látka Léková forma Síla" at bounding box center [426, 110] width 196 height 37
click at [700, 317] on button "Hledat" at bounding box center [715, 323] width 93 height 33
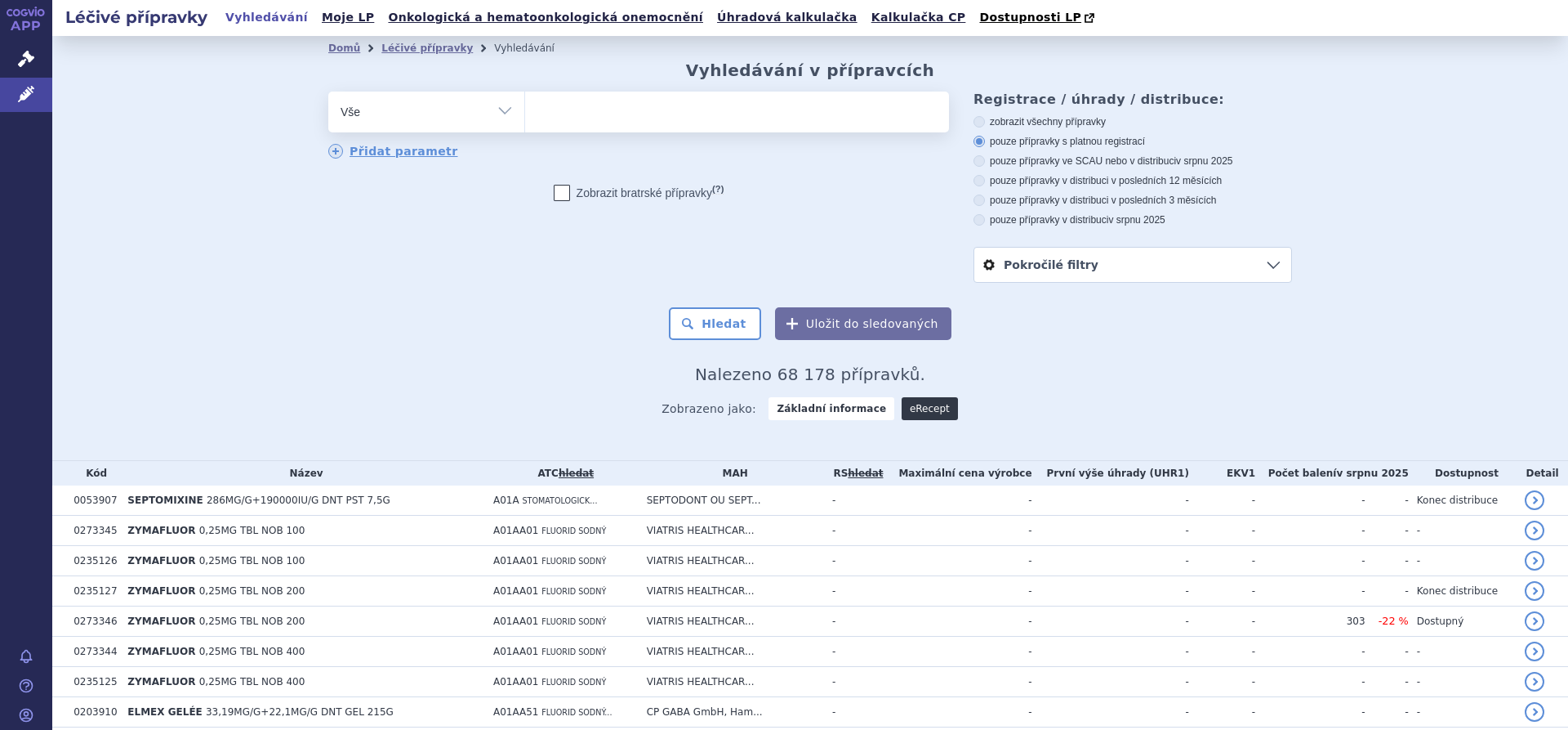
click at [913, 405] on link "eRecept" at bounding box center [930, 408] width 57 height 23
click at [916, 406] on link "eRecept" at bounding box center [930, 408] width 57 height 23
click at [911, 410] on link "eRecept" at bounding box center [930, 408] width 57 height 23
click at [831, 328] on button "Uložit do sledovaných" at bounding box center [863, 323] width 176 height 33
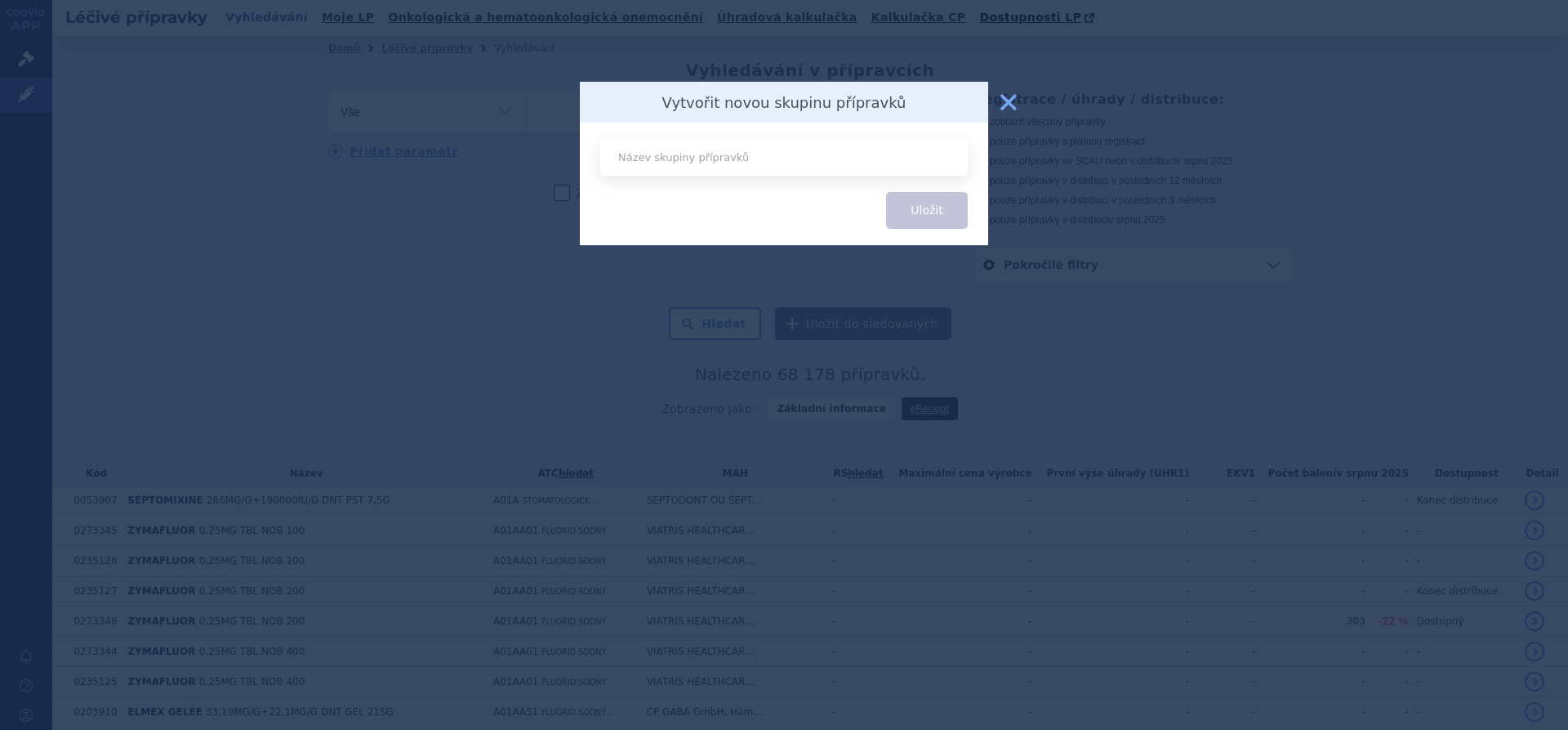
click at [1001, 102] on button "zavřít" at bounding box center [1009, 102] width 33 height 33
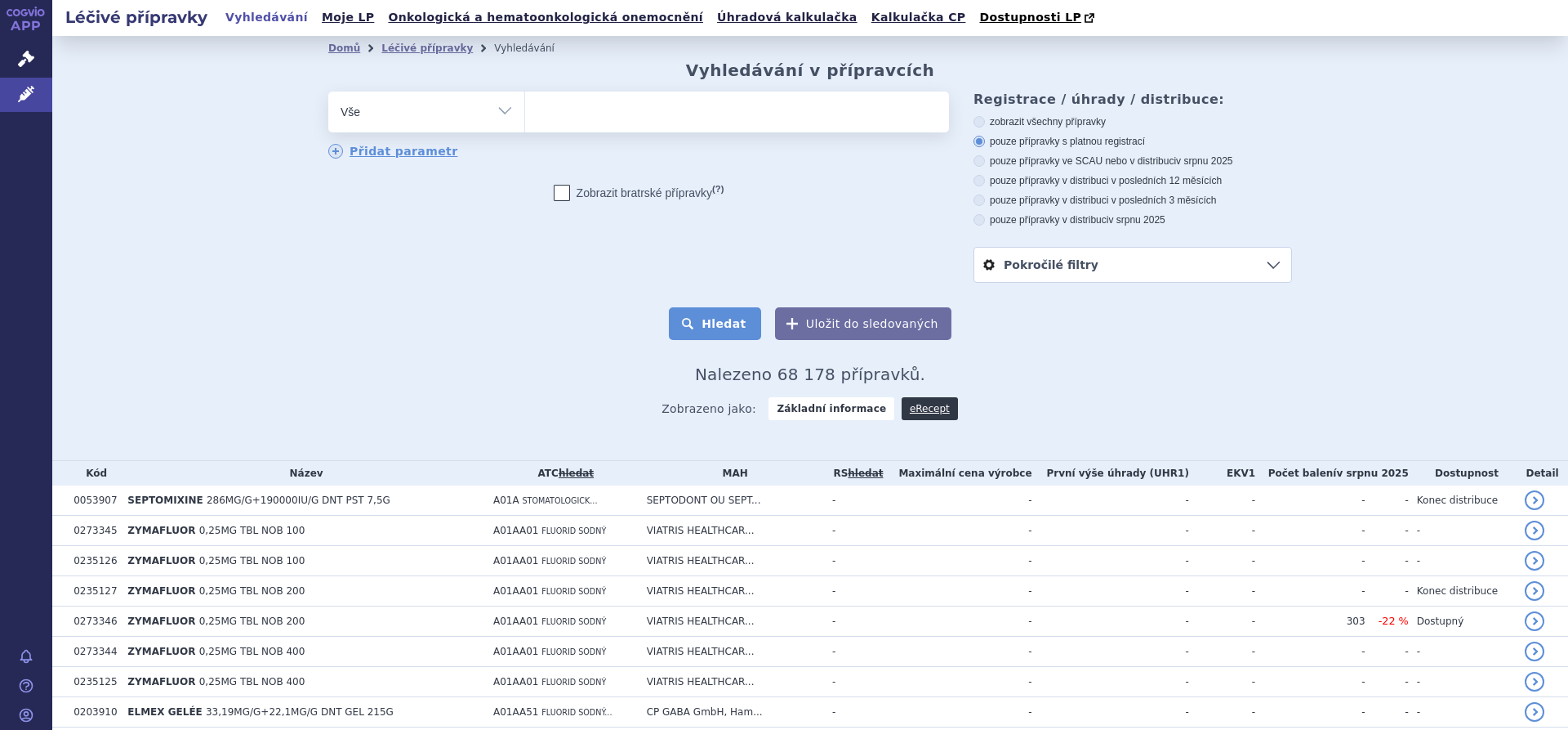
click at [731, 324] on button "Hledat" at bounding box center [715, 323] width 93 height 33
click at [908, 410] on link "eRecept" at bounding box center [930, 408] width 57 height 23
click at [583, 107] on ul at bounding box center [737, 109] width 424 height 34
click at [525, 107] on select at bounding box center [524, 111] width 1 height 41
click at [559, 111] on ul at bounding box center [737, 109] width 424 height 34
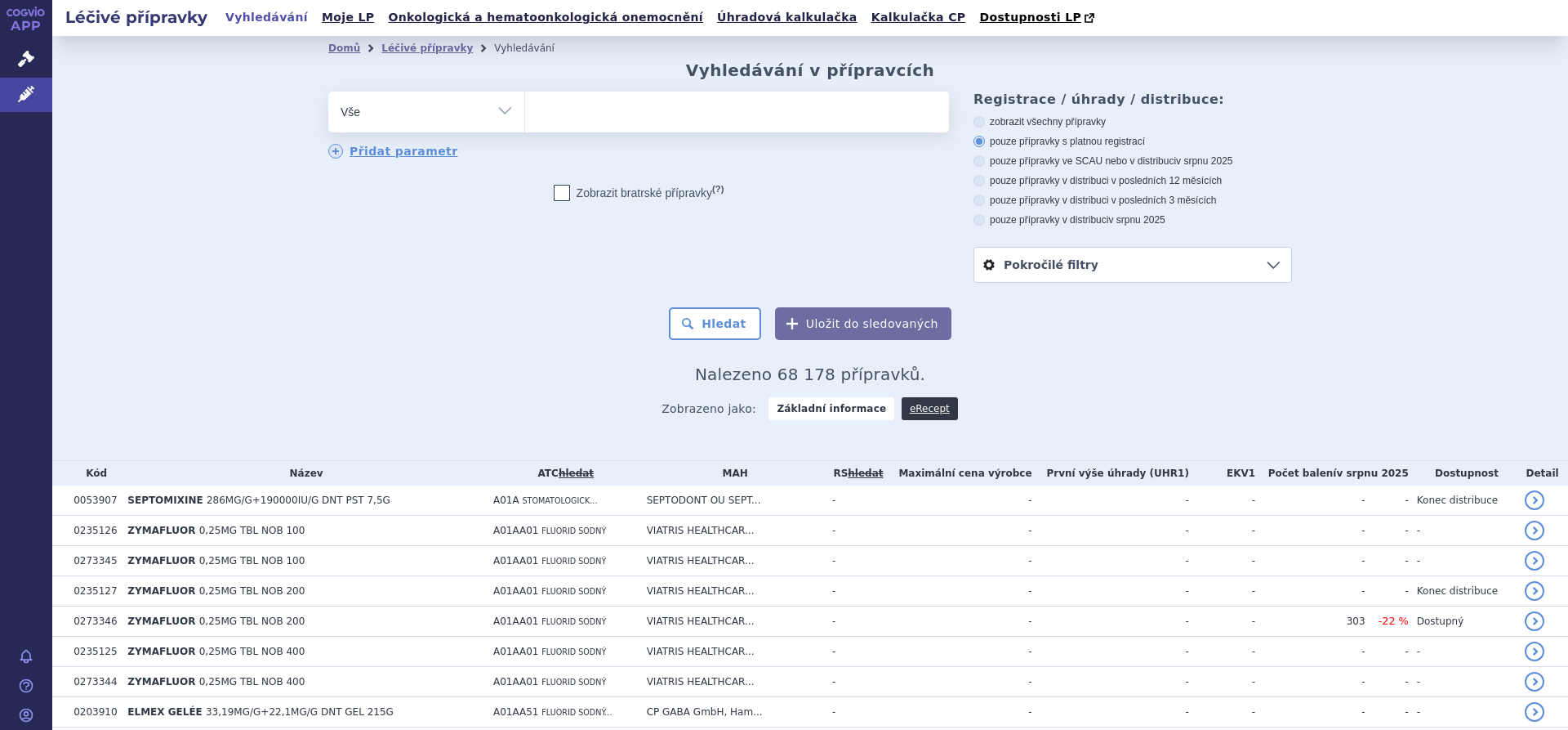
click at [525, 111] on select at bounding box center [524, 111] width 1 height 41
type input "ros"
type input "rosuv"
drag, startPoint x: 566, startPoint y: 117, endPoint x: 529, endPoint y: 114, distance: 37.1
click at [529, 114] on ul "rosuv" at bounding box center [737, 109] width 424 height 34
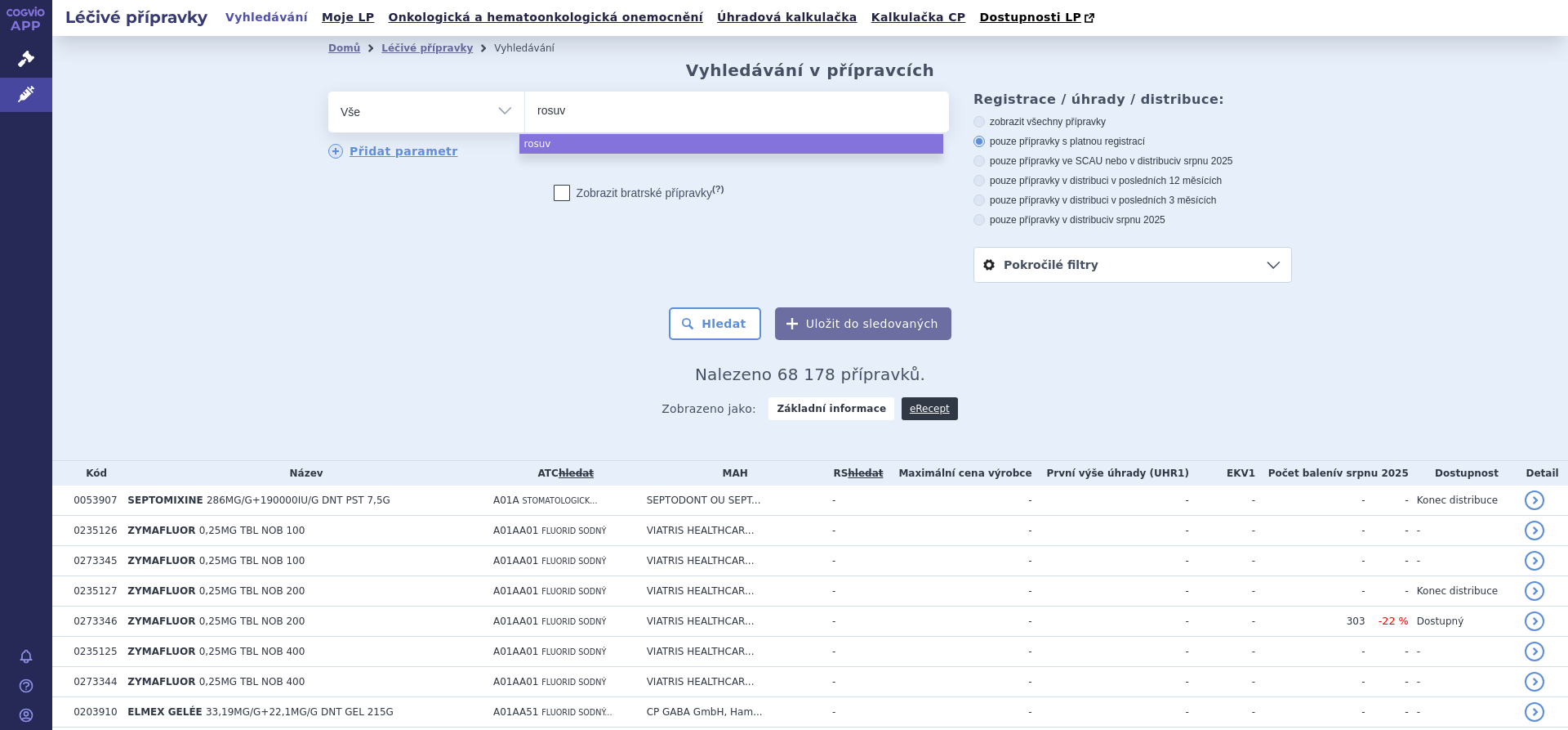
click at [525, 114] on select "rosuv" at bounding box center [524, 111] width 1 height 41
select select "rosuv"
click at [577, 111] on span "×" at bounding box center [582, 110] width 10 height 10
click at [525, 111] on select "rosuv" at bounding box center [524, 111] width 1 height 41
select select
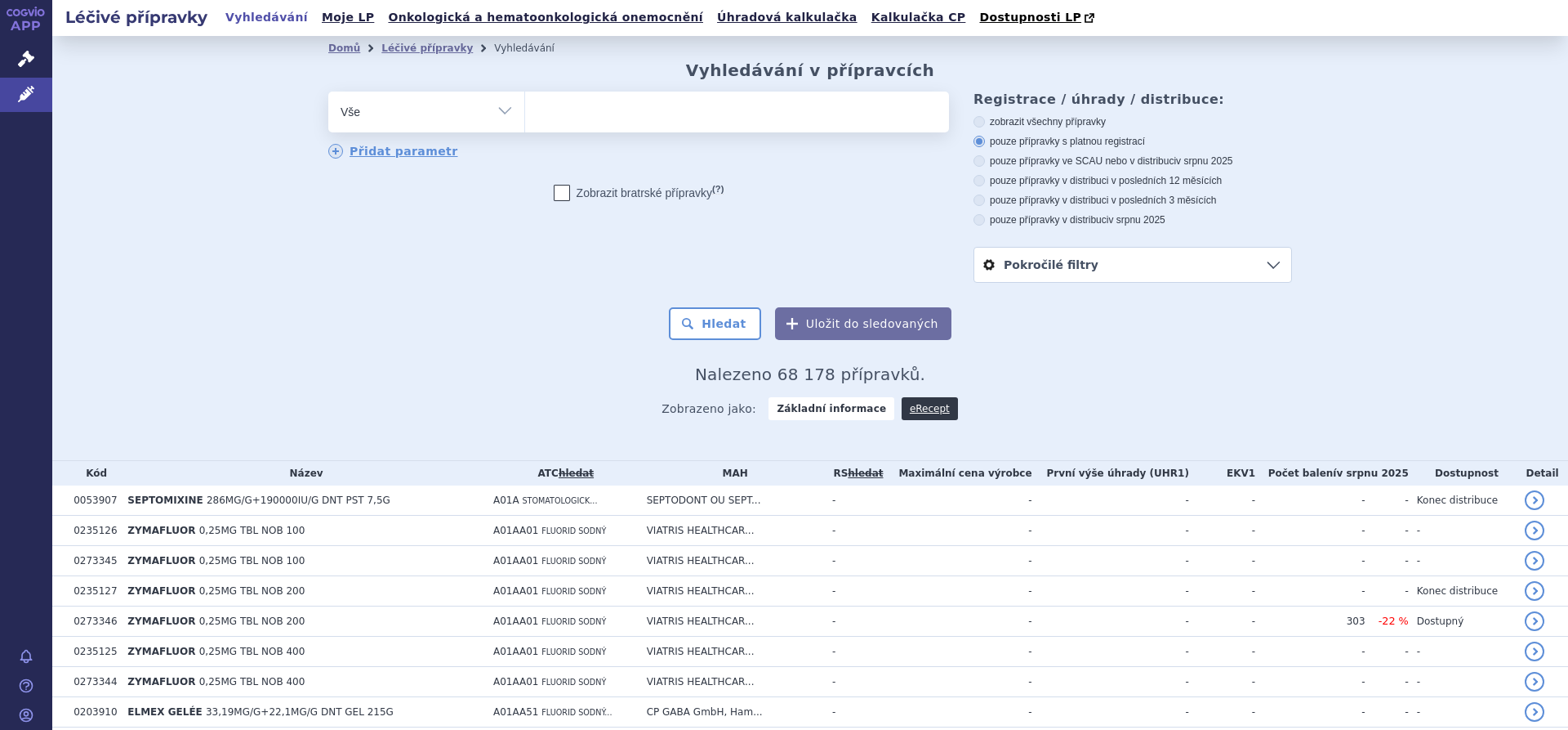
type input "r"
type input "ros"
type input "rosuv"
type input "rosuva"
type input "rosuvas"
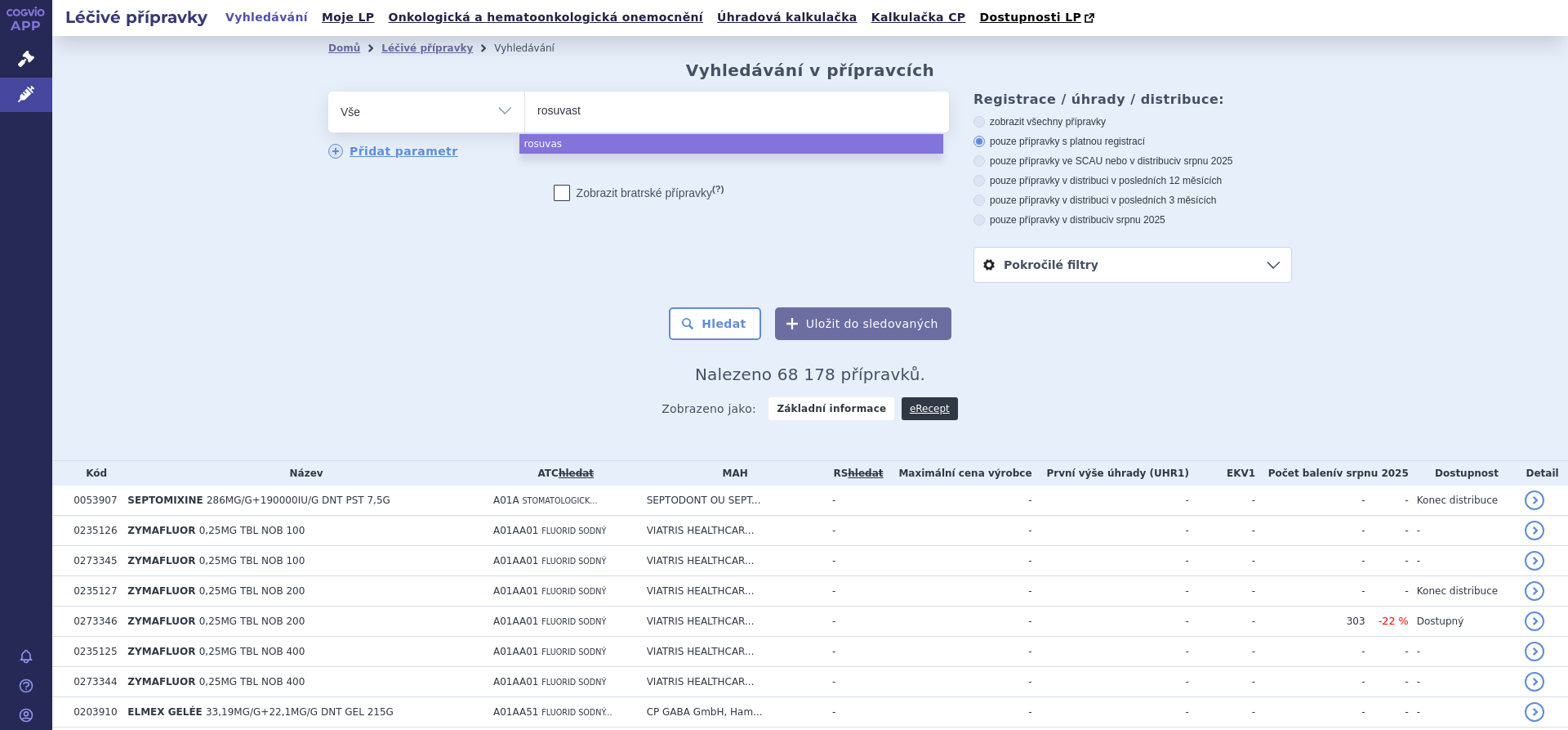
type input "rosuvasta"
type input "rosuvastati"
type input "[MEDICAL_DATA]"
select select "[MEDICAL_DATA]"
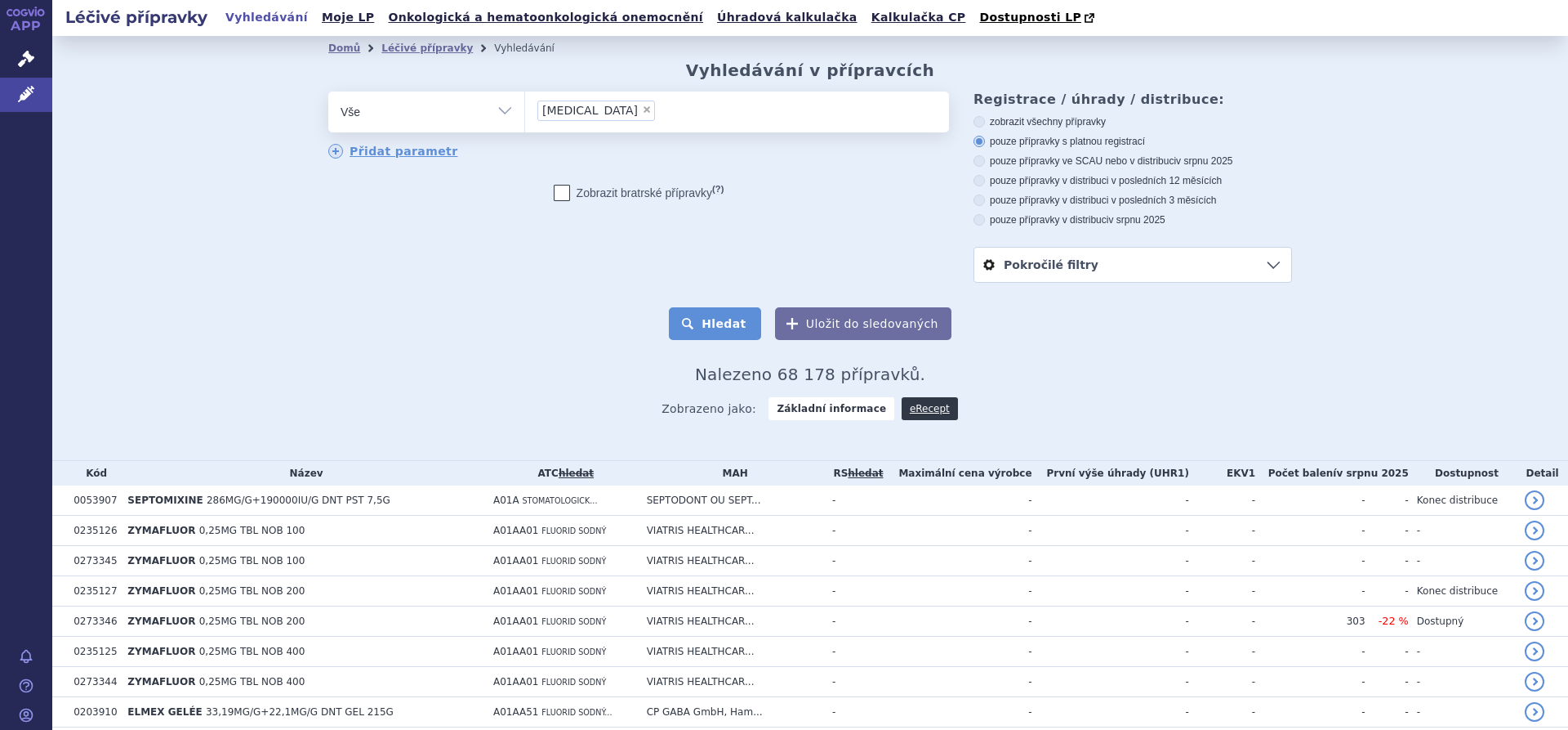
click at [703, 323] on button "Hledat" at bounding box center [715, 323] width 93 height 33
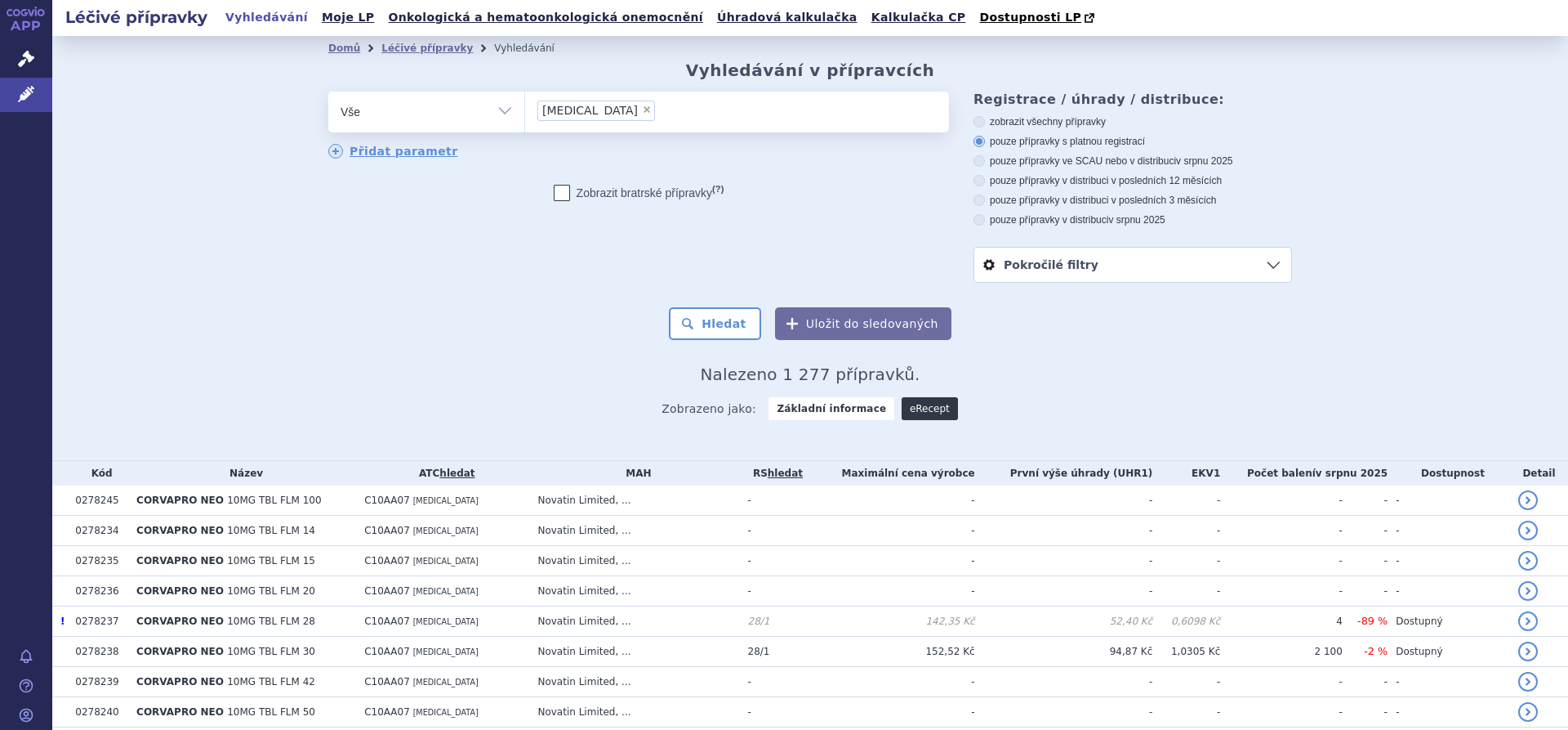
click at [911, 413] on link "eRecept" at bounding box center [930, 408] width 57 height 23
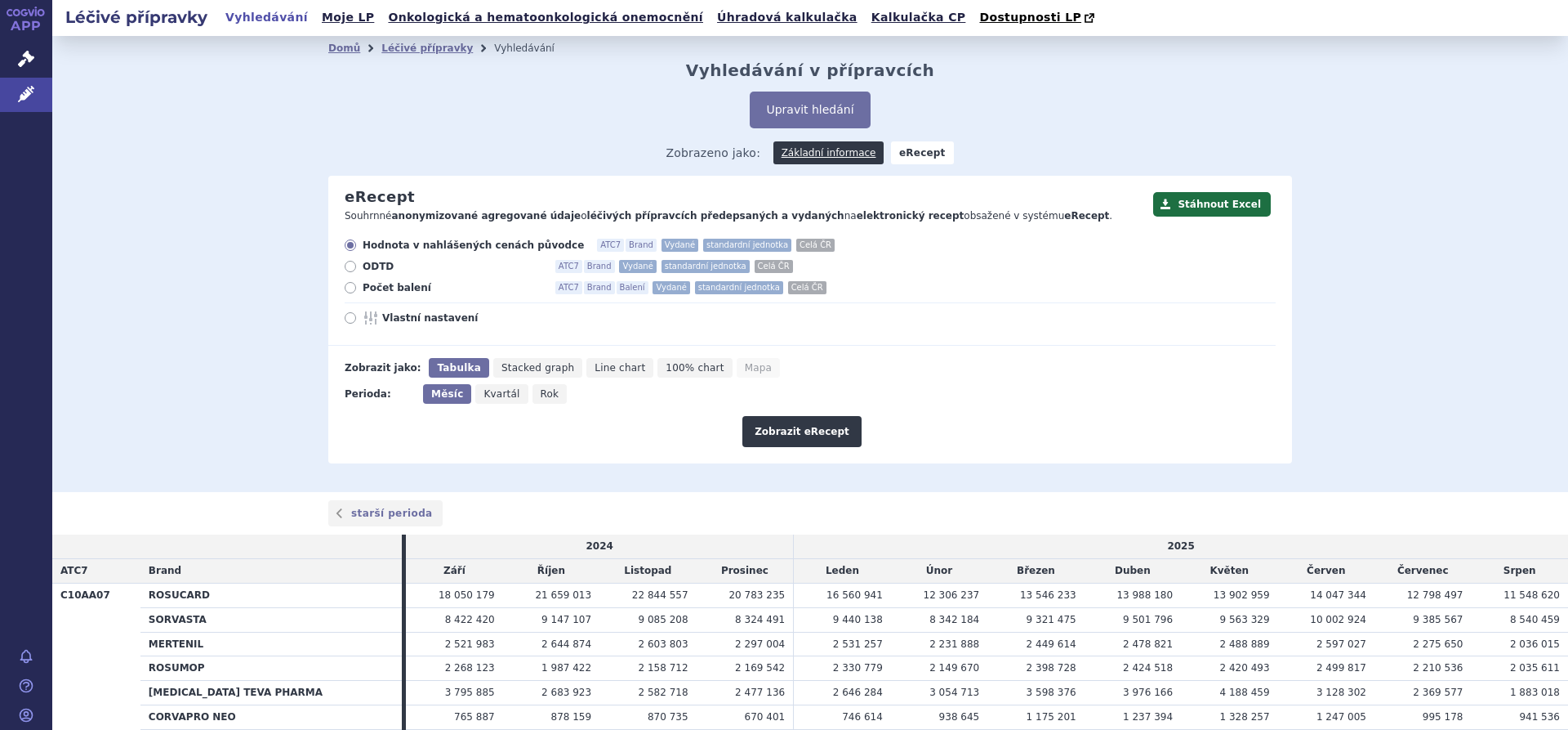
click at [492, 392] on span "Kvartál" at bounding box center [501, 393] width 36 height 11
click at [486, 392] on input "Kvartál" at bounding box center [480, 389] width 11 height 11
radio input "true"
click at [347, 287] on icon at bounding box center [350, 287] width 11 height 11
click at [347, 287] on input "Počet balení ATC7 Brand Balení Vydané standardní jednotka Celá ČR" at bounding box center [351, 289] width 11 height 11
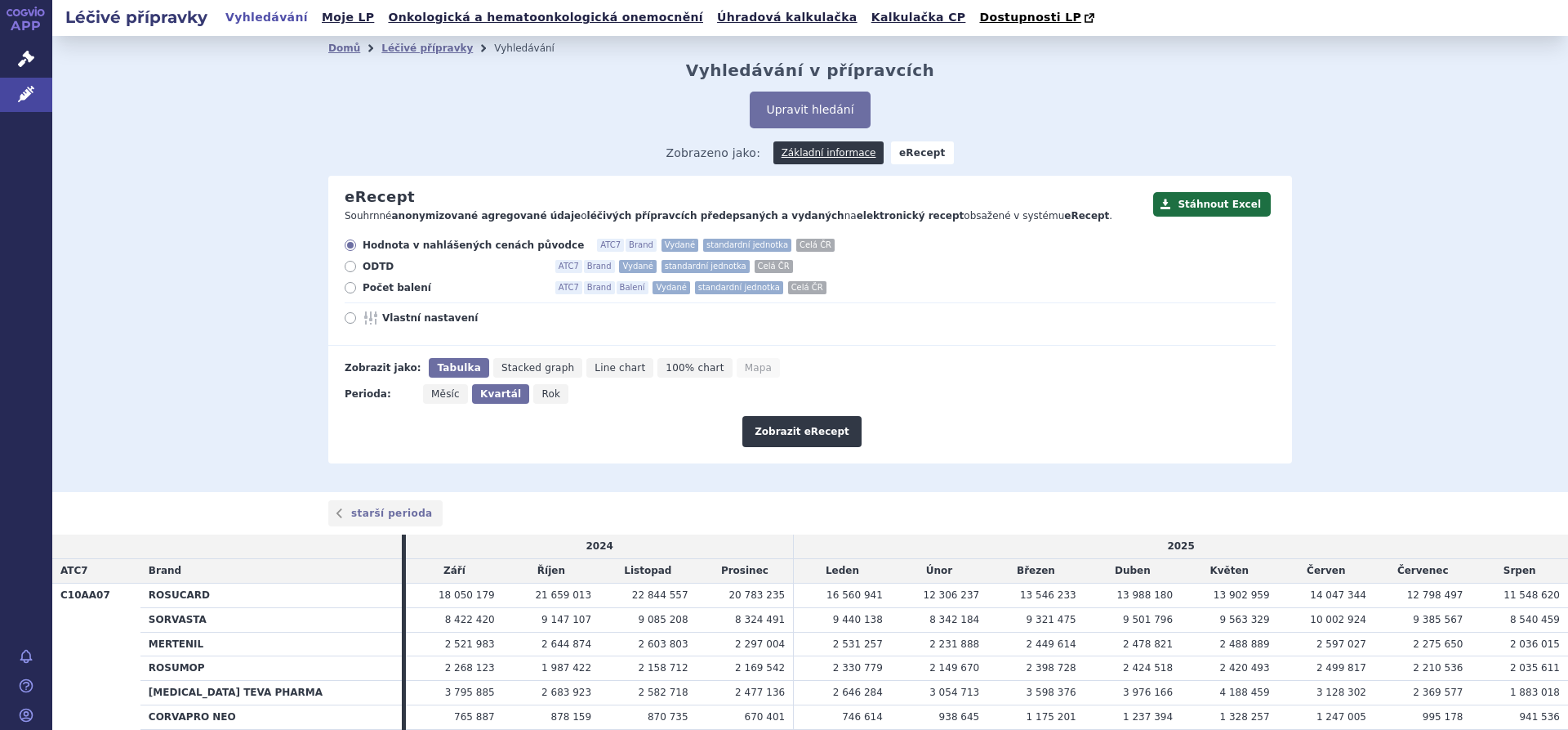
radio input "true"
click at [345, 319] on icon at bounding box center [350, 317] width 11 height 11
click at [346, 319] on input "Vlastní nastavení" at bounding box center [351, 319] width 11 height 11
radio input "true"
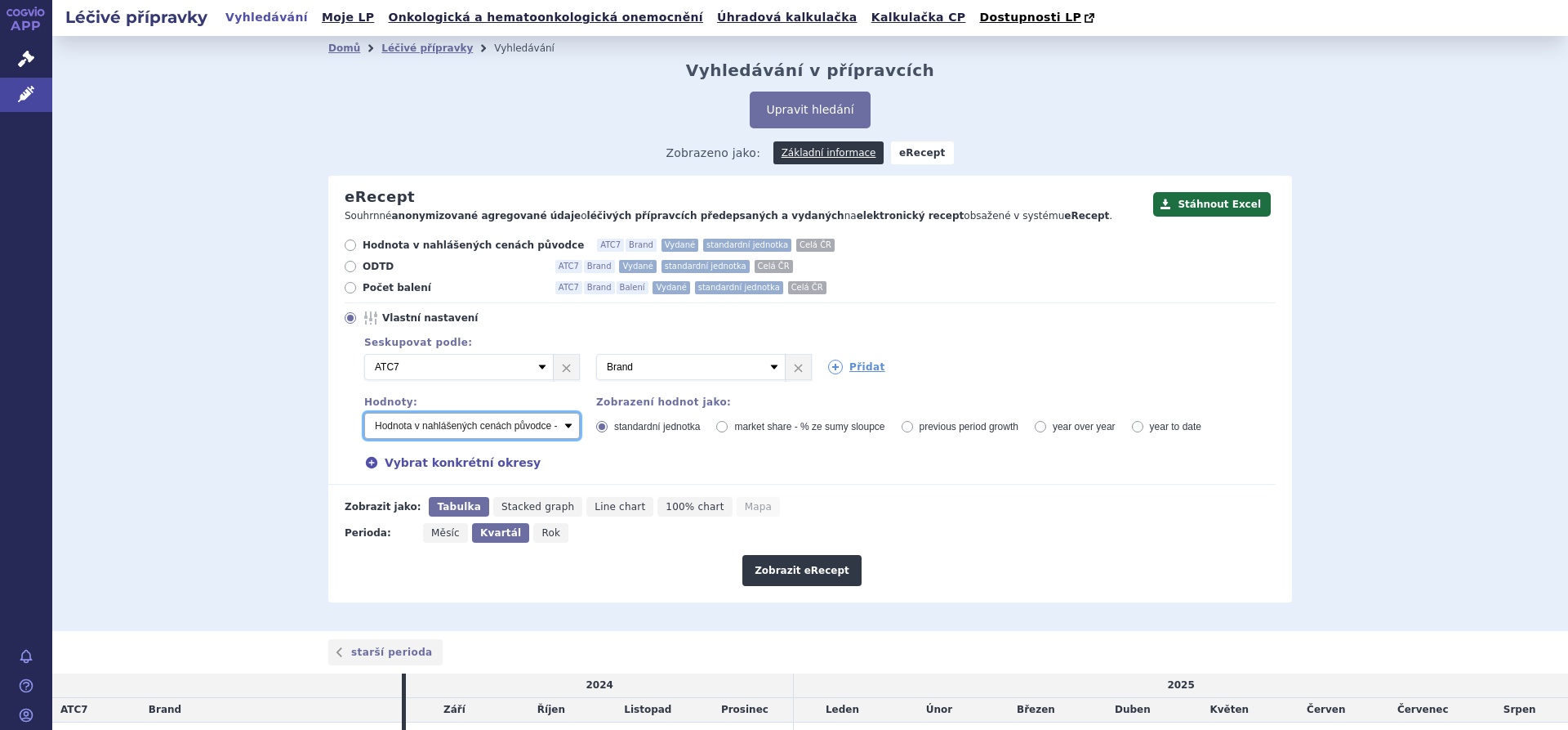
click at [554, 434] on select "Počet balení - vydané Hodnota v nahlášených cenách původce - vydané [DIS-13] Ho…" at bounding box center [471, 426] width 215 height 26
select select "zamenovani"
click at [364, 414] on select "Počet balení - vydané Hodnota v nahlášených cenách původce - vydané [DIS-13] Ho…" at bounding box center [471, 426] width 215 height 26
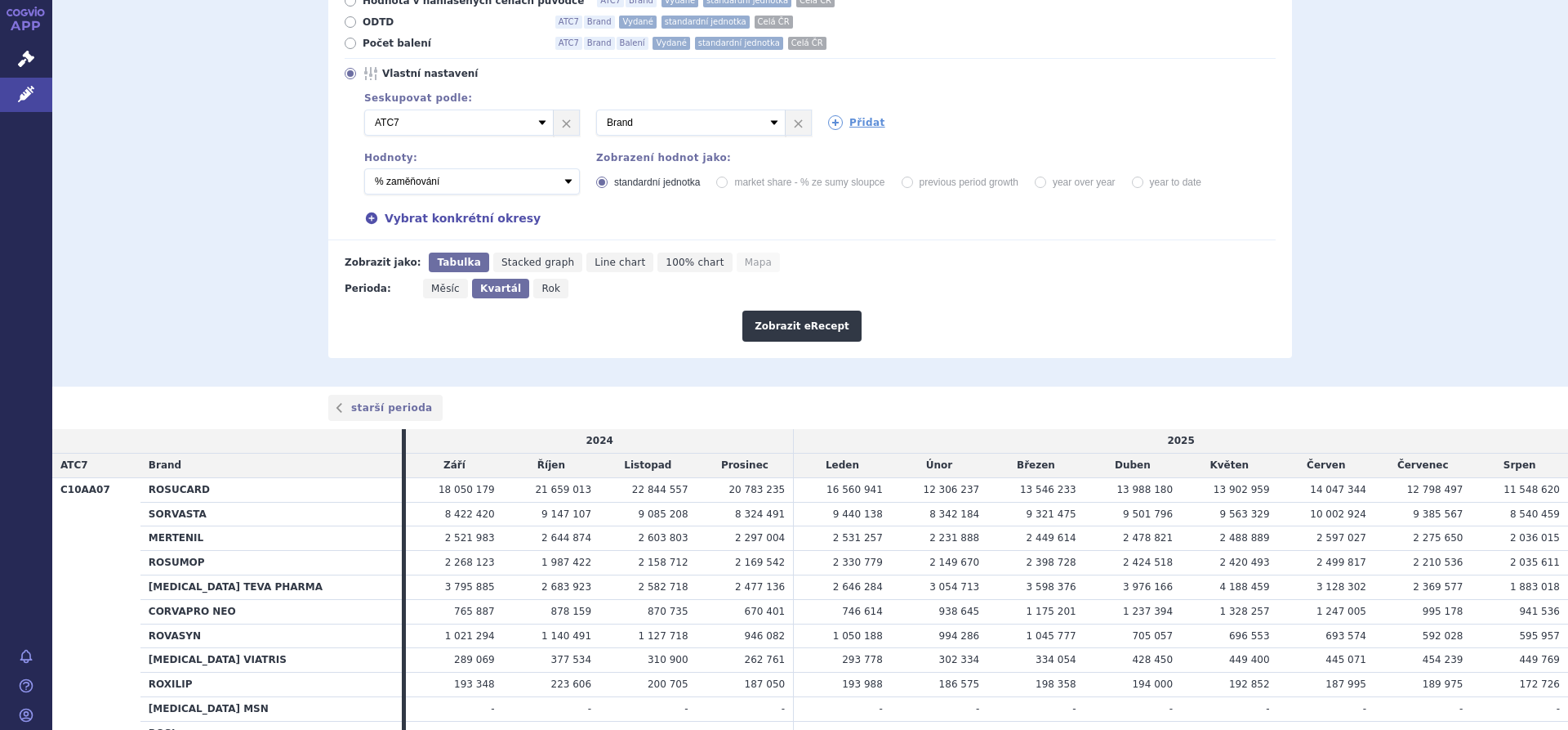
scroll to position [245, 0]
click at [830, 323] on button "Zobrazit eRecept" at bounding box center [802, 325] width 120 height 31
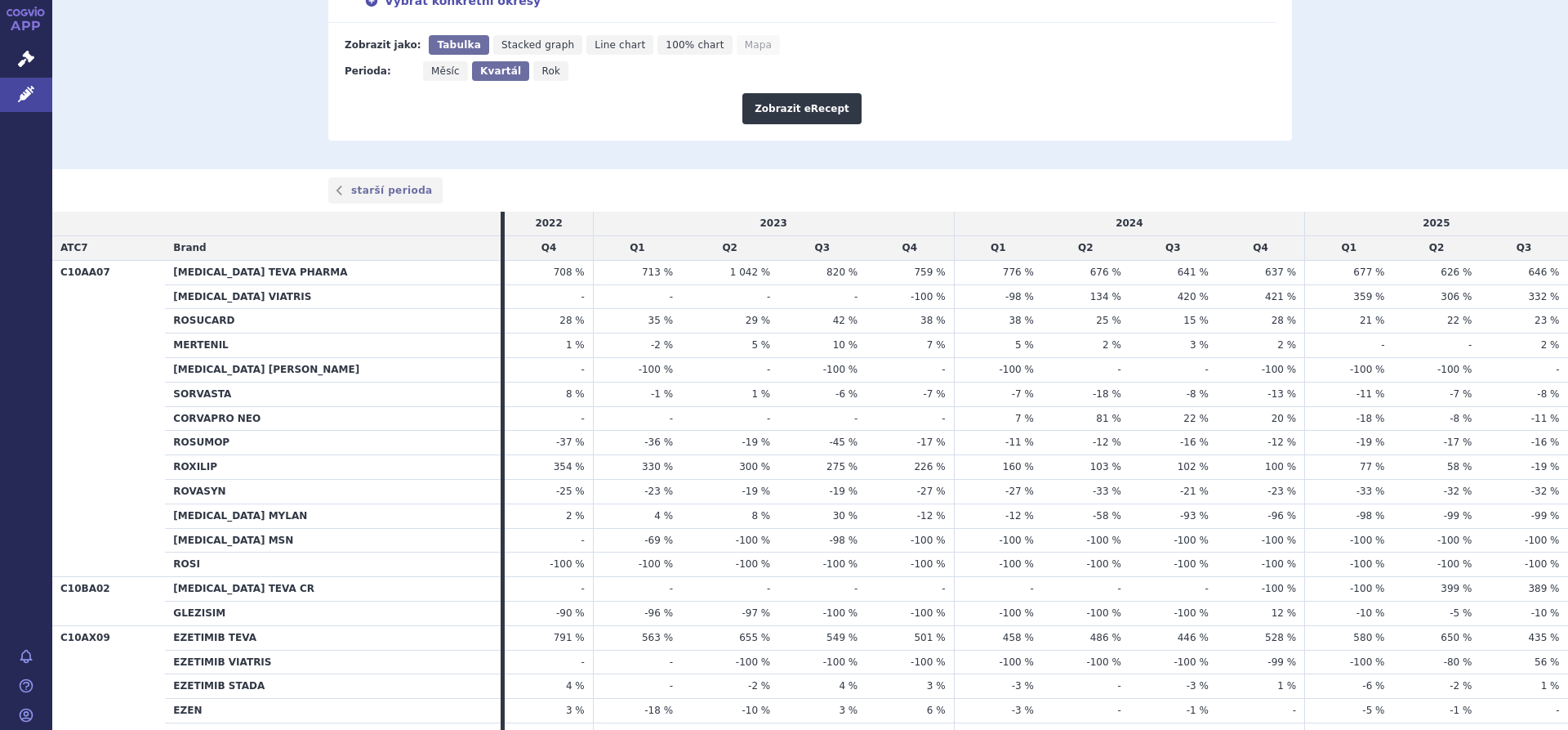
scroll to position [491, 0]
